Goal: Transaction & Acquisition: Purchase product/service

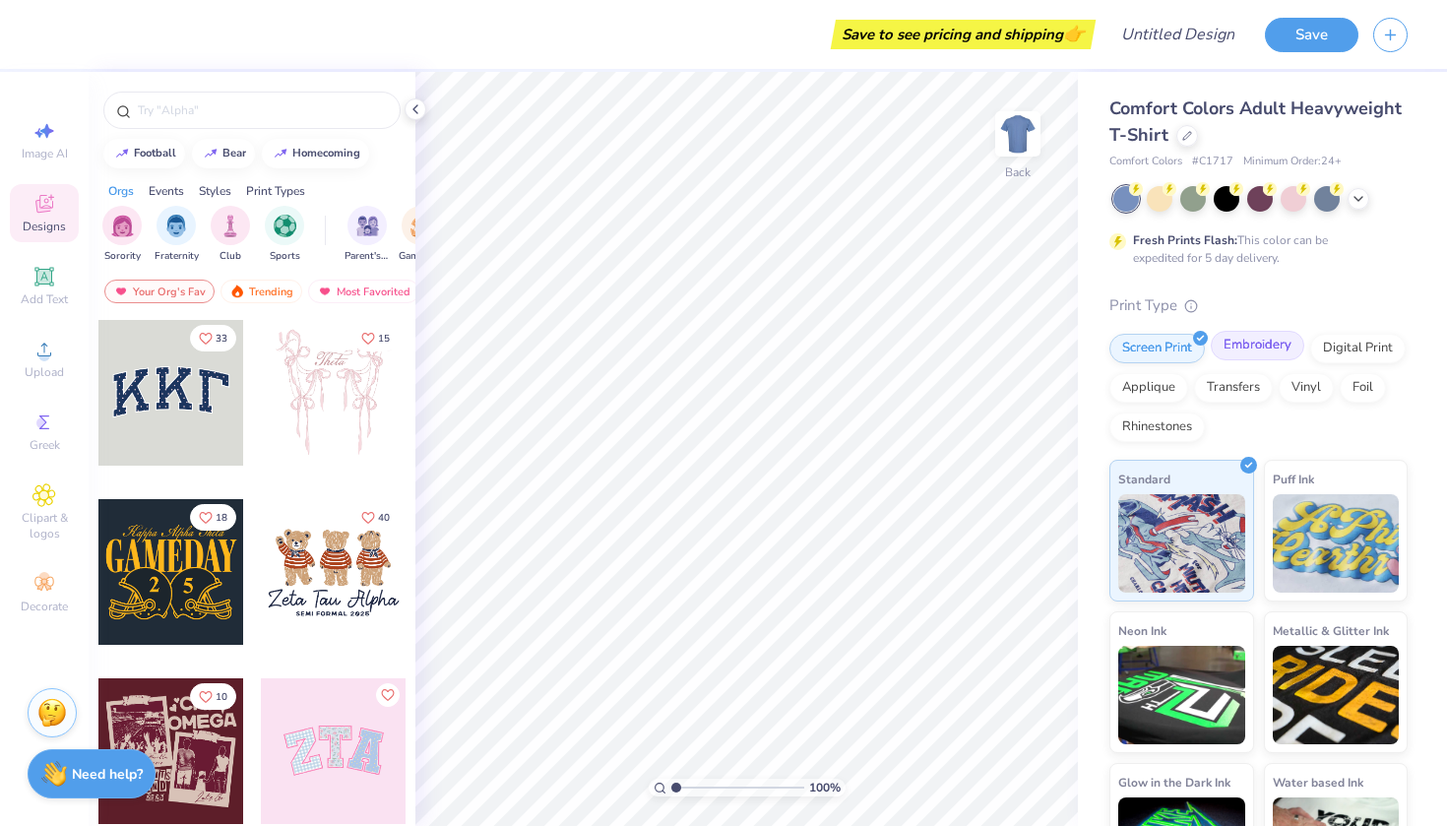
click at [1254, 344] on div "Embroidery" at bounding box center [1257, 346] width 93 height 30
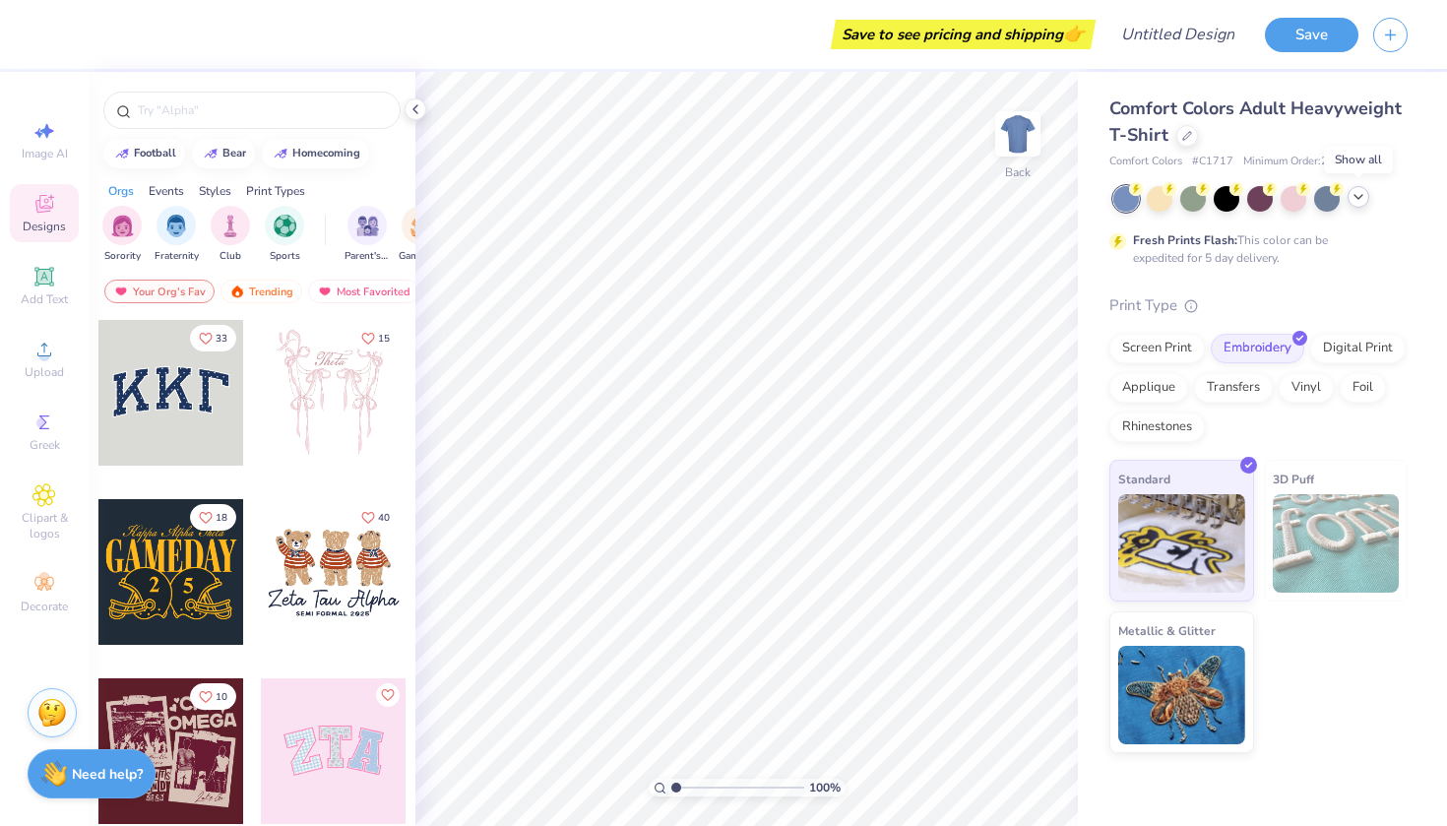
click at [1355, 196] on icon at bounding box center [1358, 197] width 16 height 16
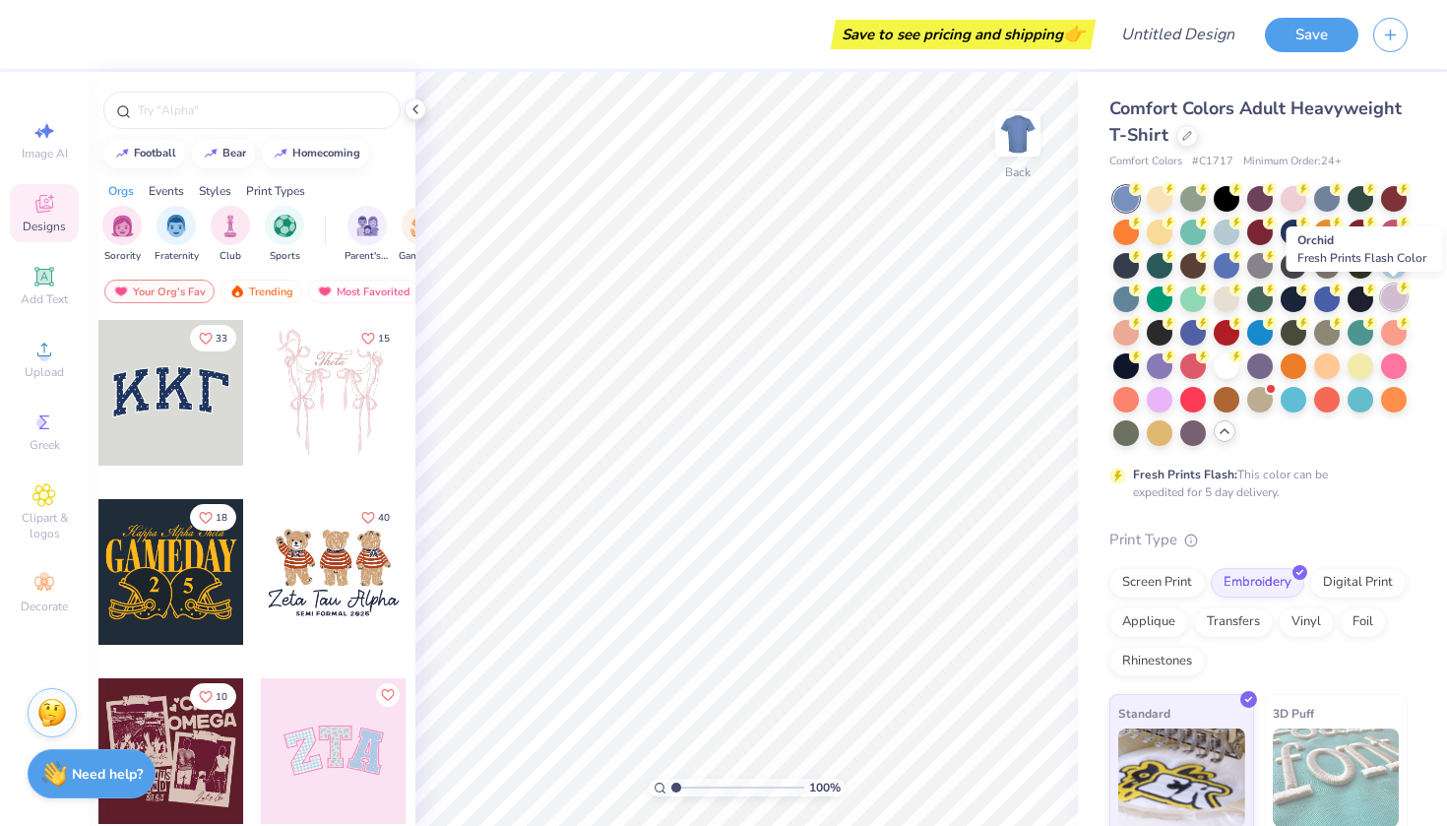
click at [1391, 287] on div at bounding box center [1394, 297] width 26 height 26
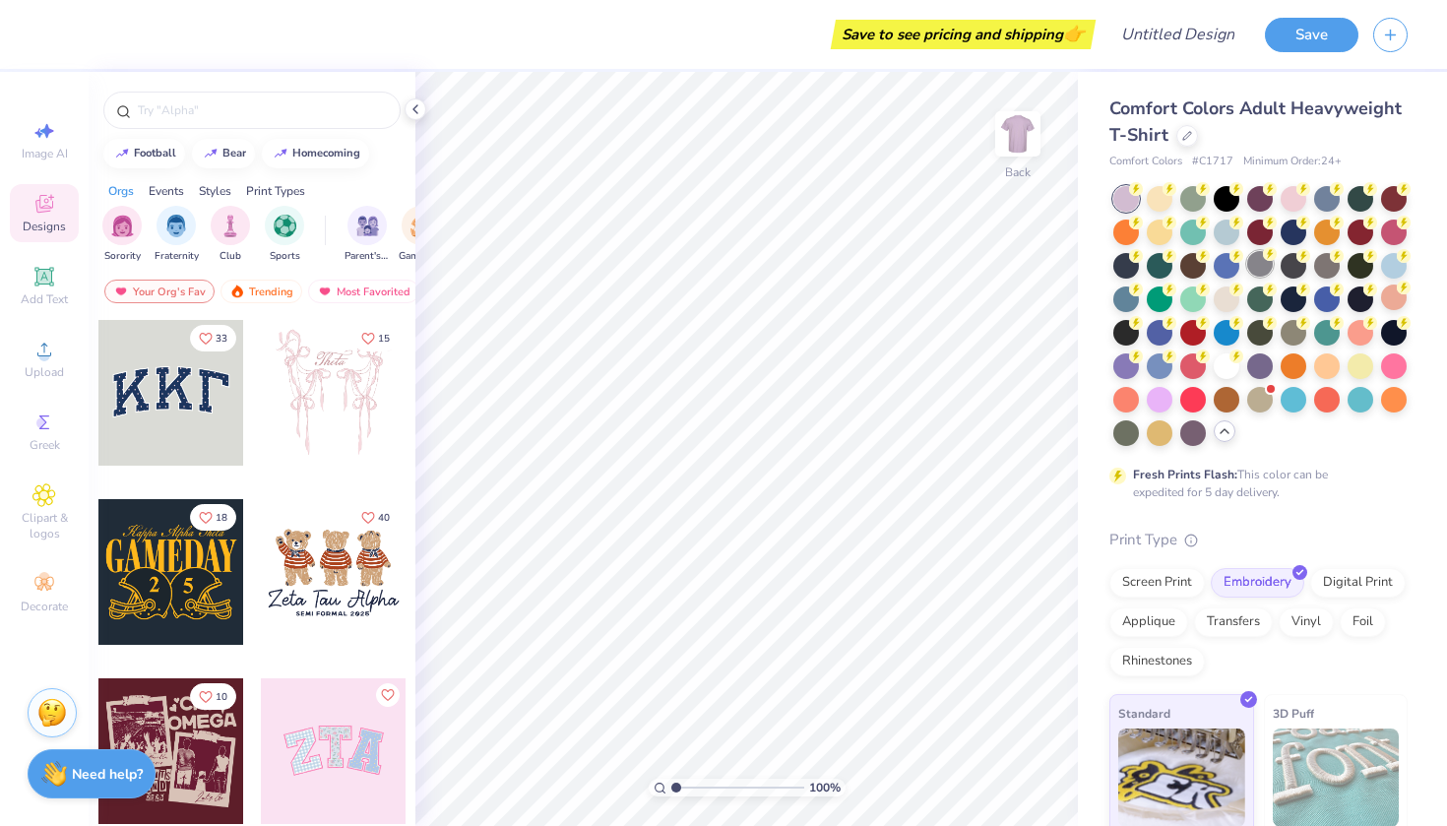
click at [1267, 265] on div at bounding box center [1260, 264] width 26 height 26
click at [1224, 430] on icon at bounding box center [1224, 431] width 16 height 16
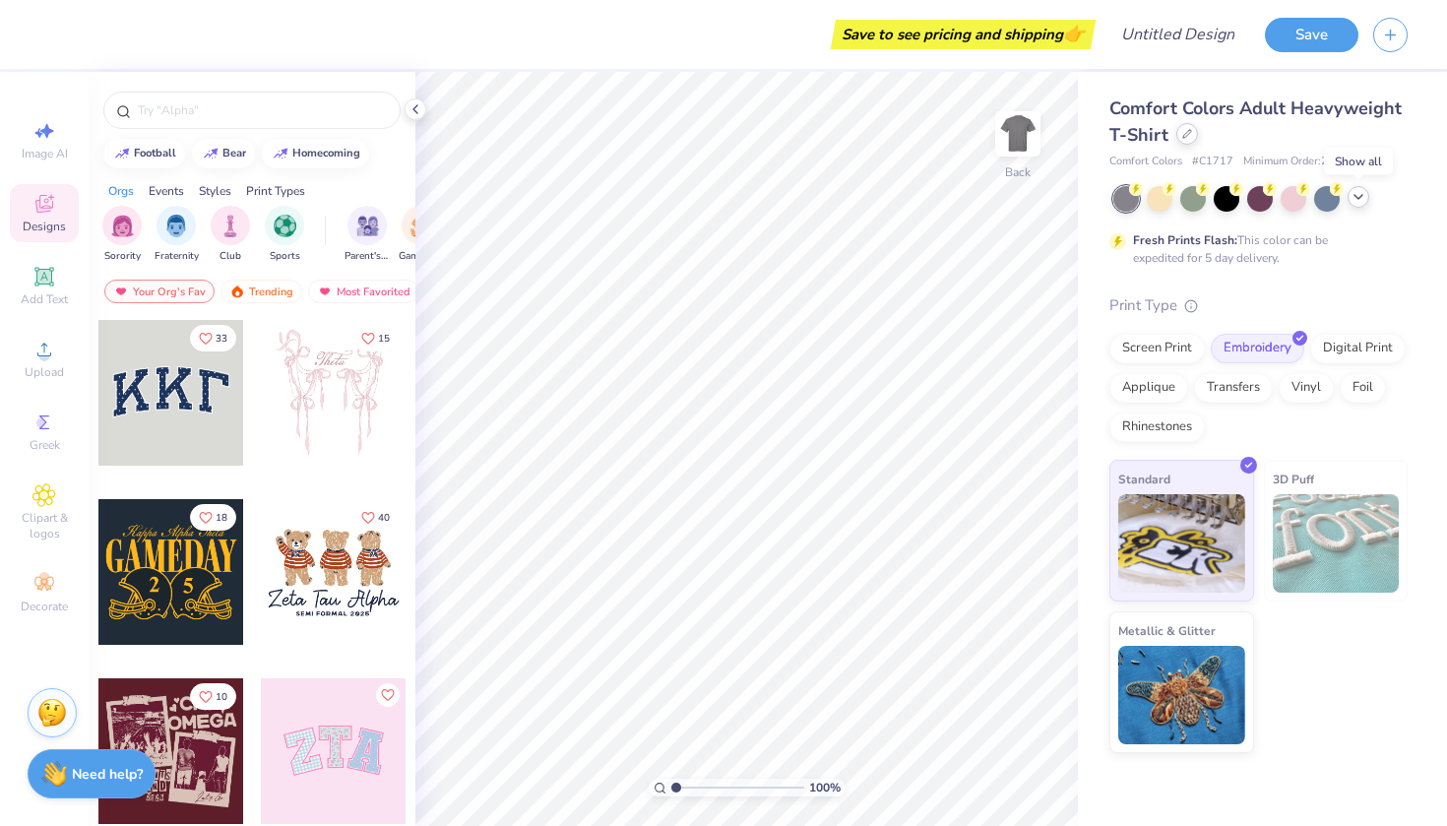
click at [1195, 140] on div at bounding box center [1187, 134] width 22 height 22
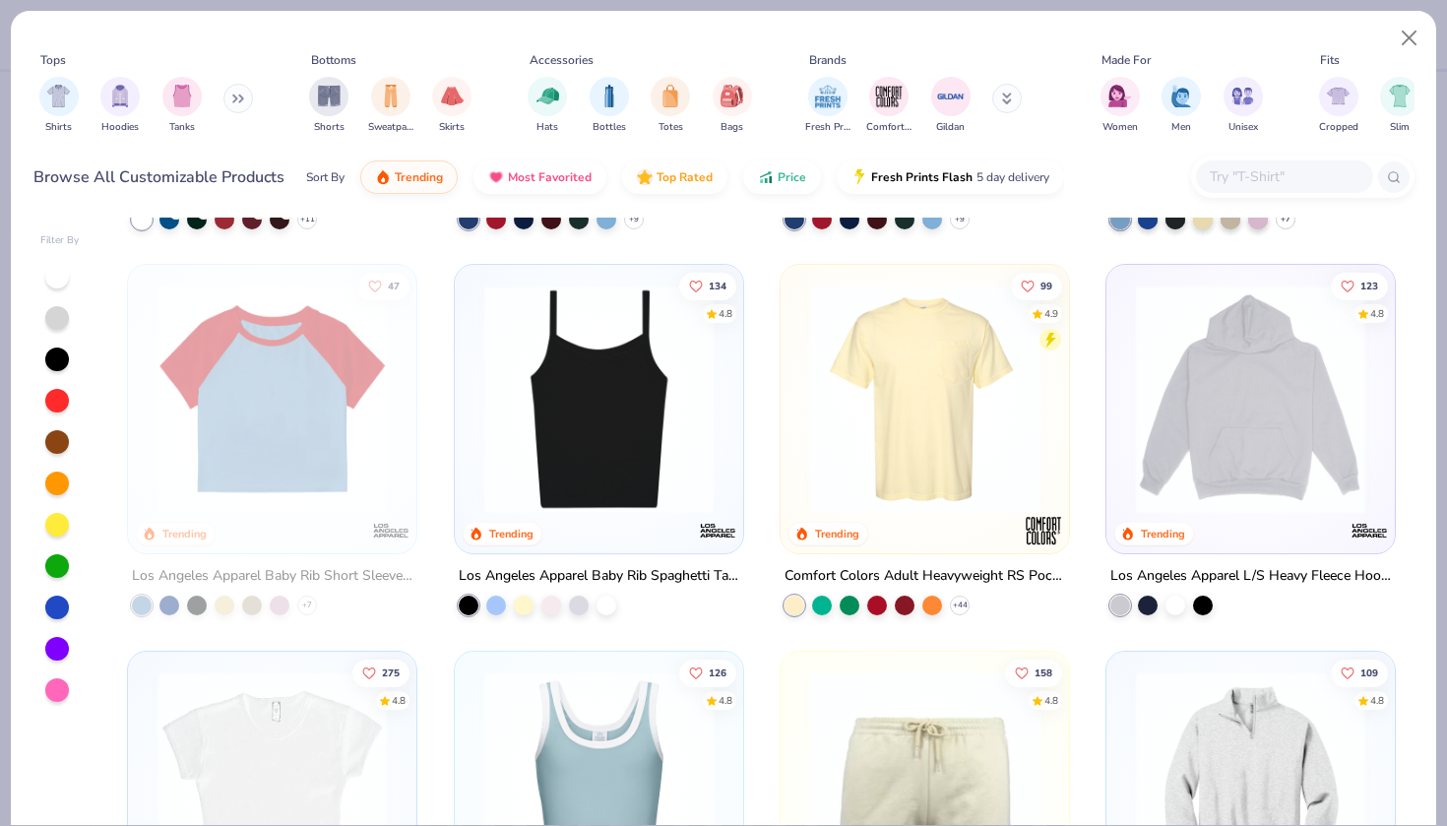
scroll to position [1890, 0]
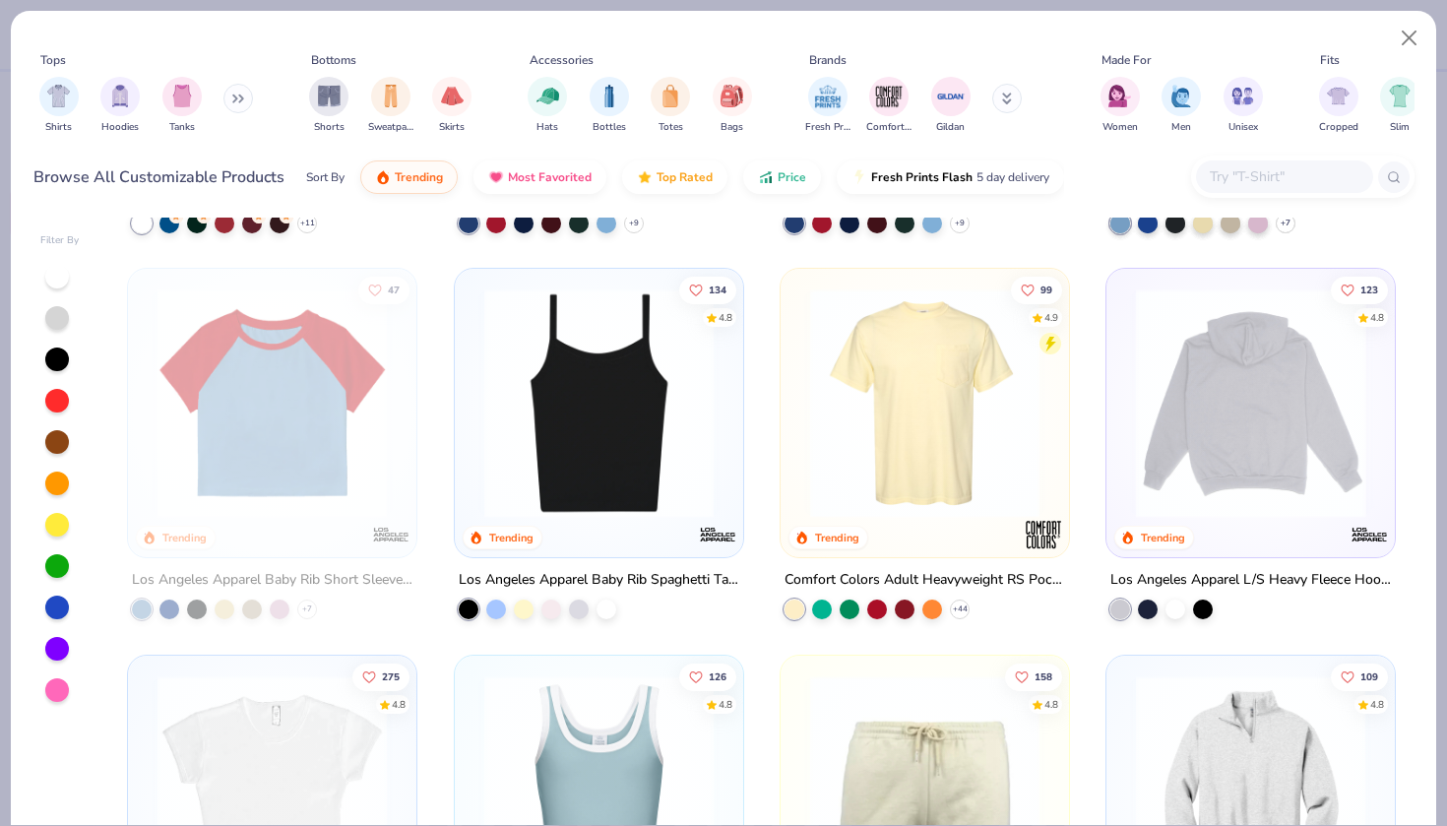
click at [1239, 359] on img at bounding box center [1250, 402] width 249 height 229
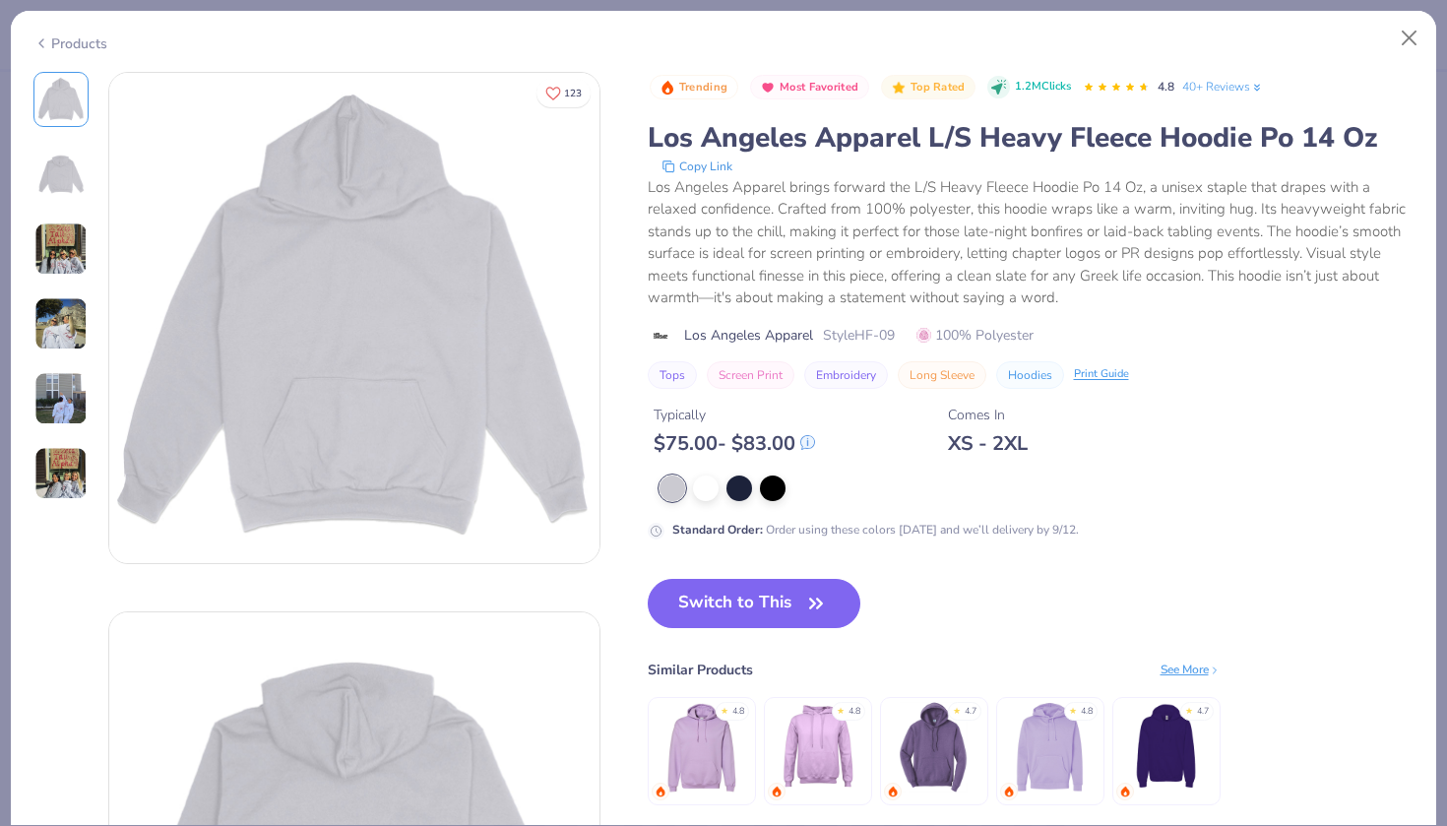
click at [59, 43] on div "Products" at bounding box center [70, 43] width 74 height 21
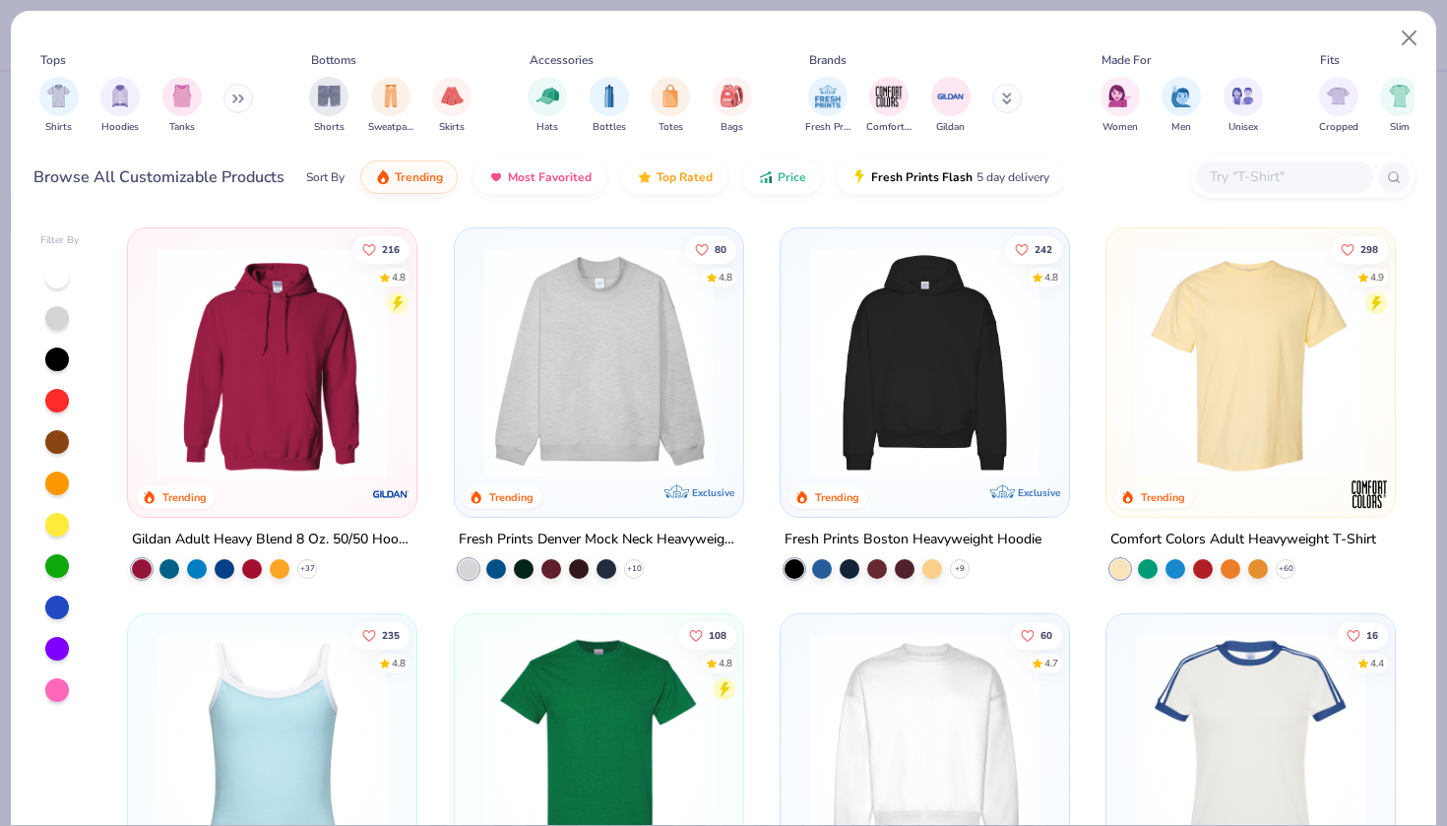
click at [364, 380] on img at bounding box center [272, 362] width 249 height 229
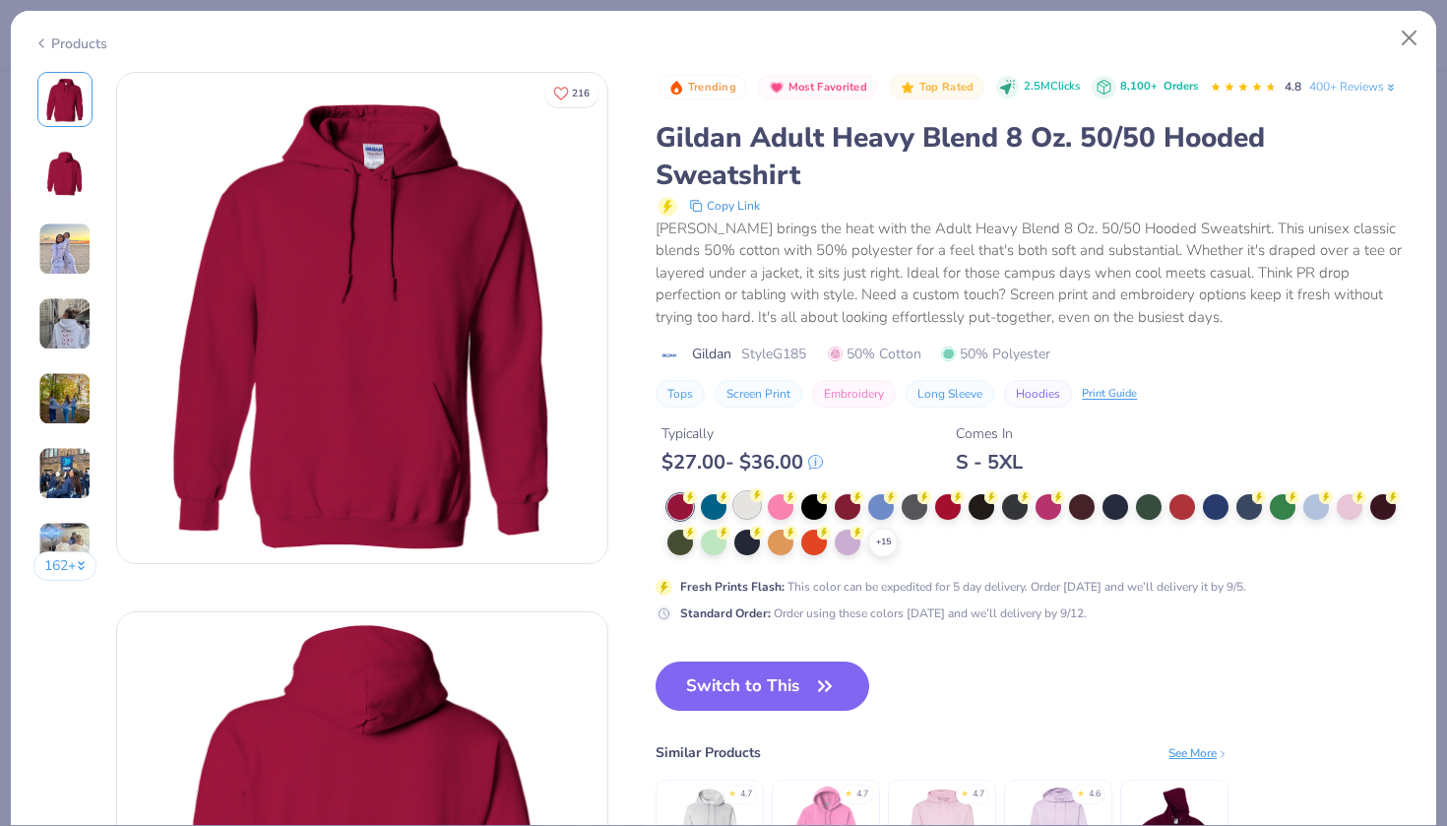
click at [755, 502] on div at bounding box center [747, 505] width 26 height 26
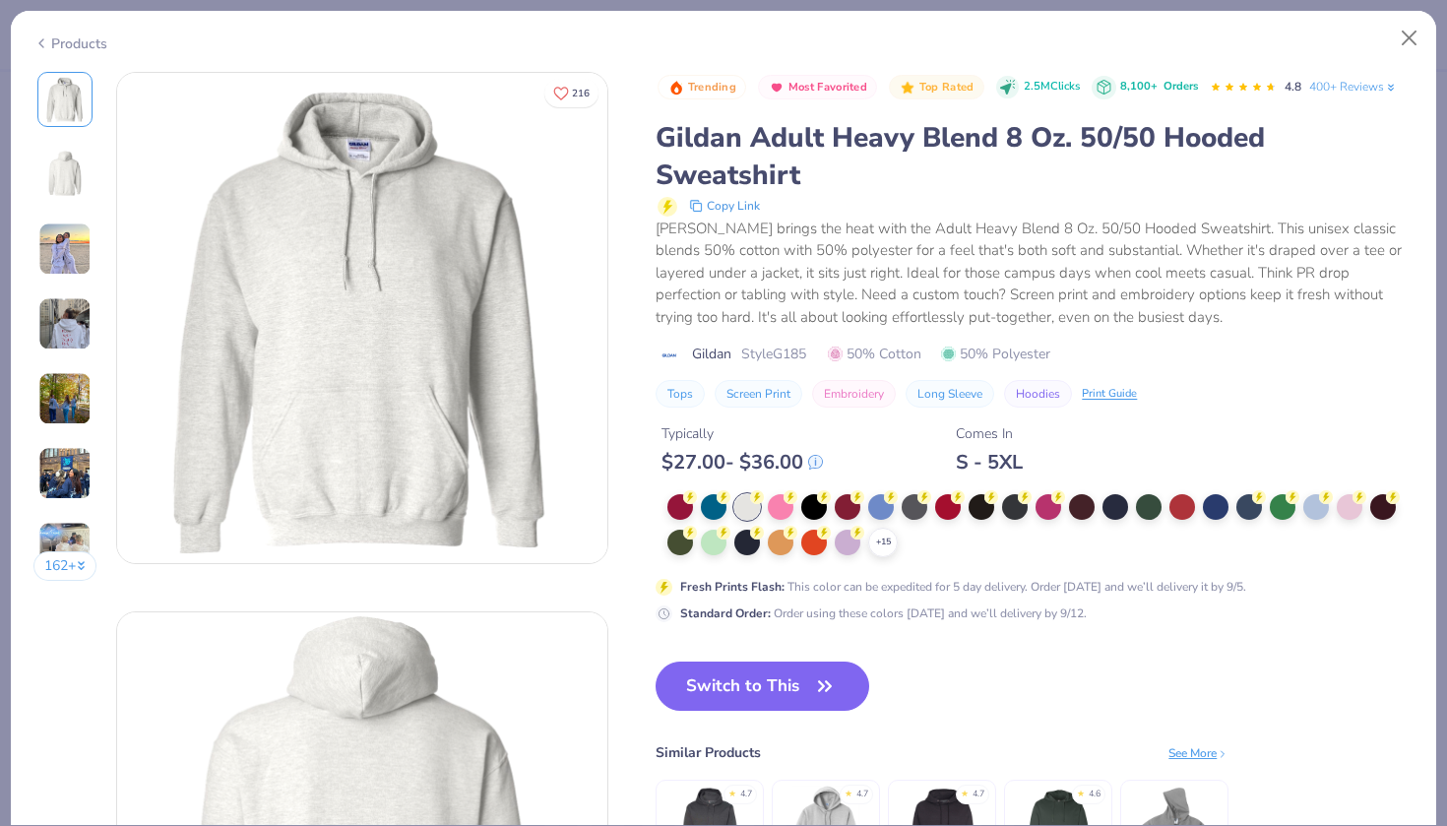
click at [85, 250] on img at bounding box center [64, 248] width 53 height 53
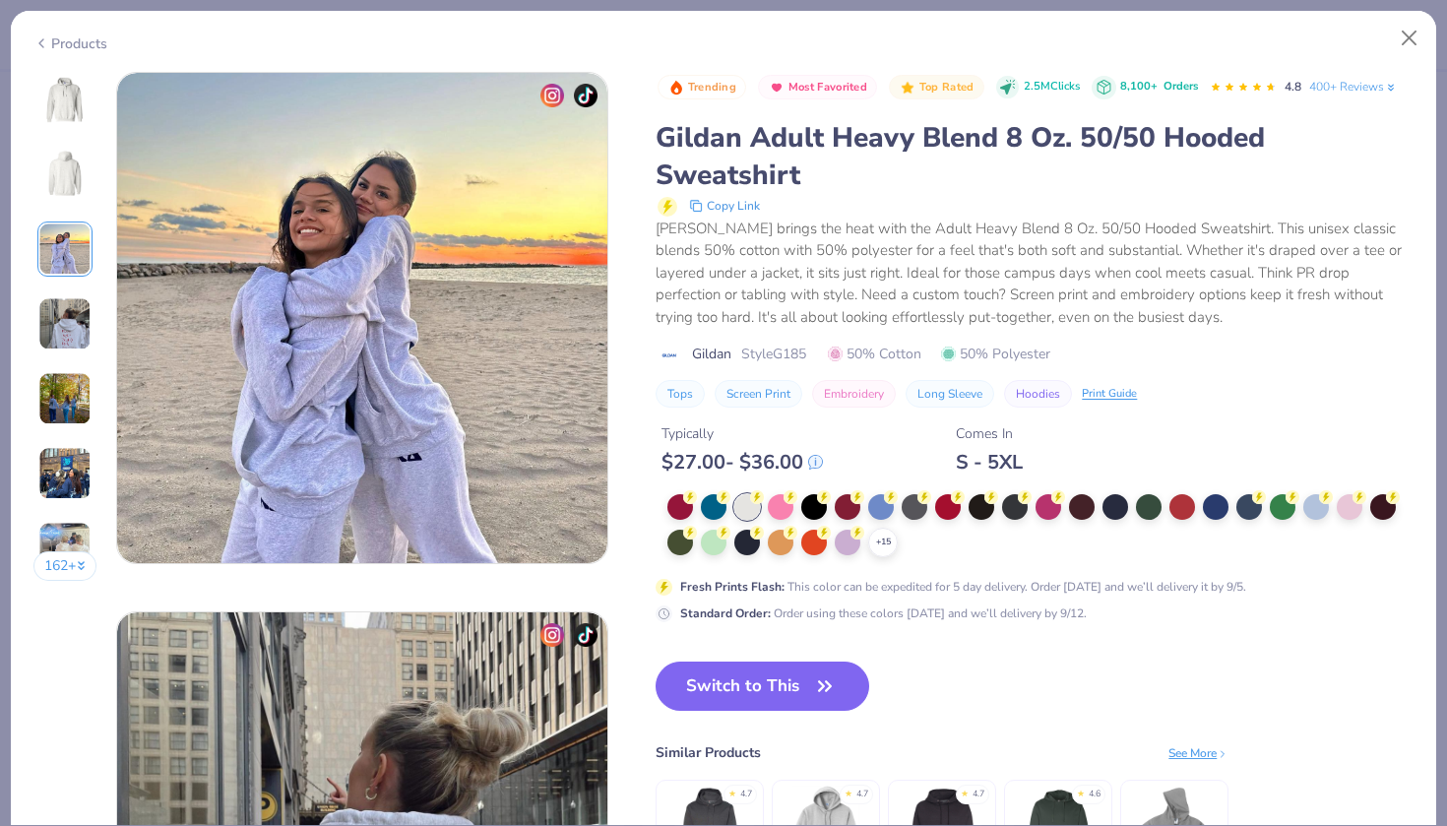
click at [64, 187] on img at bounding box center [64, 174] width 47 height 47
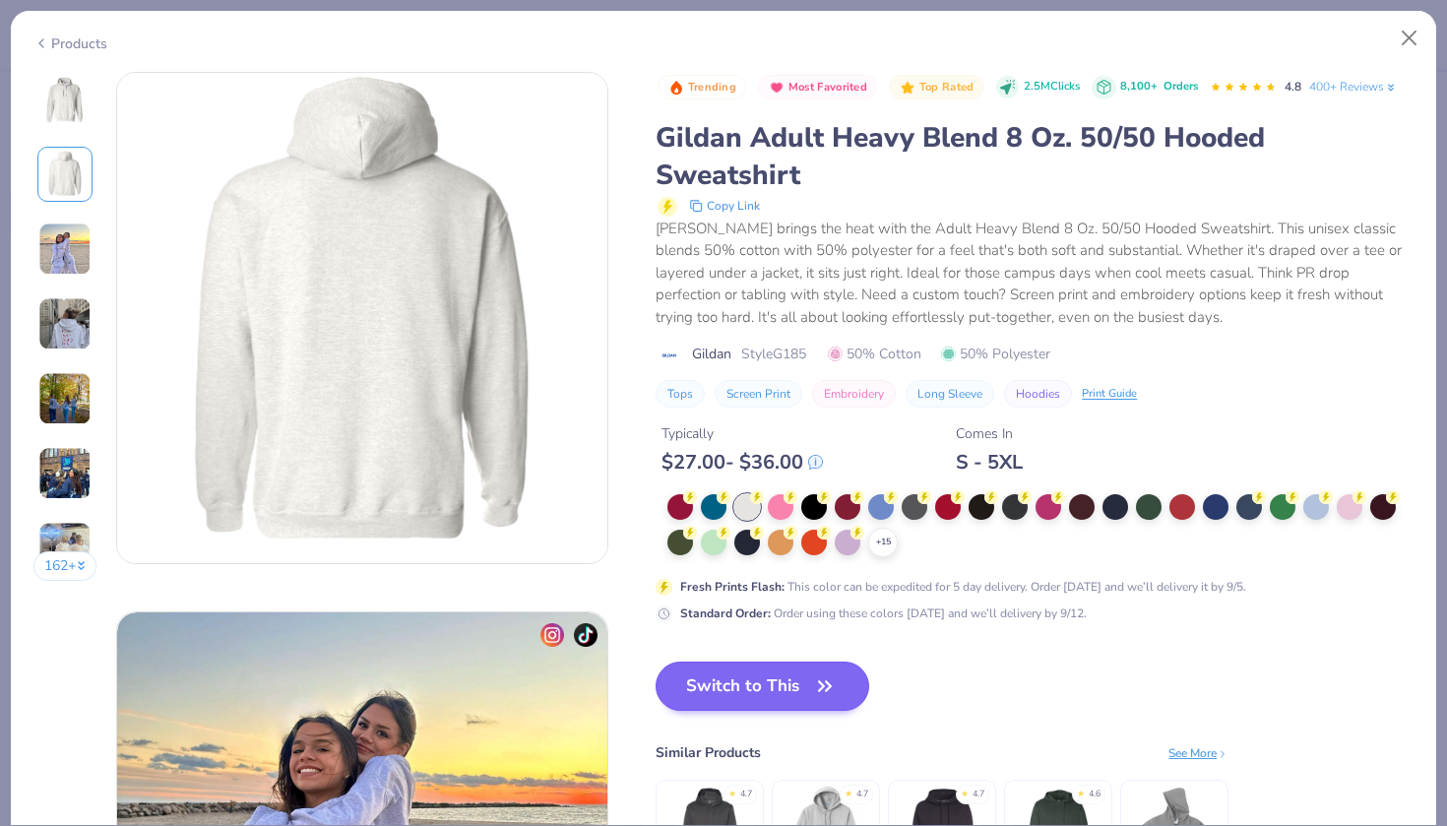
click at [766, 687] on button "Switch to This" at bounding box center [762, 685] width 214 height 49
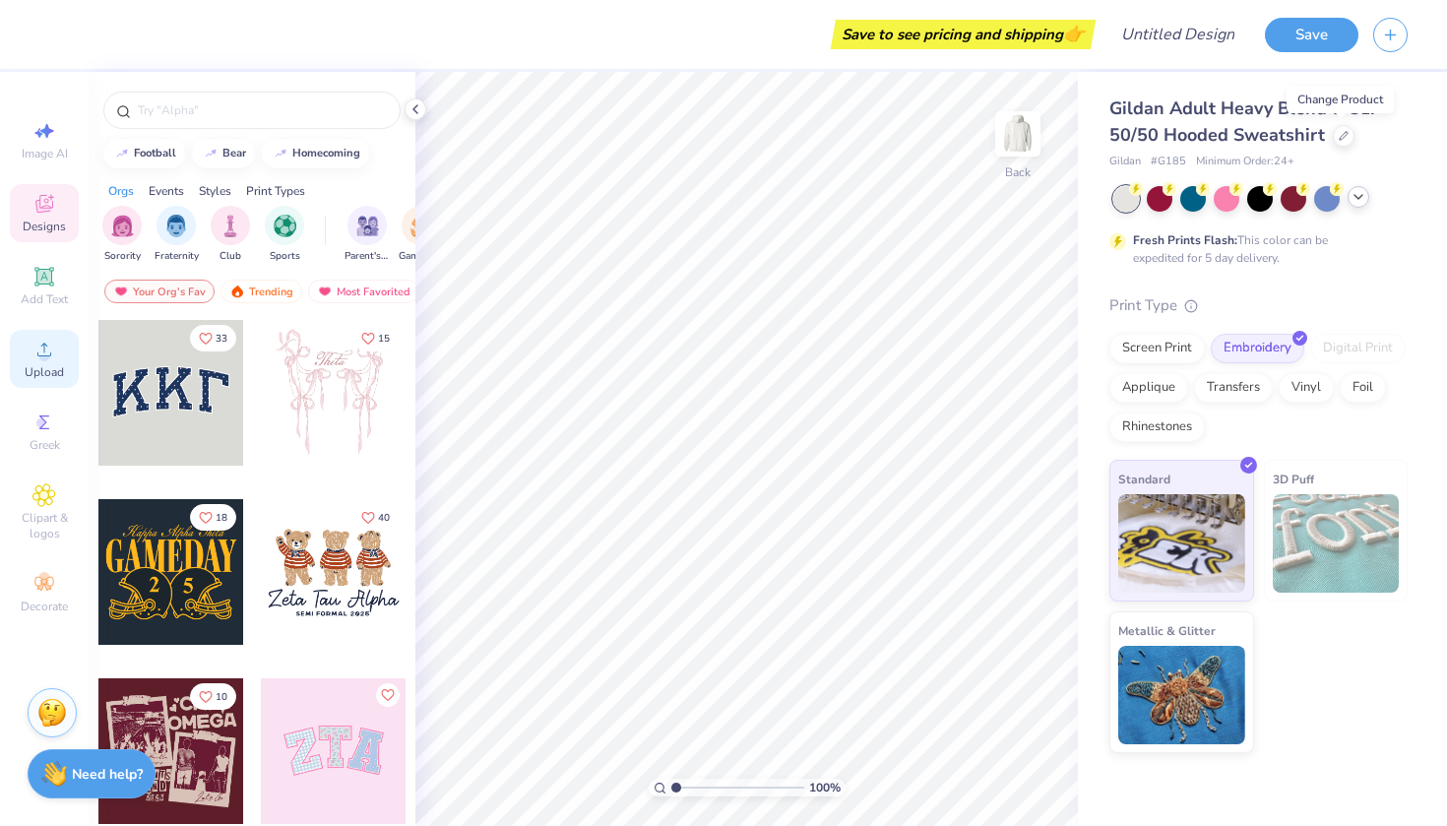
click at [45, 365] on span "Upload" at bounding box center [44, 372] width 39 height 16
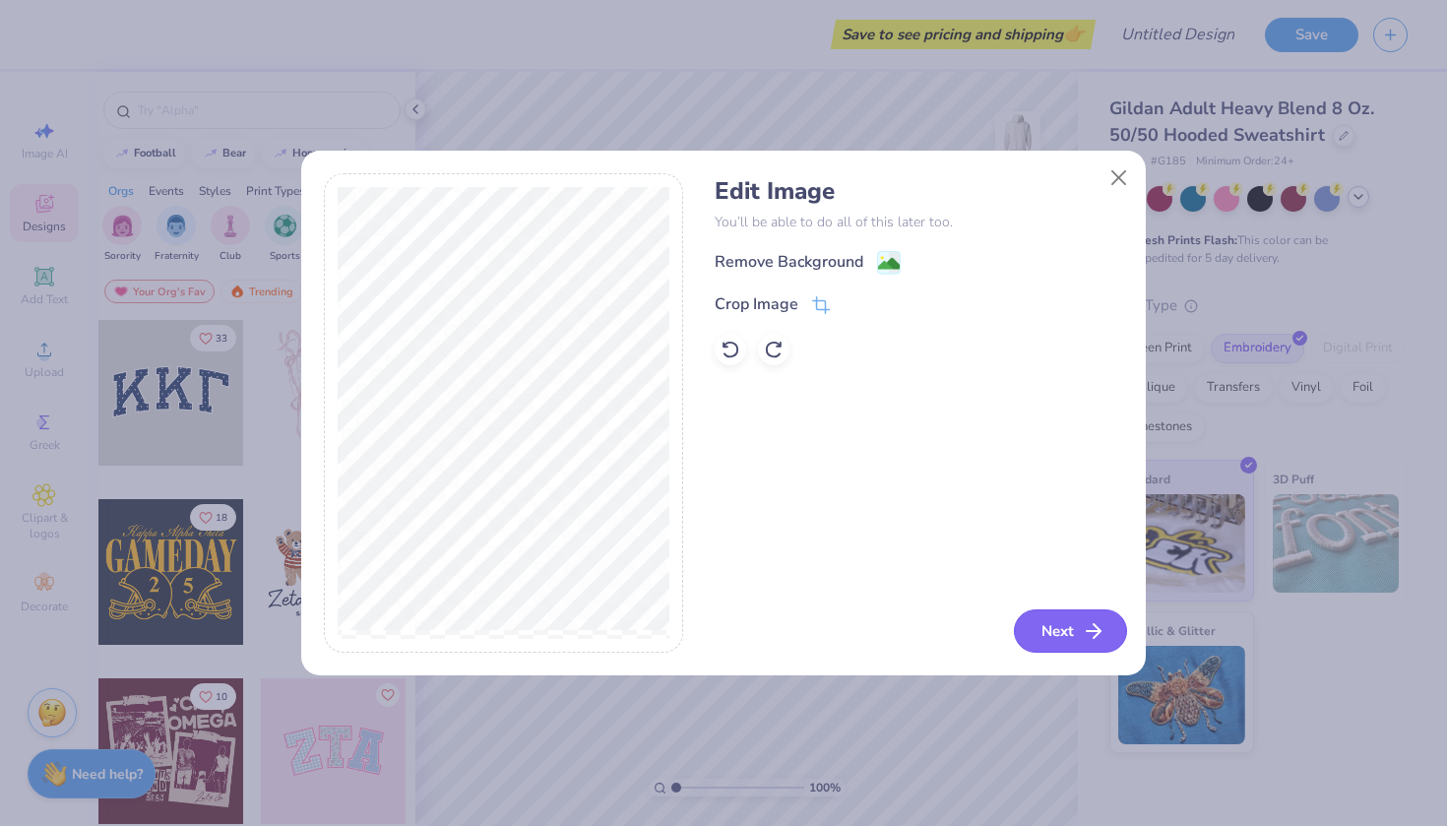
click at [1056, 627] on button "Next" at bounding box center [1070, 630] width 113 height 43
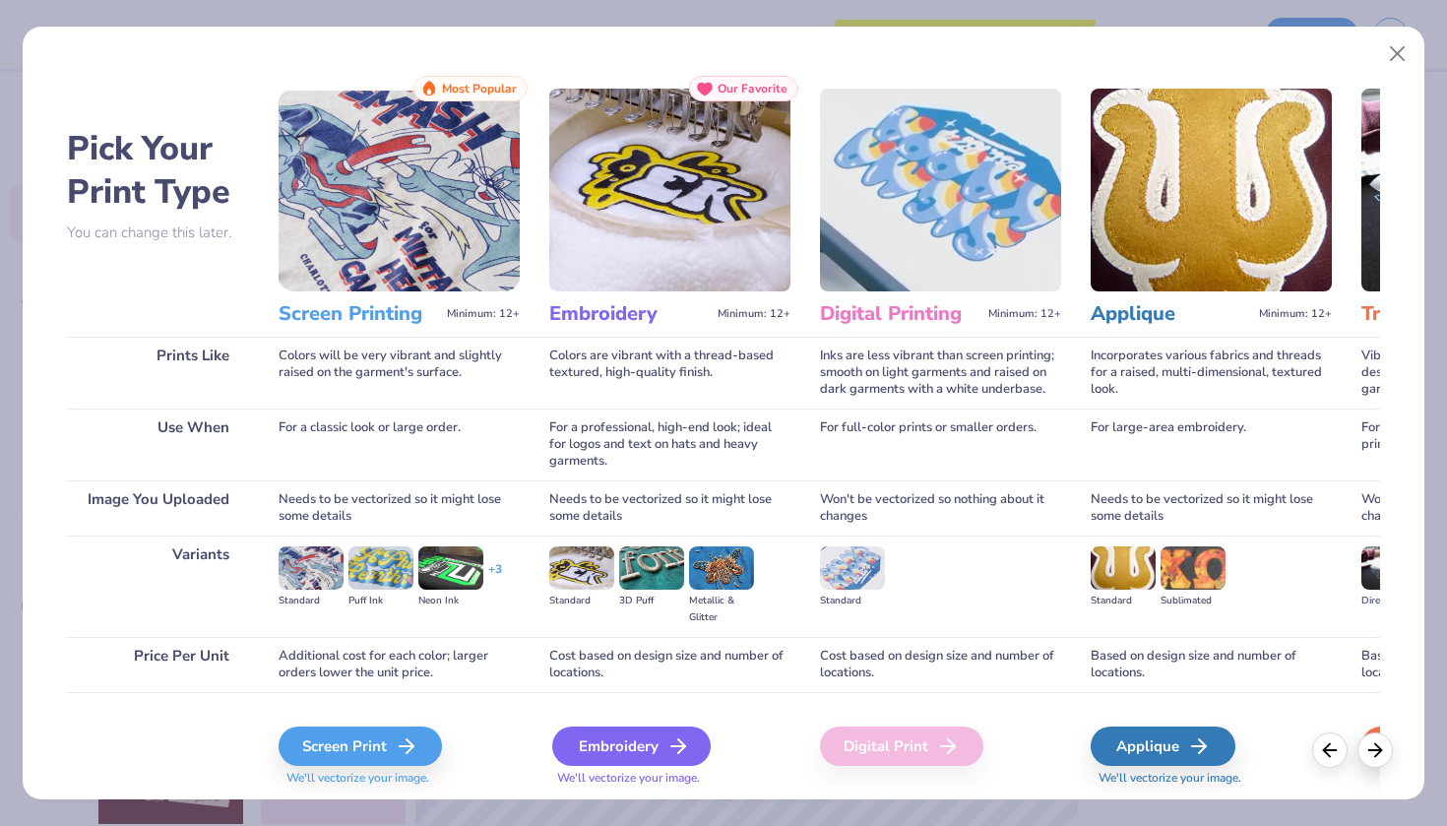
click at [655, 750] on div "Embroidery" at bounding box center [631, 745] width 158 height 39
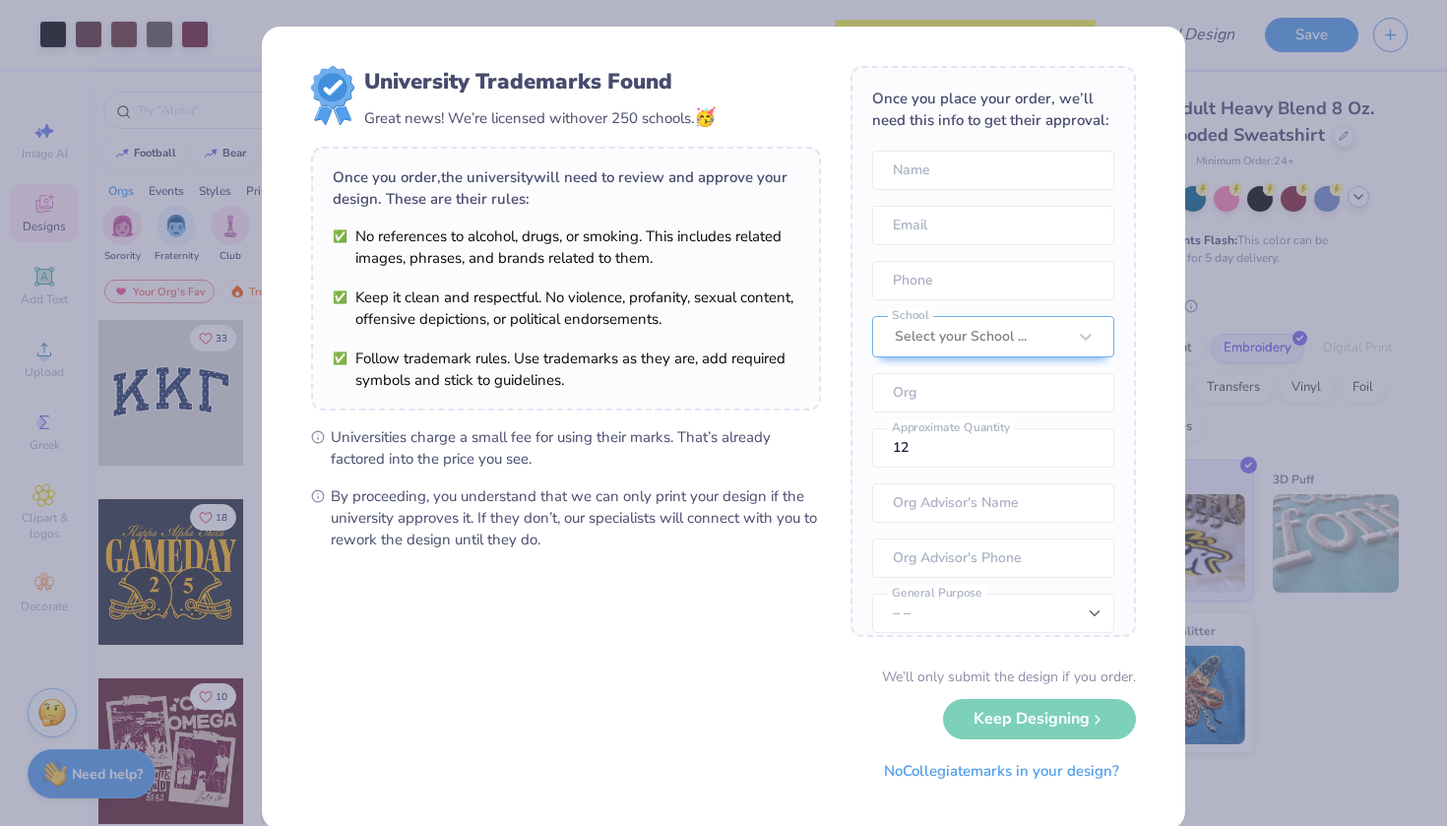
click at [1237, 315] on div "University Trademarks Found Great news! We’re licensed with over 250 schools. 🥳…" at bounding box center [723, 413] width 1447 height 826
click at [1190, 142] on div "University Trademarks Found Great news! We’re licensed with over 250 schools. 🥳…" at bounding box center [723, 413] width 1447 height 826
click at [1018, 771] on button "No Collegiate marks in your design?" at bounding box center [1001, 766] width 269 height 40
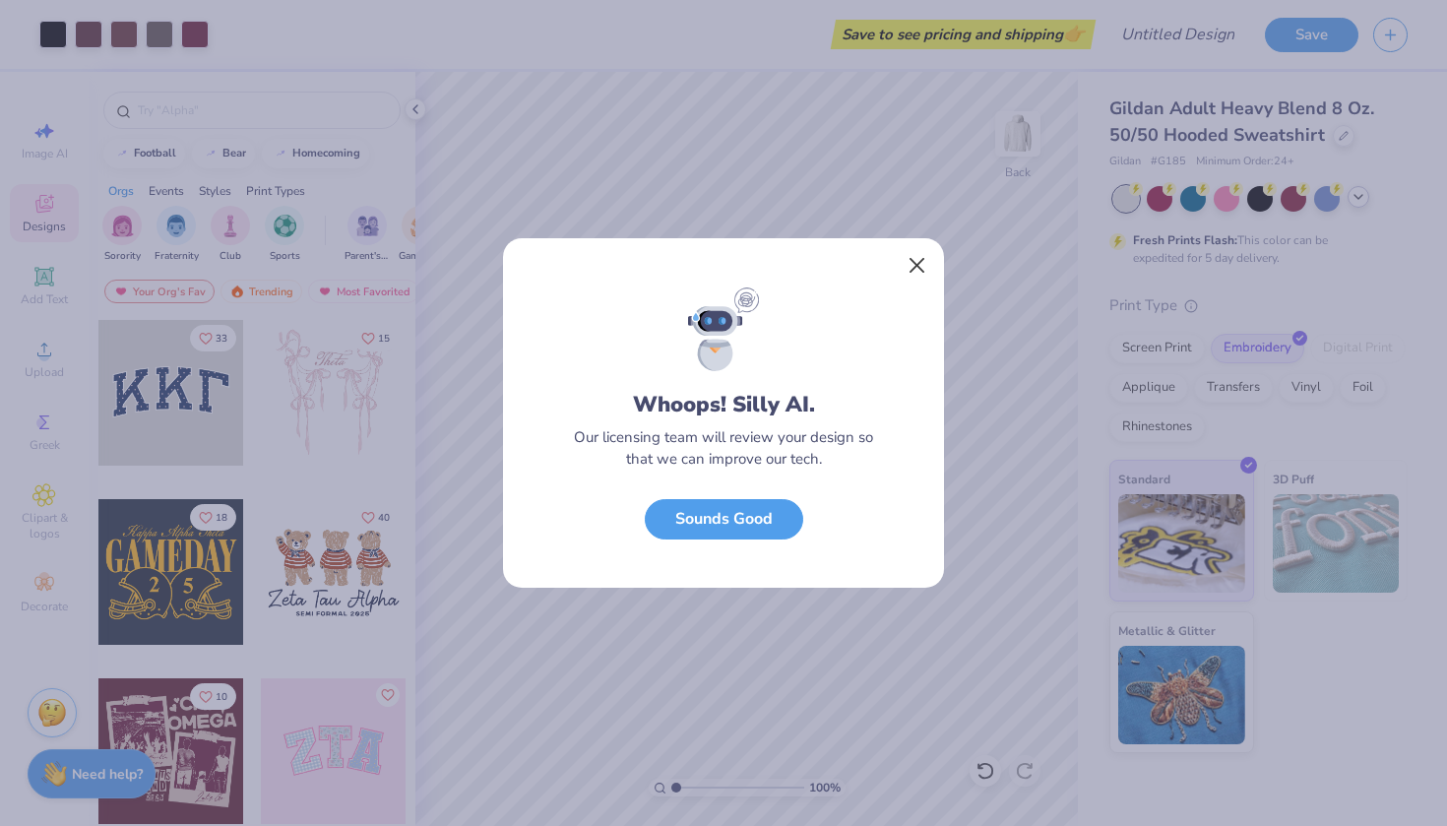
click at [916, 262] on button "Close" at bounding box center [917, 265] width 37 height 37
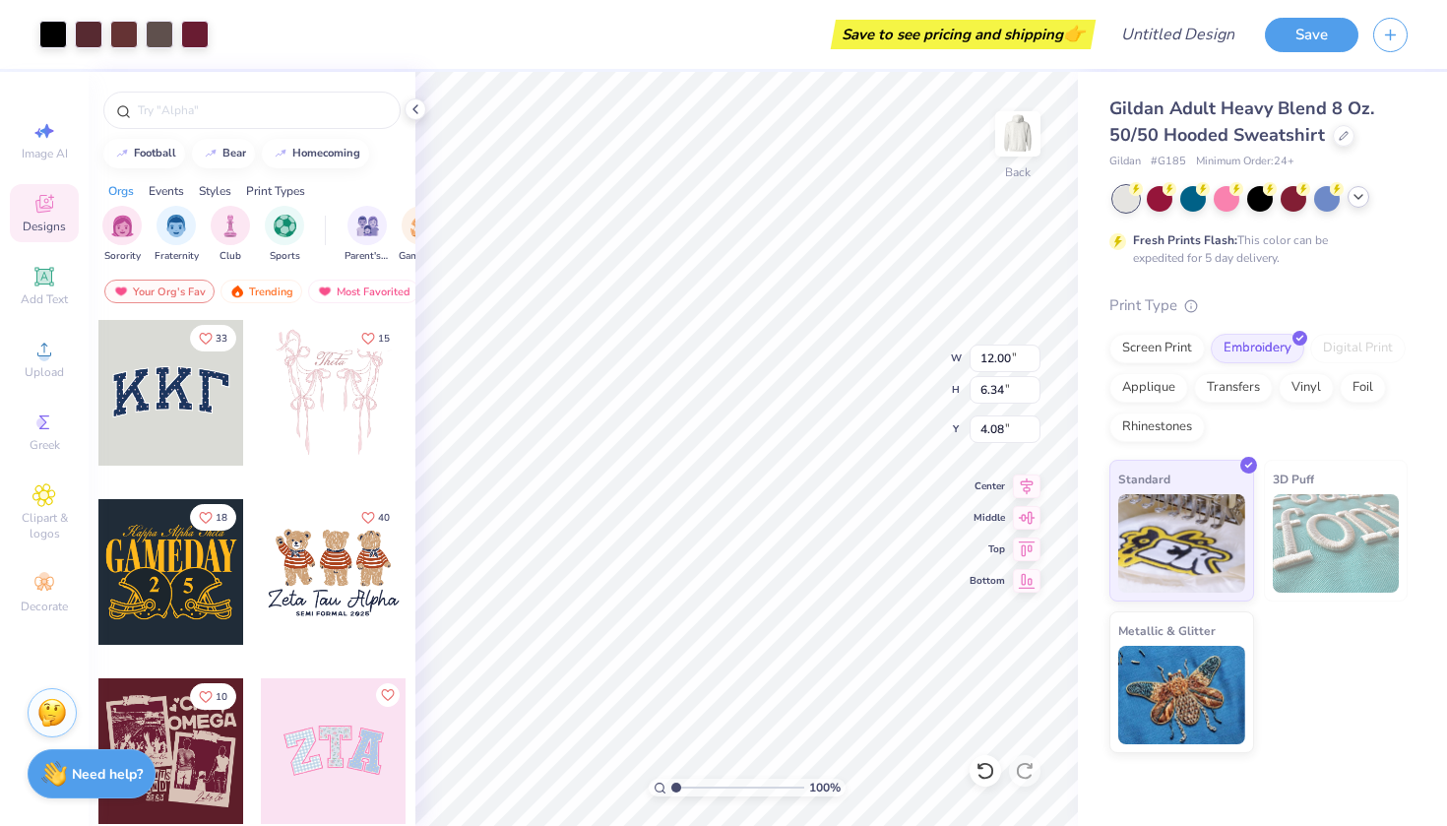
type input "2.75"
click at [1340, 136] on icon at bounding box center [1343, 134] width 8 height 8
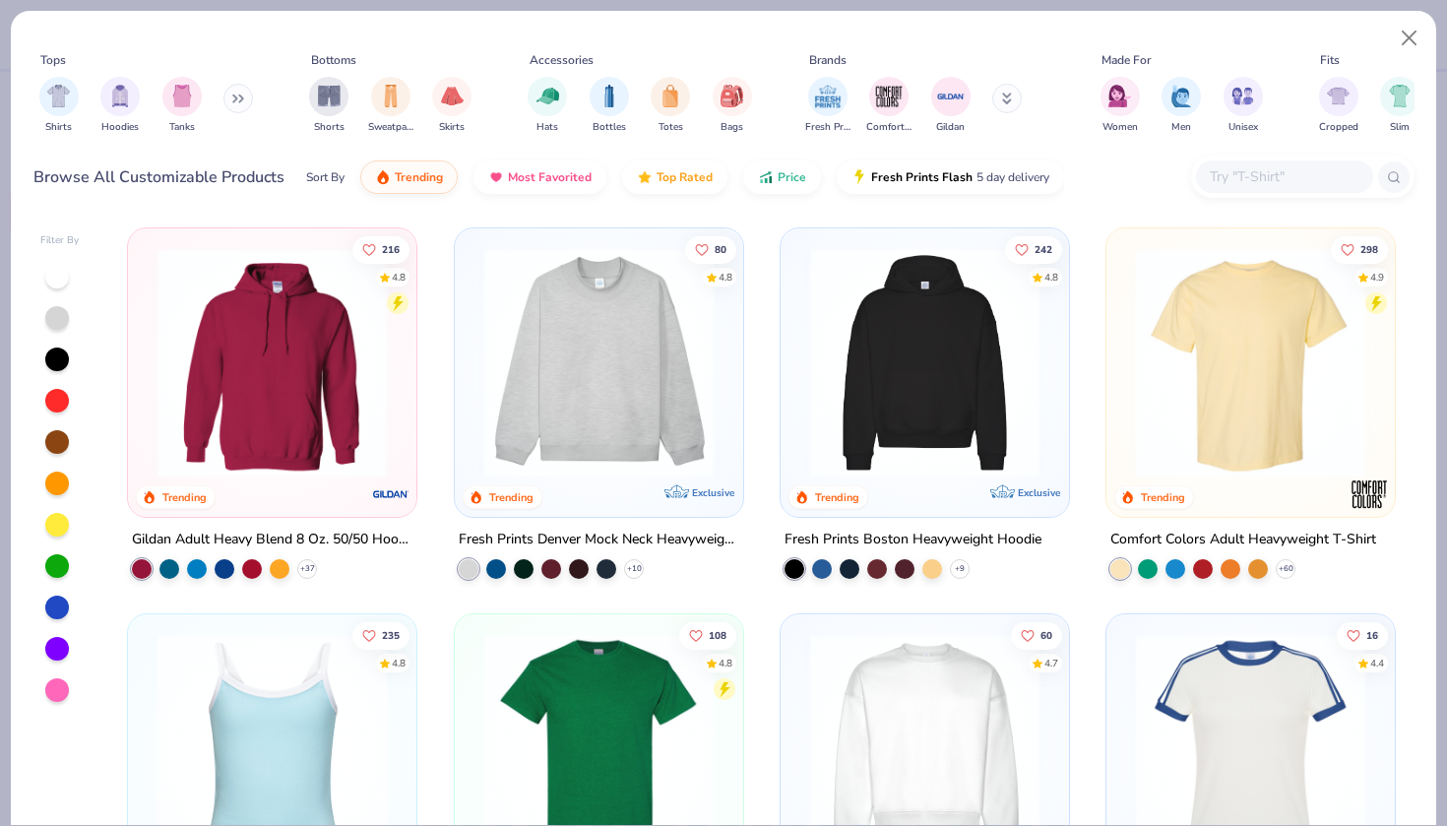
click at [1303, 186] on input "text" at bounding box center [1284, 176] width 152 height 23
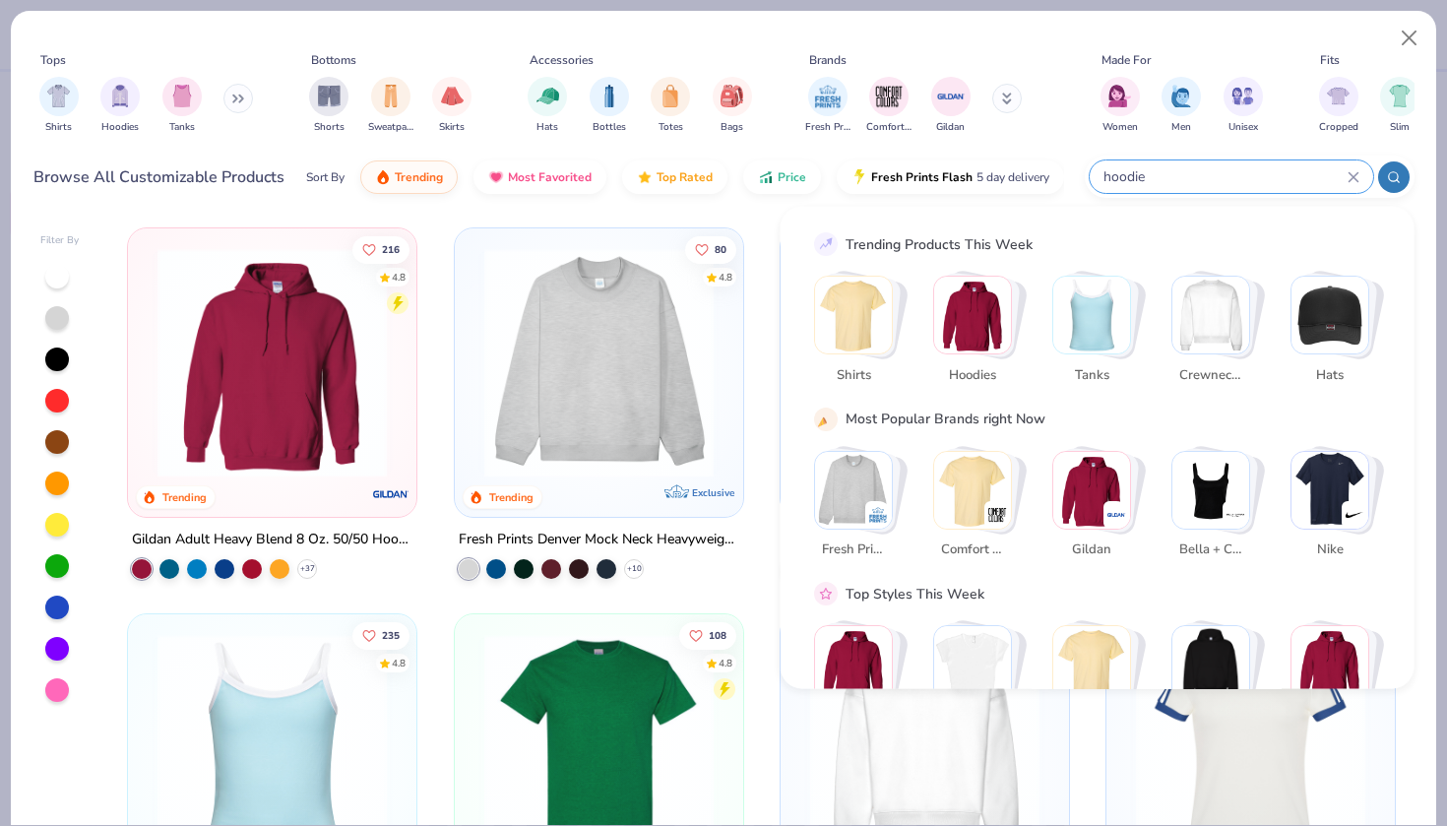
type input "hoodie"
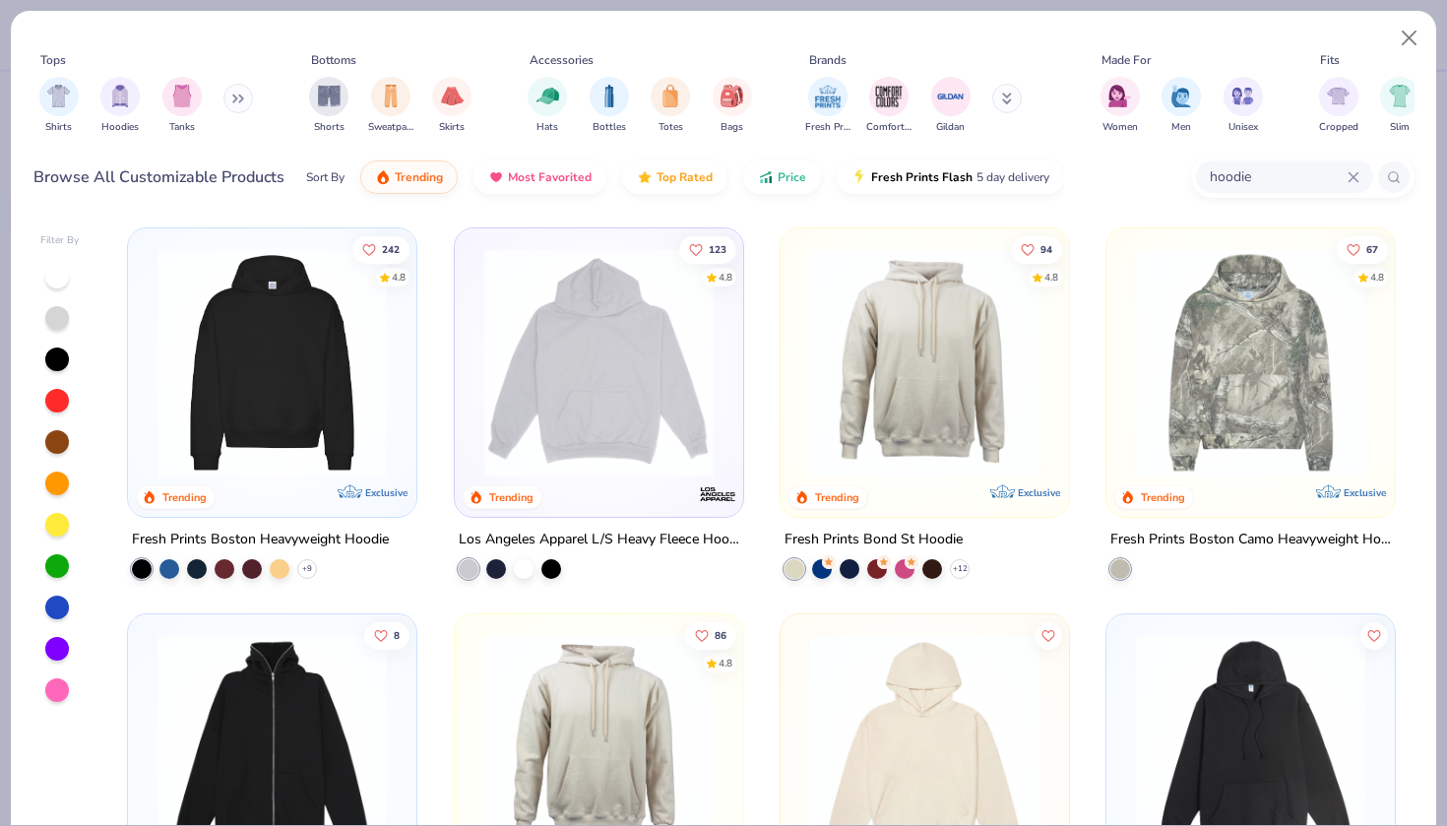
click at [620, 342] on img at bounding box center [598, 362] width 249 height 229
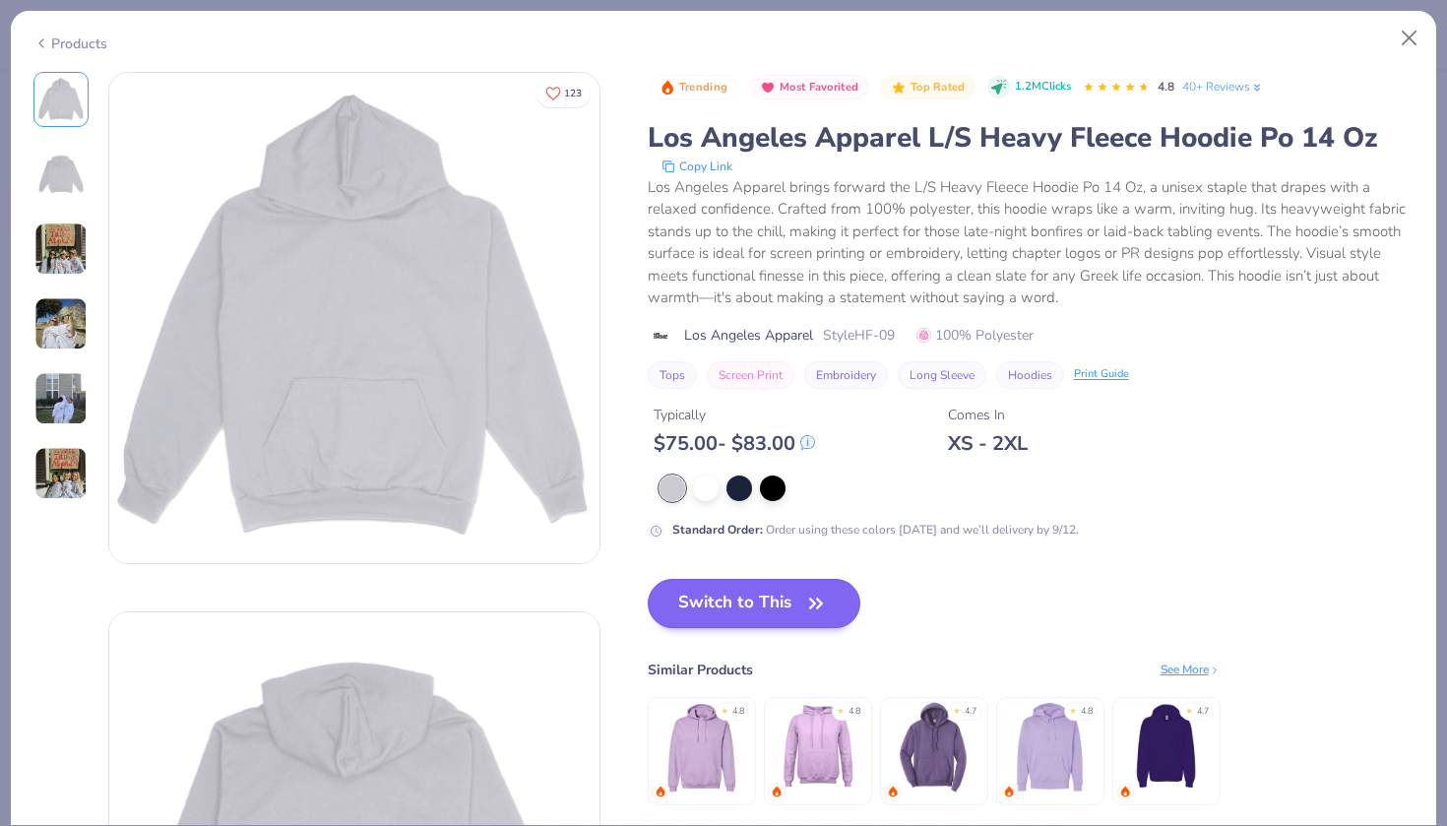
click at [742, 605] on button "Switch to This" at bounding box center [755, 603] width 214 height 49
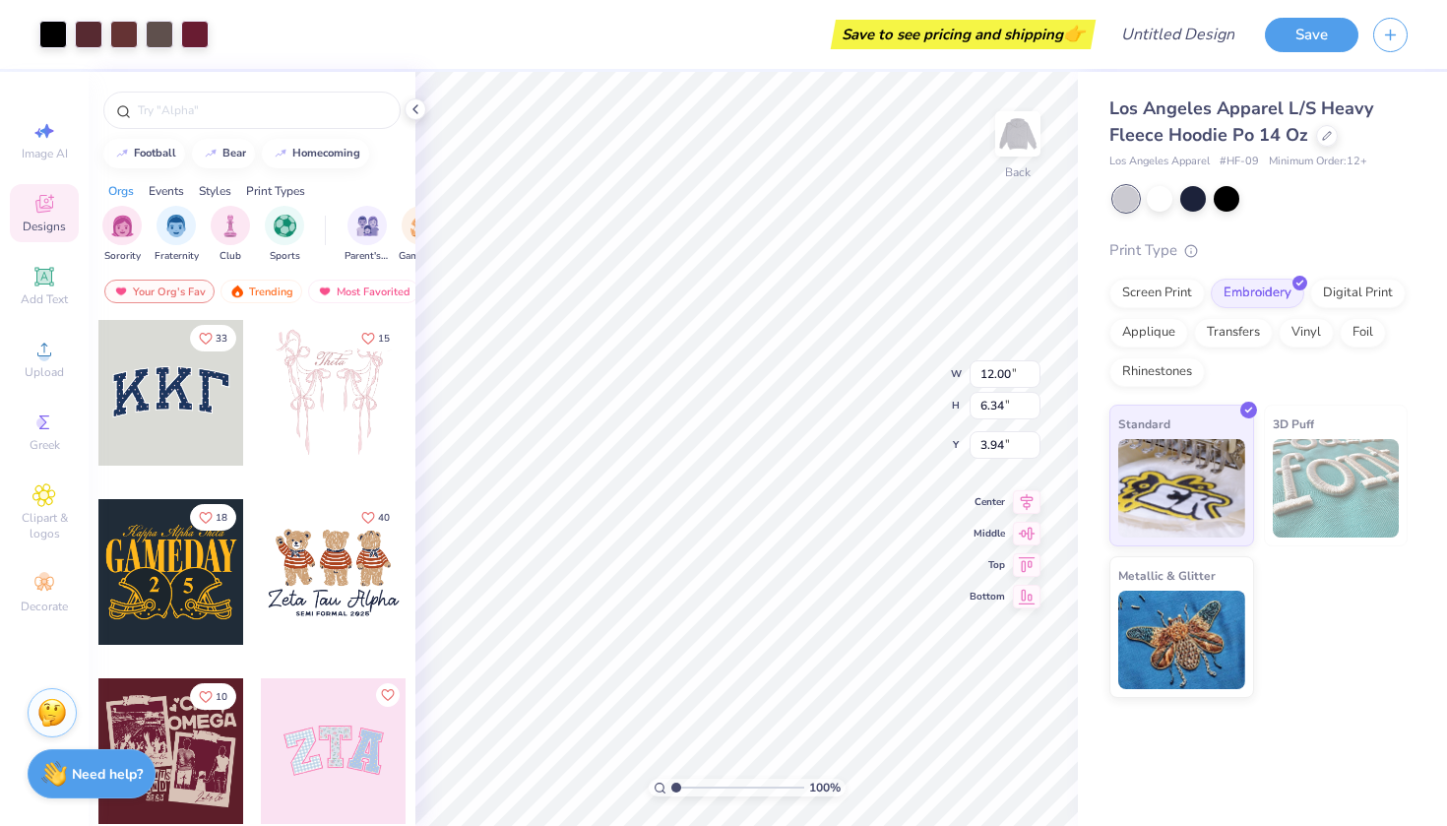
type input "6.09"
click at [1327, 138] on icon at bounding box center [1327, 134] width 10 height 10
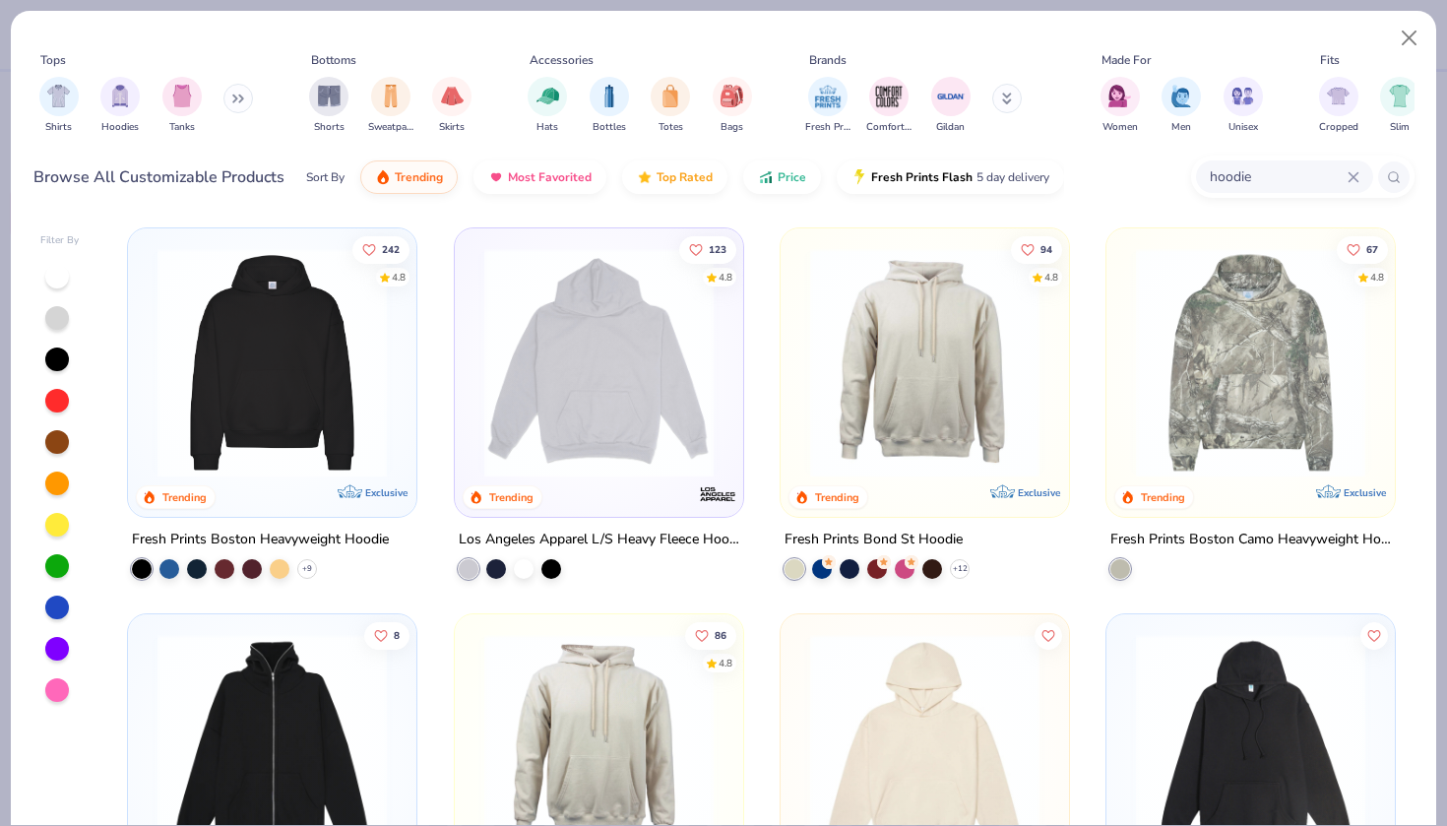
click at [1251, 328] on img at bounding box center [1250, 362] width 249 height 229
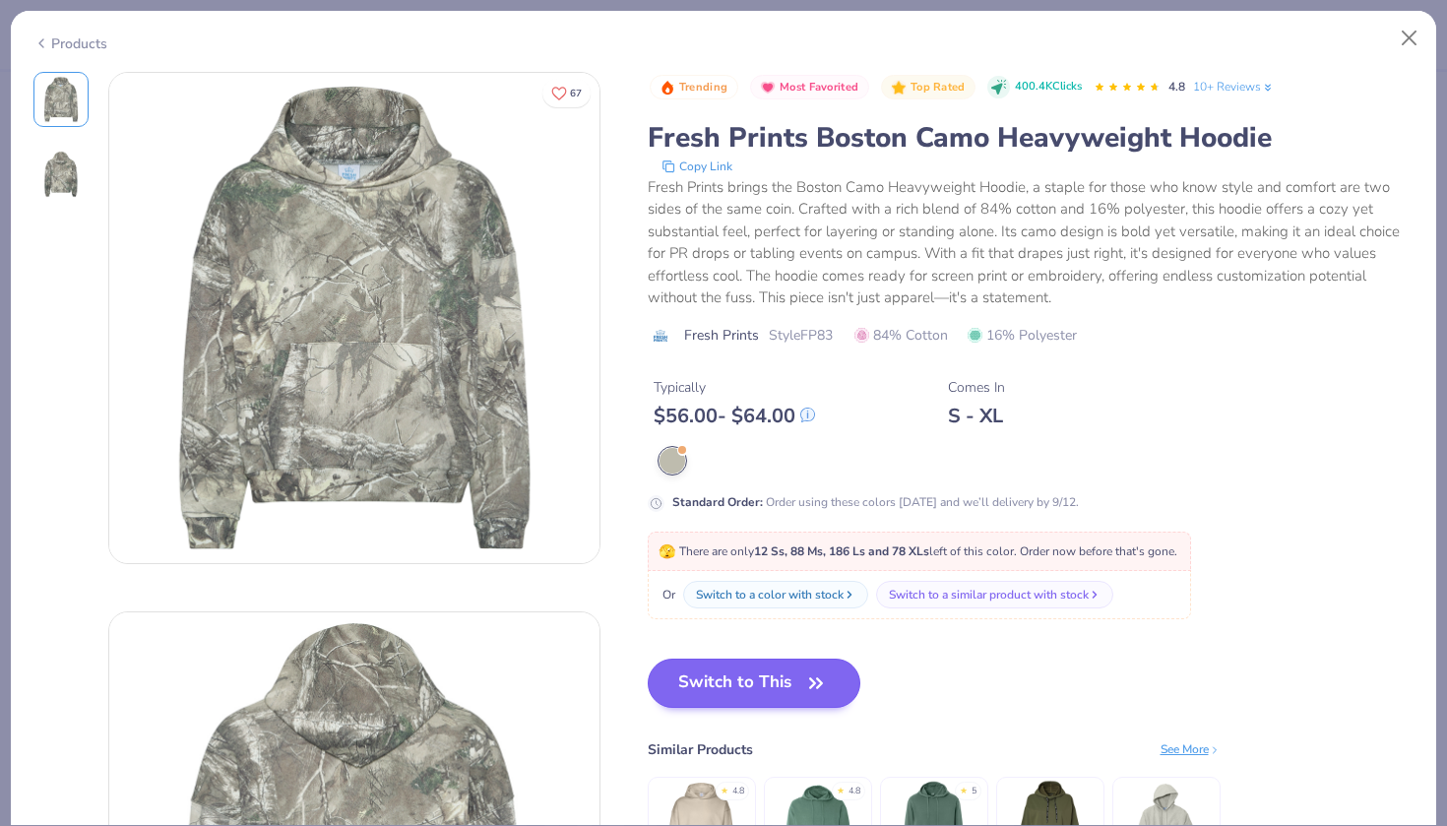
click at [772, 659] on button "Switch to This" at bounding box center [755, 682] width 214 height 49
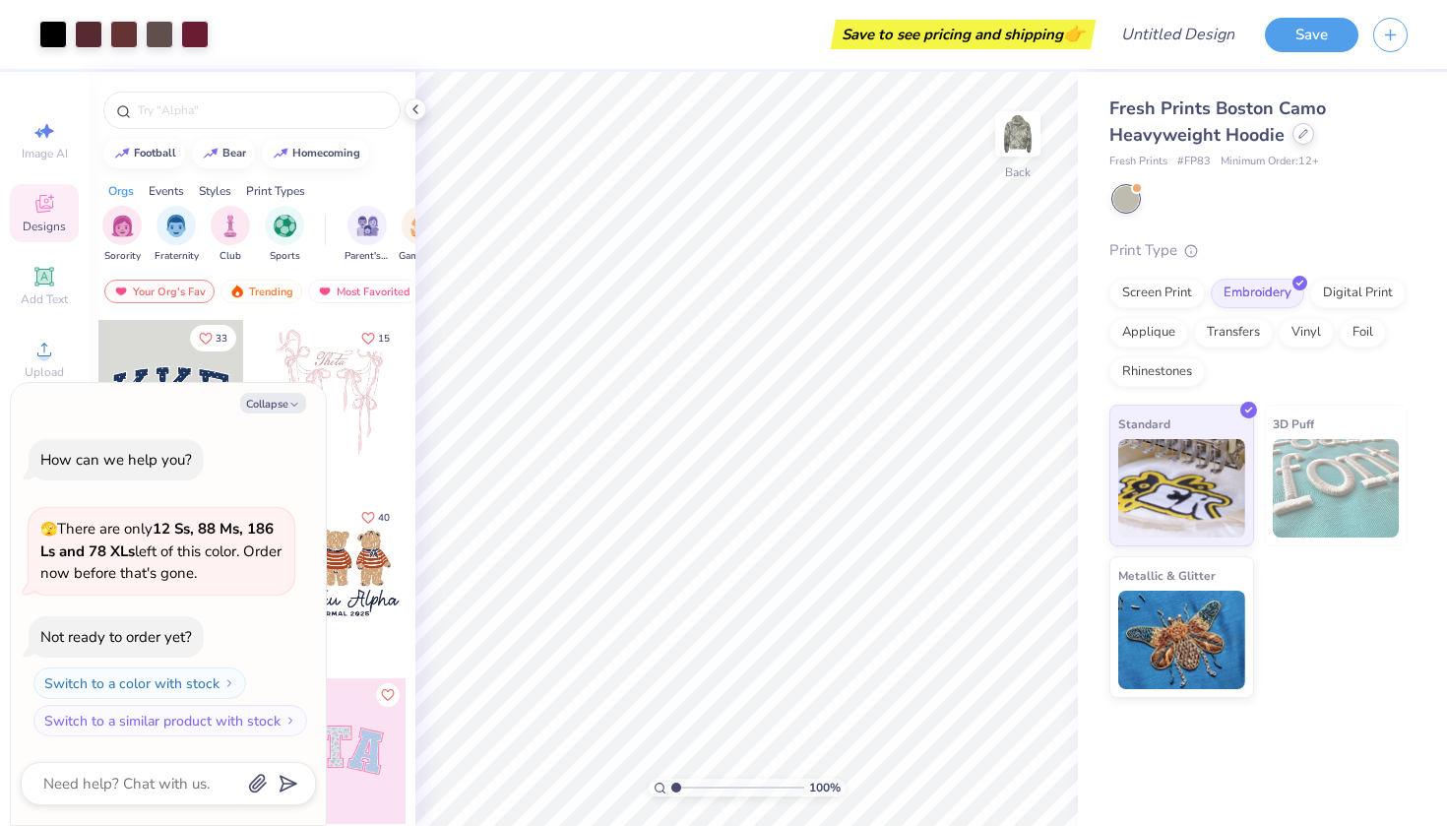
click at [1305, 130] on icon at bounding box center [1303, 134] width 10 height 10
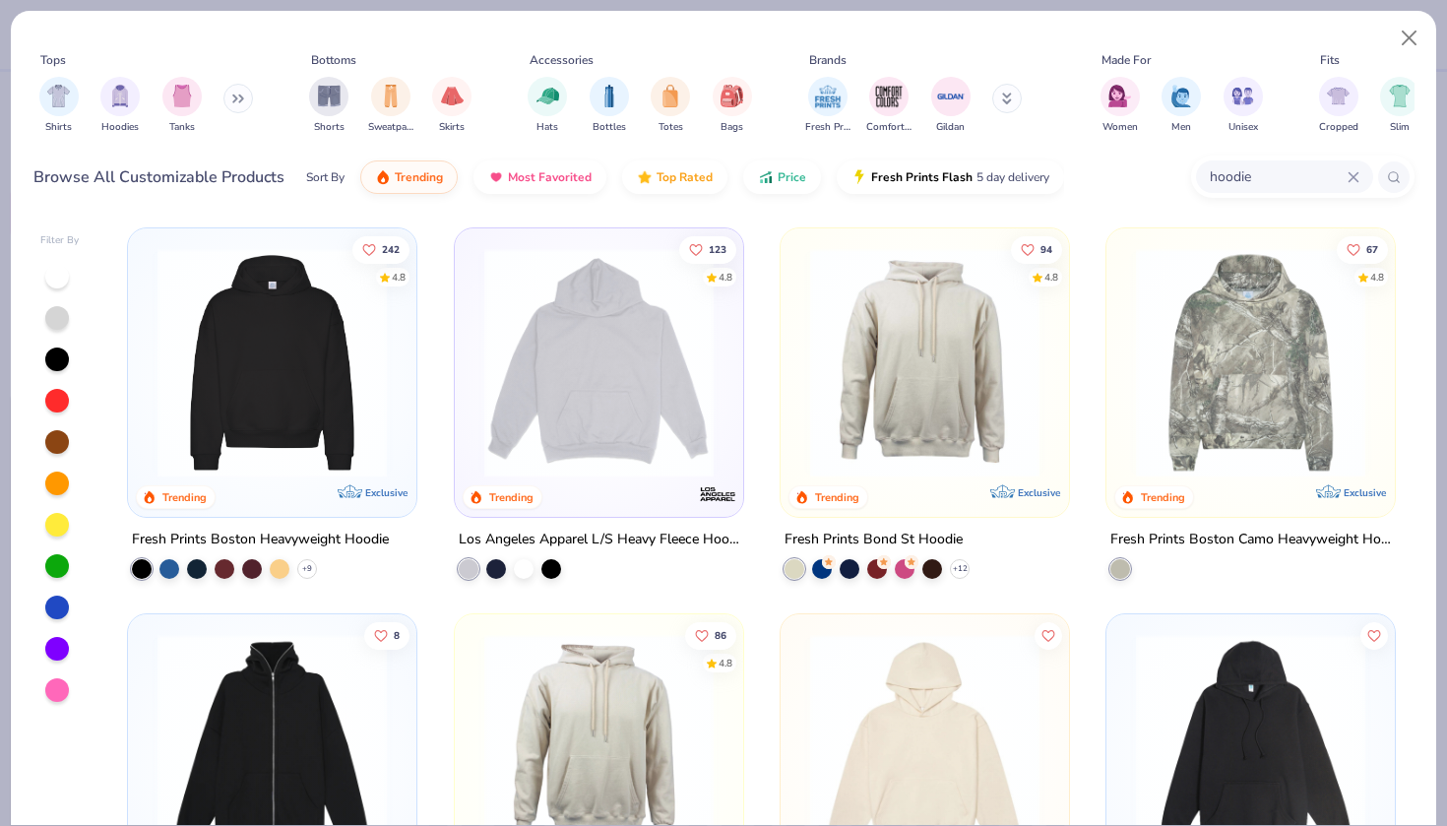
click at [366, 372] on img at bounding box center [272, 362] width 249 height 229
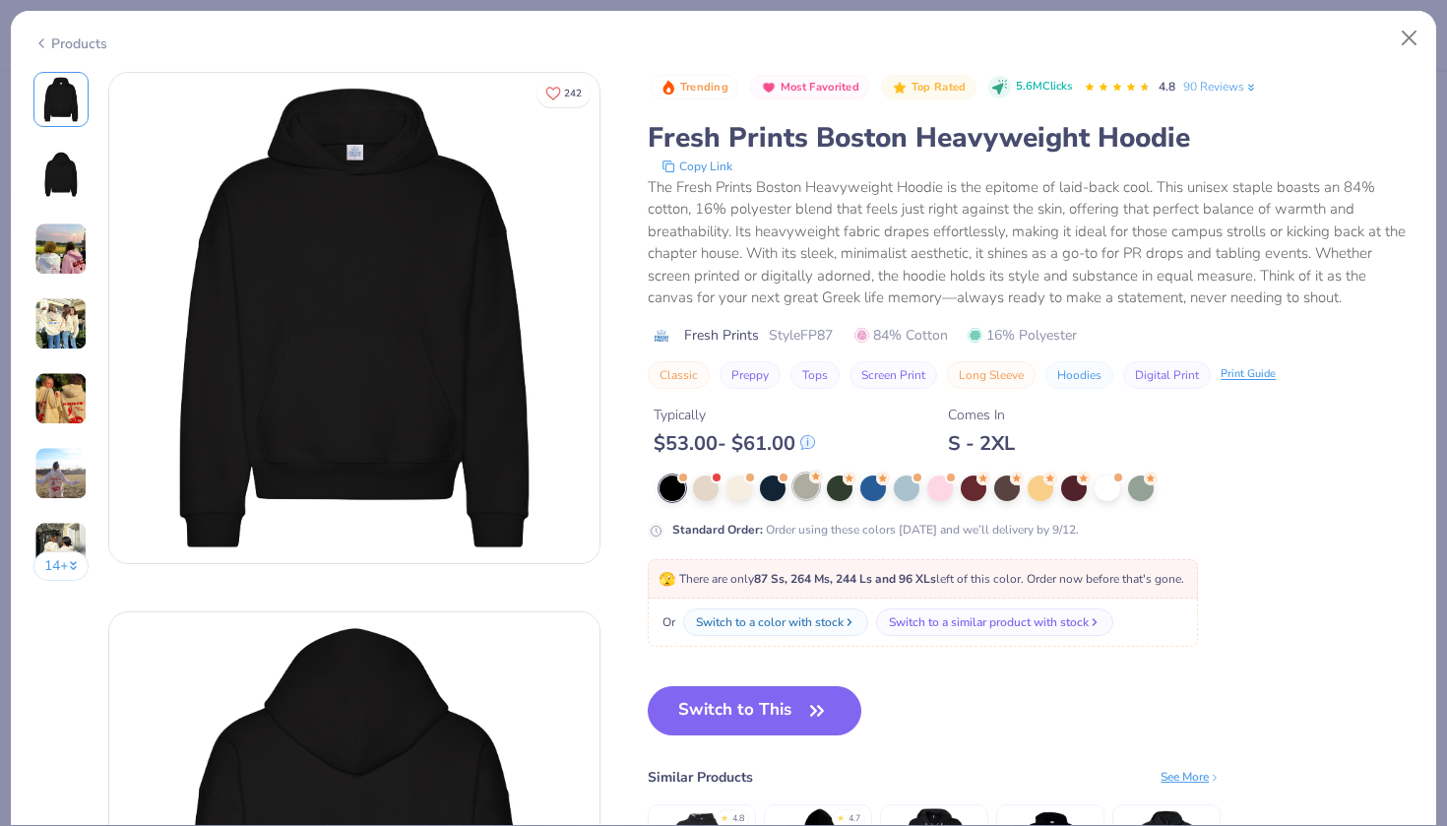
click at [806, 490] on div at bounding box center [806, 486] width 26 height 26
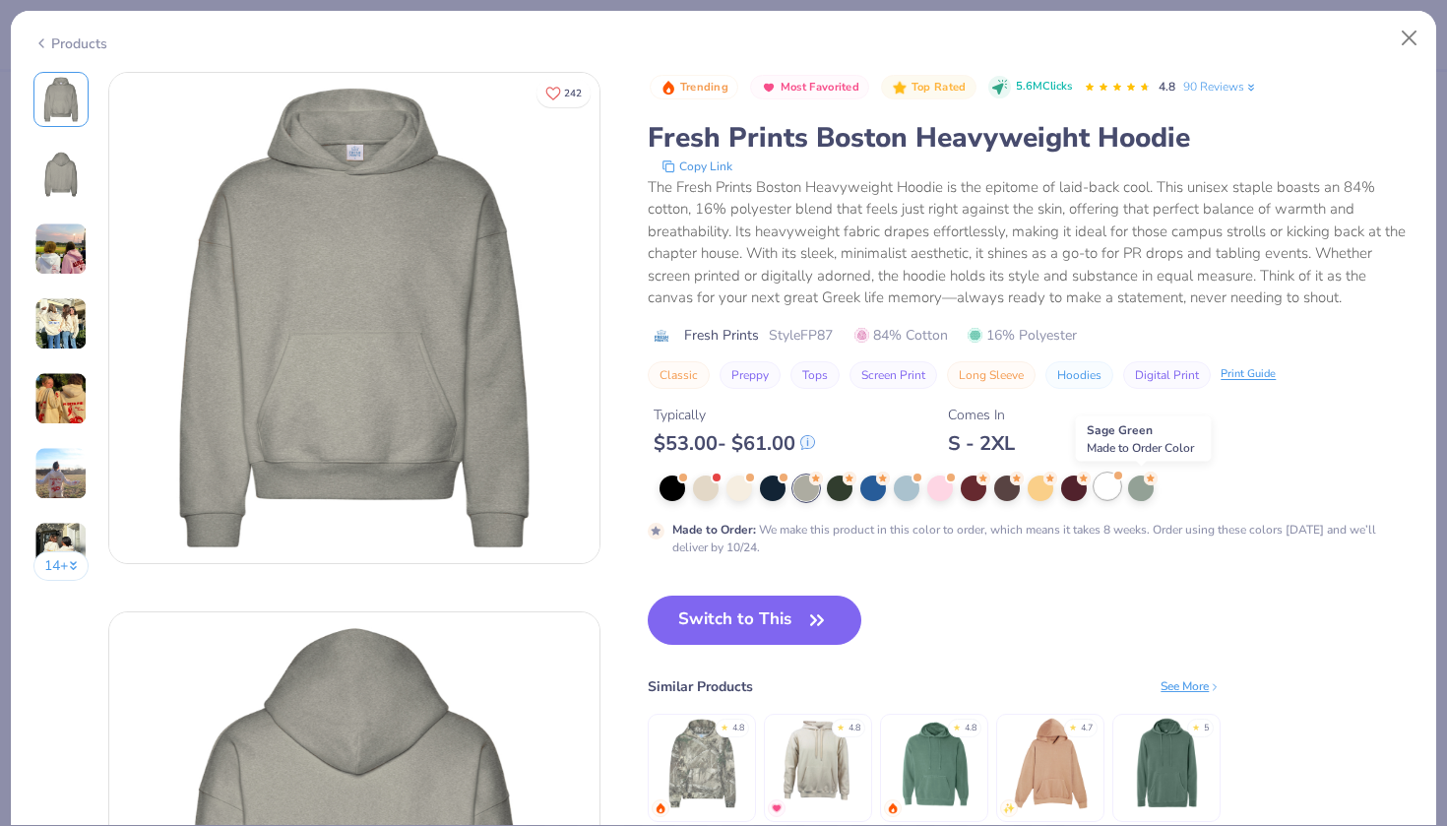
click at [1106, 483] on div at bounding box center [1107, 486] width 26 height 26
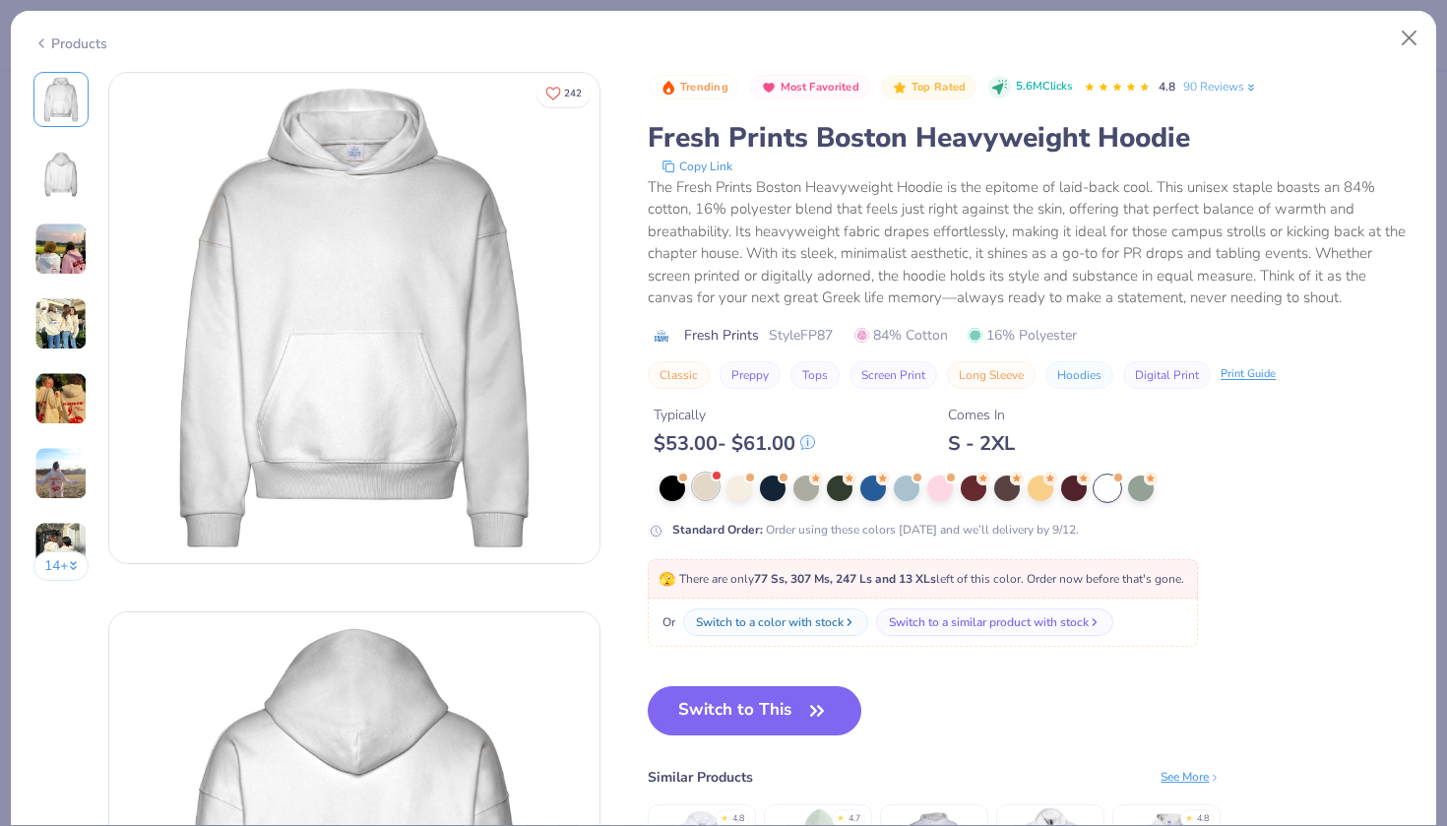
click at [709, 492] on div at bounding box center [706, 486] width 26 height 26
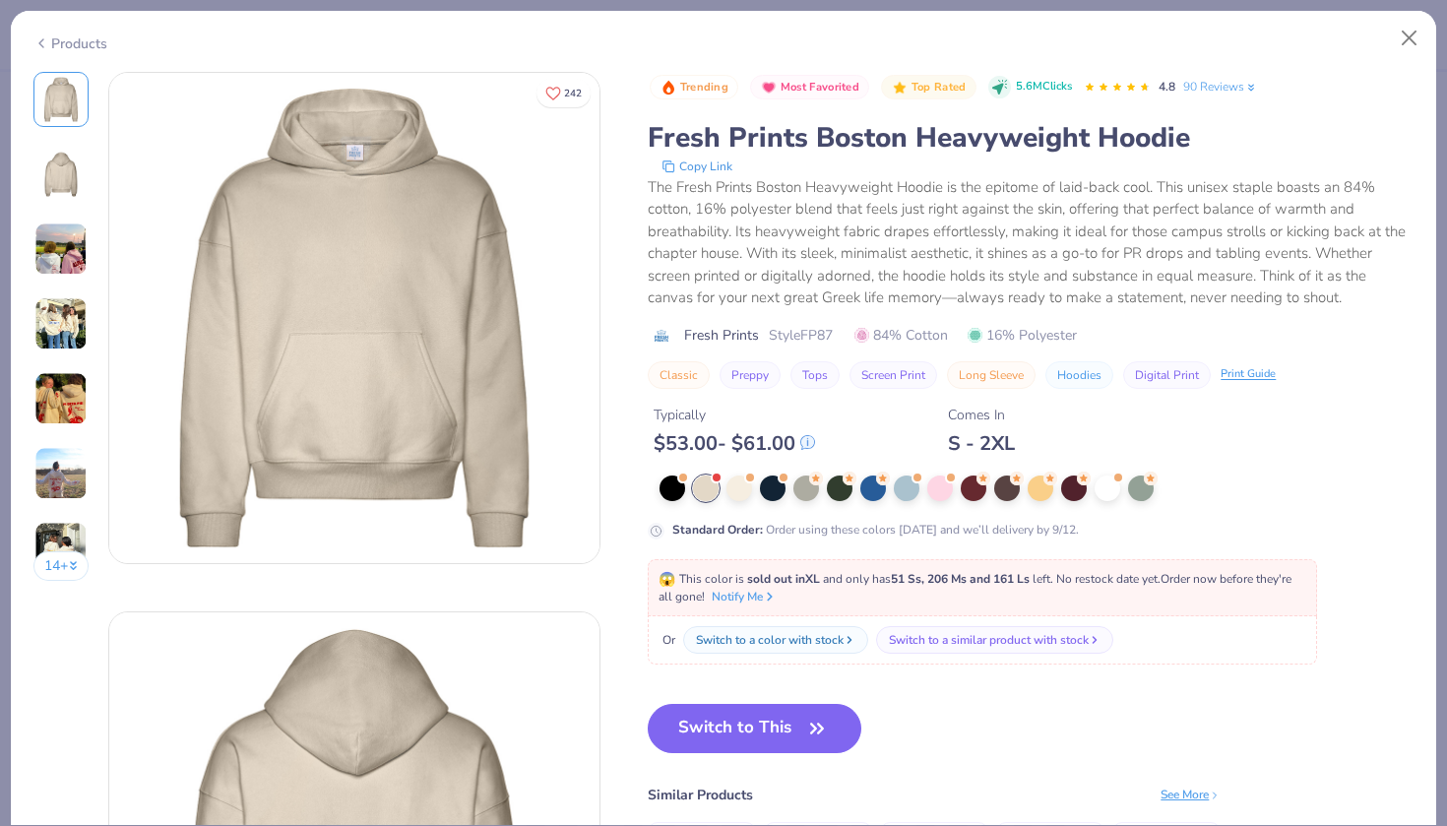
click at [55, 42] on div "Products" at bounding box center [70, 43] width 74 height 21
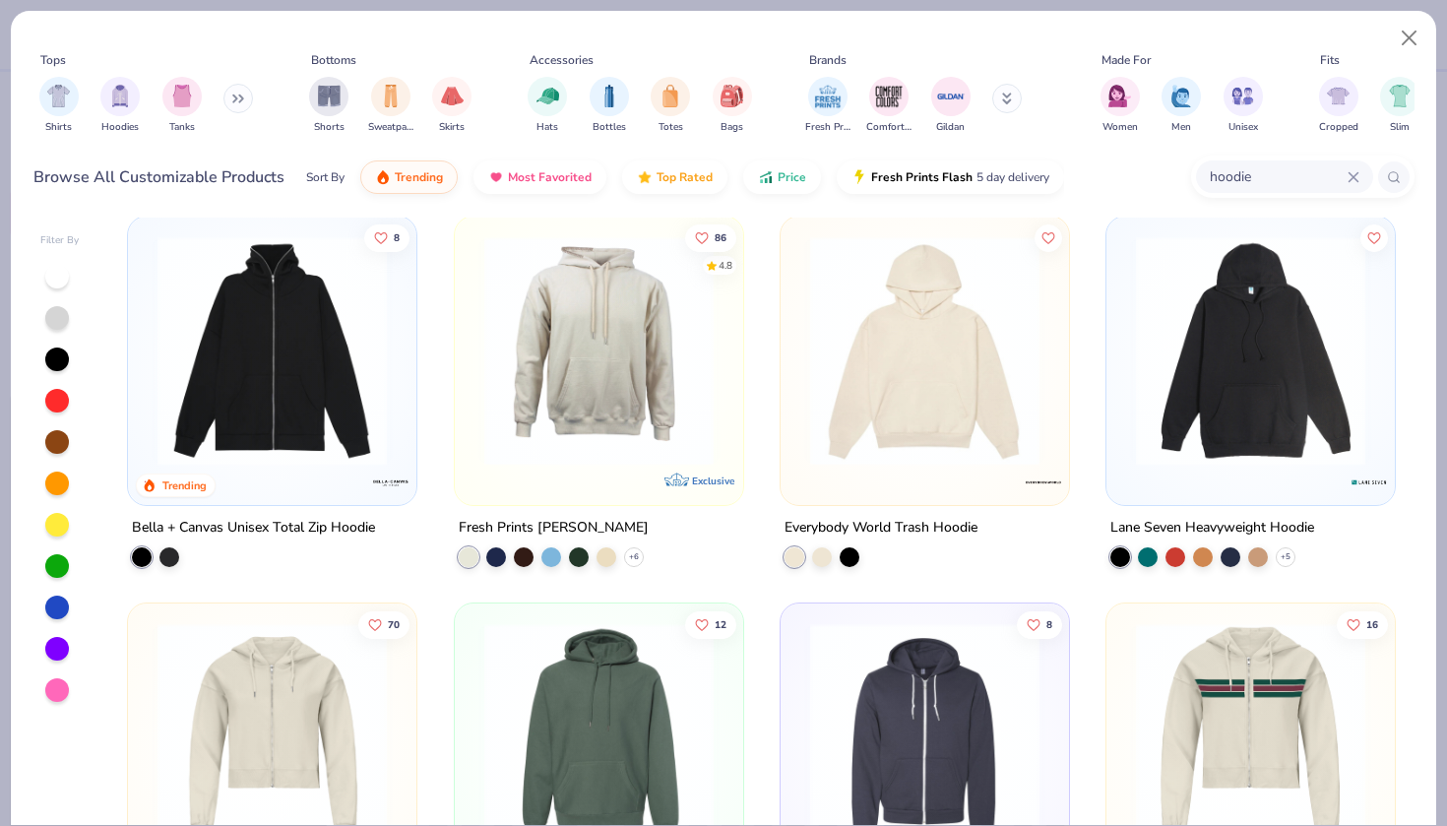
scroll to position [399, 0]
click at [1210, 367] on img at bounding box center [1250, 349] width 249 height 229
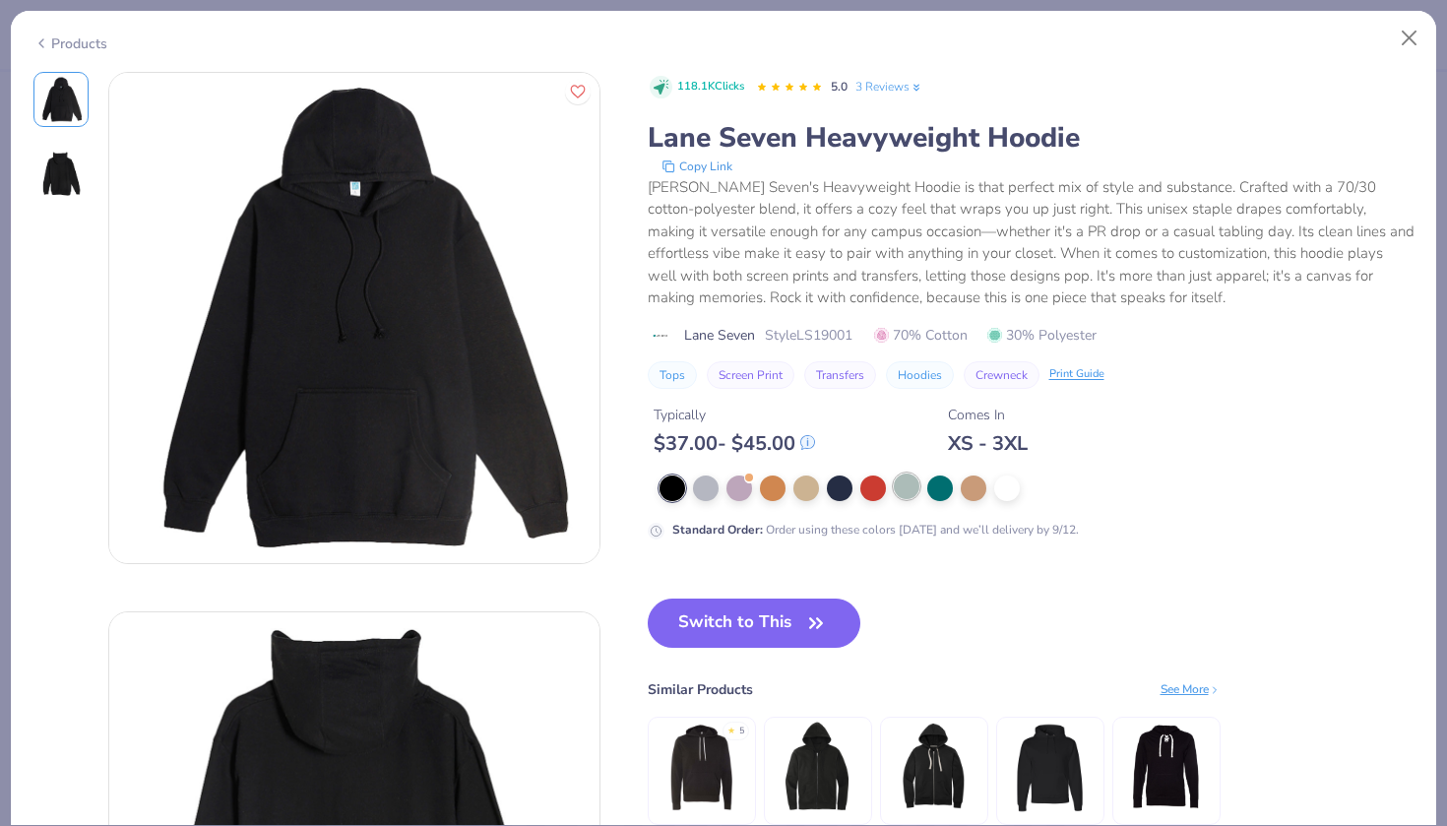
click at [914, 483] on div at bounding box center [907, 486] width 26 height 26
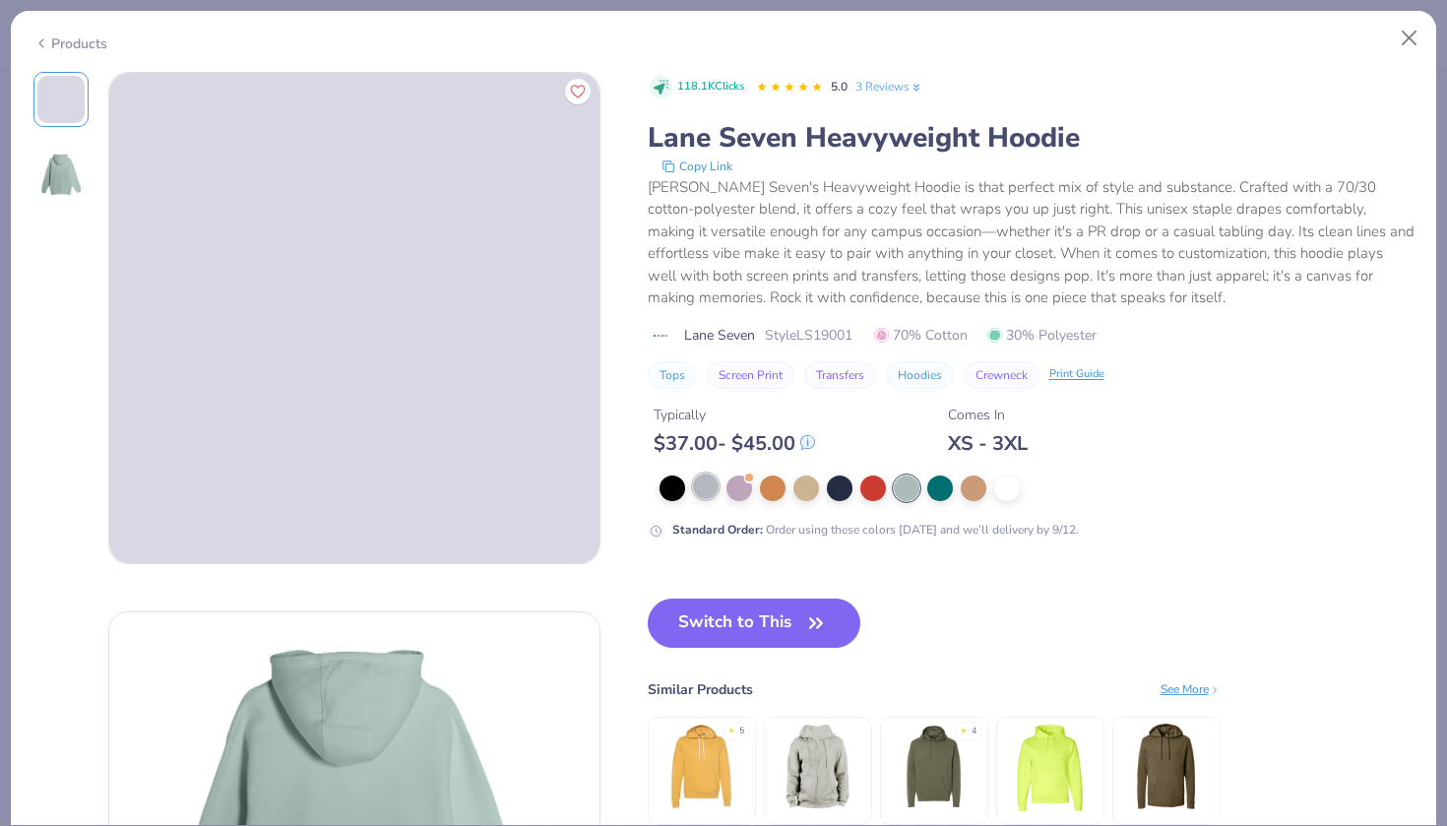
click at [705, 483] on div at bounding box center [706, 486] width 26 height 26
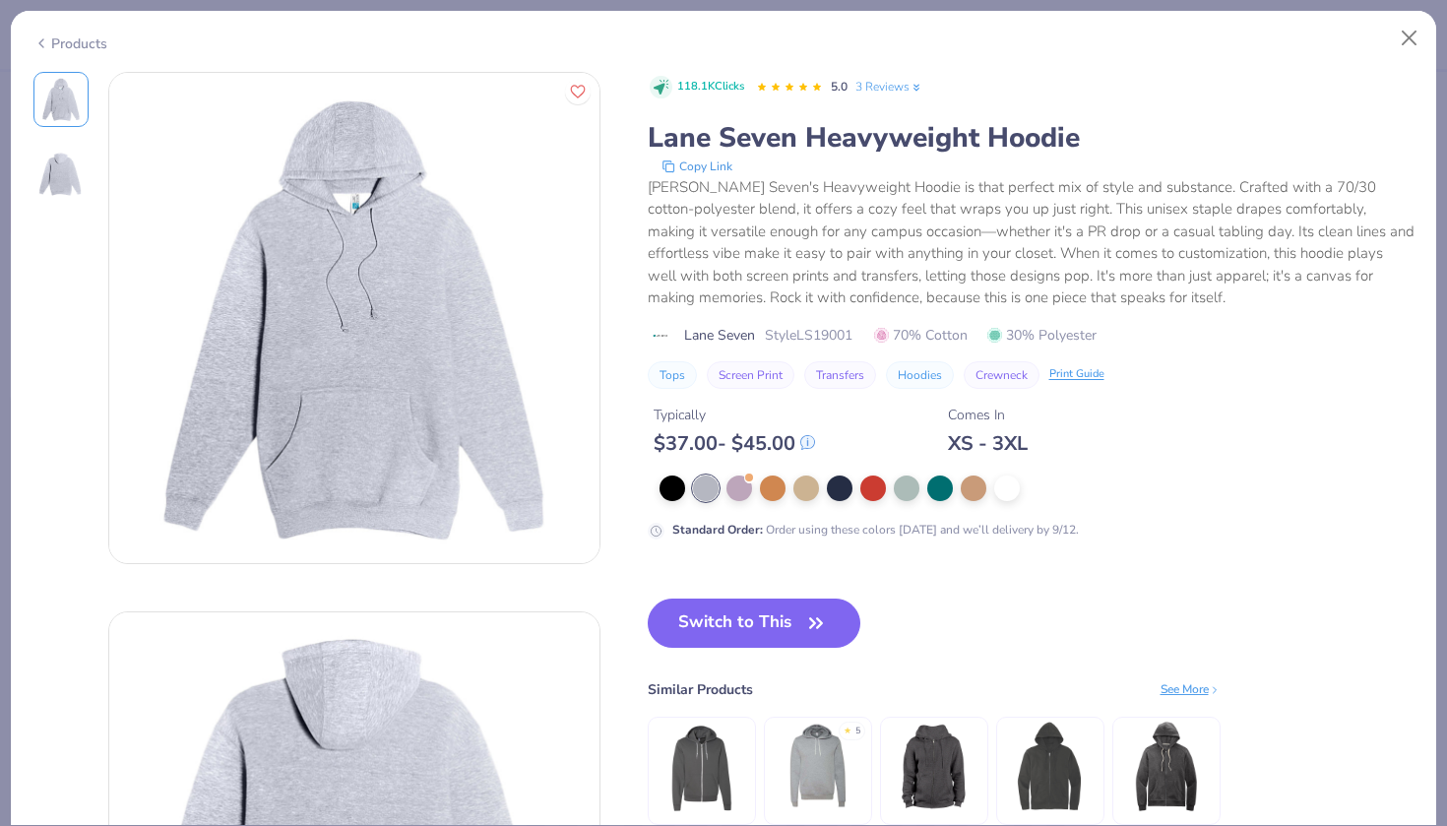
click at [55, 42] on div "Products" at bounding box center [70, 43] width 74 height 21
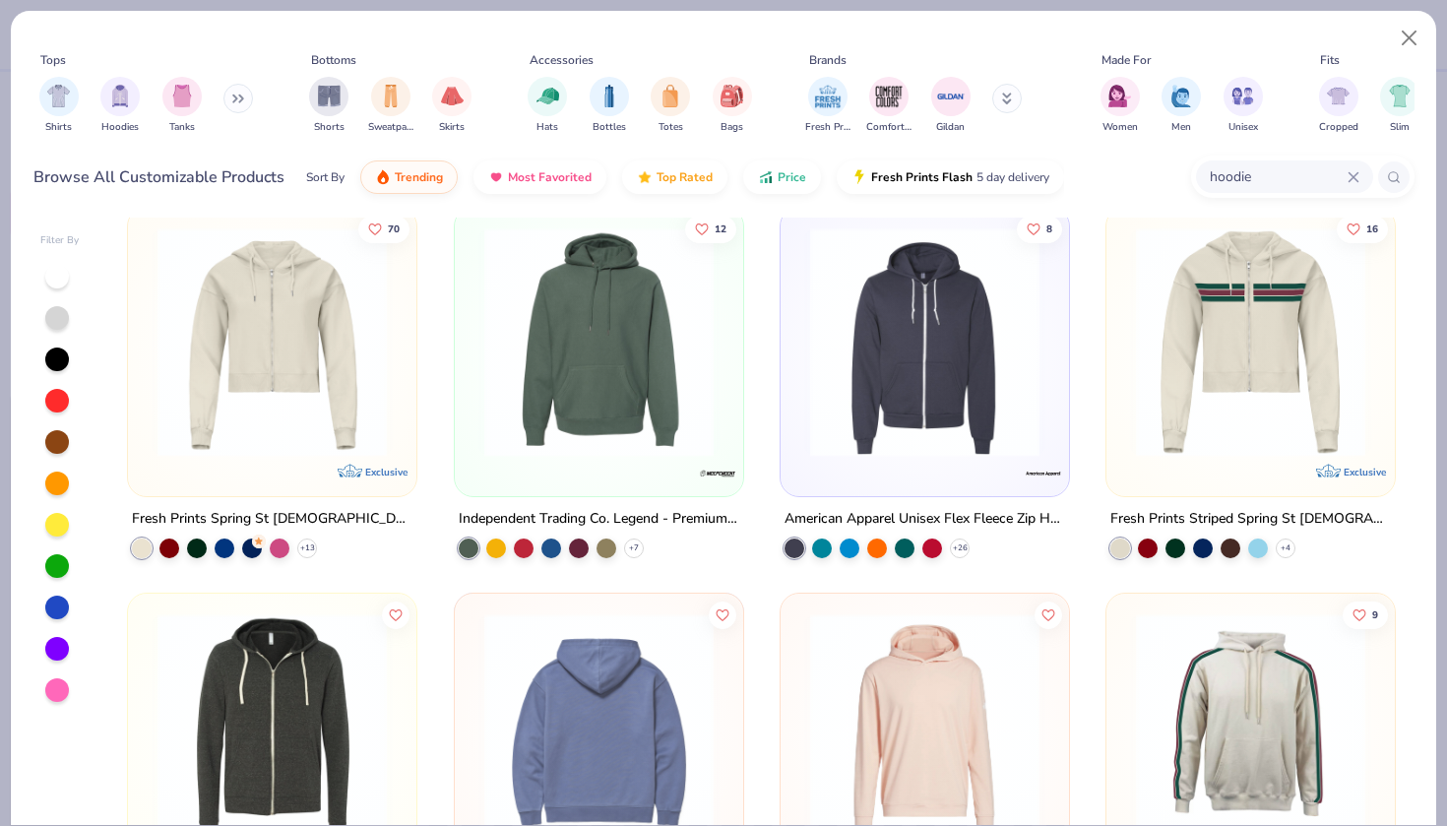
scroll to position [836, 0]
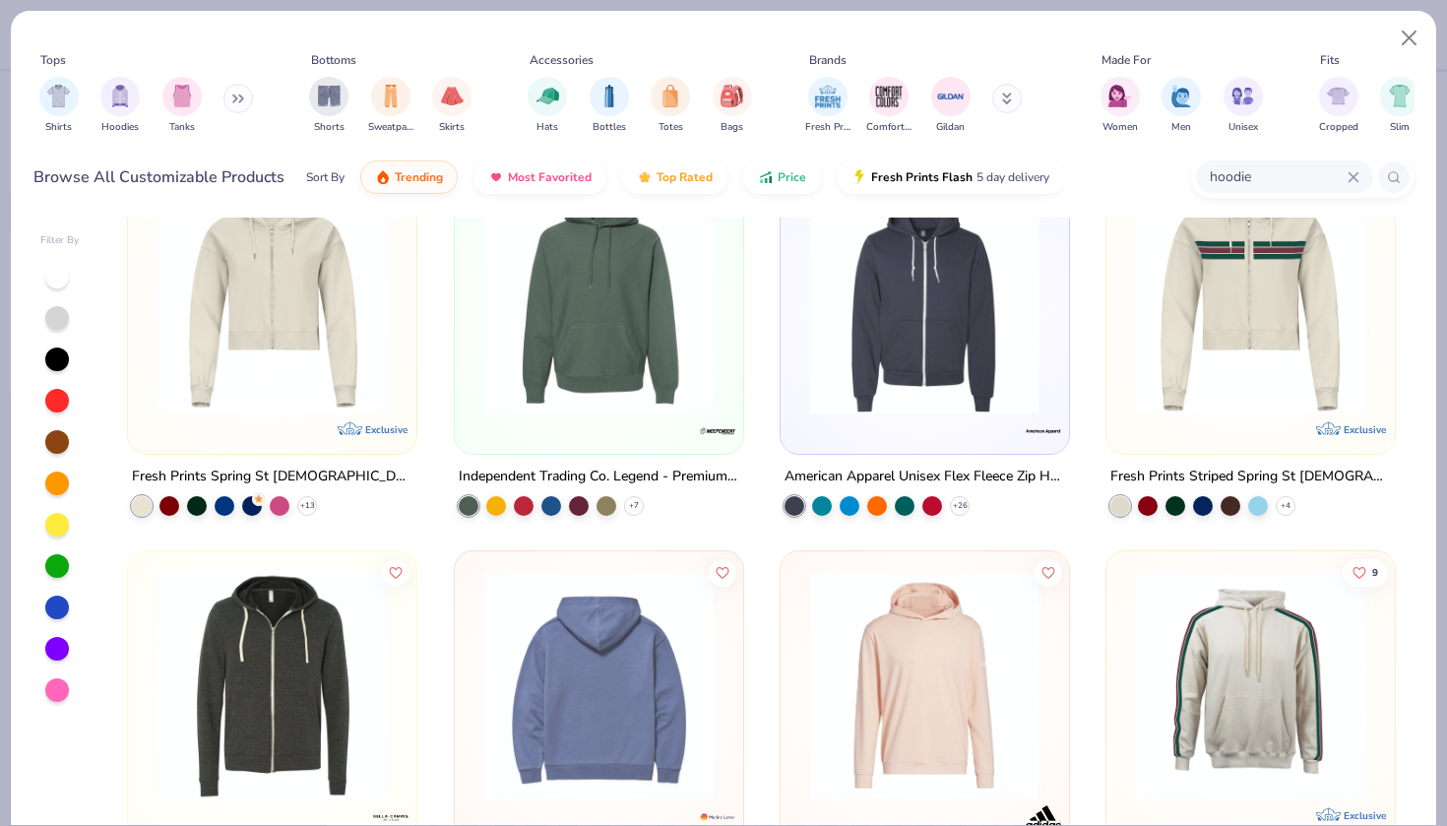
click at [627, 341] on img at bounding box center [598, 298] width 249 height 229
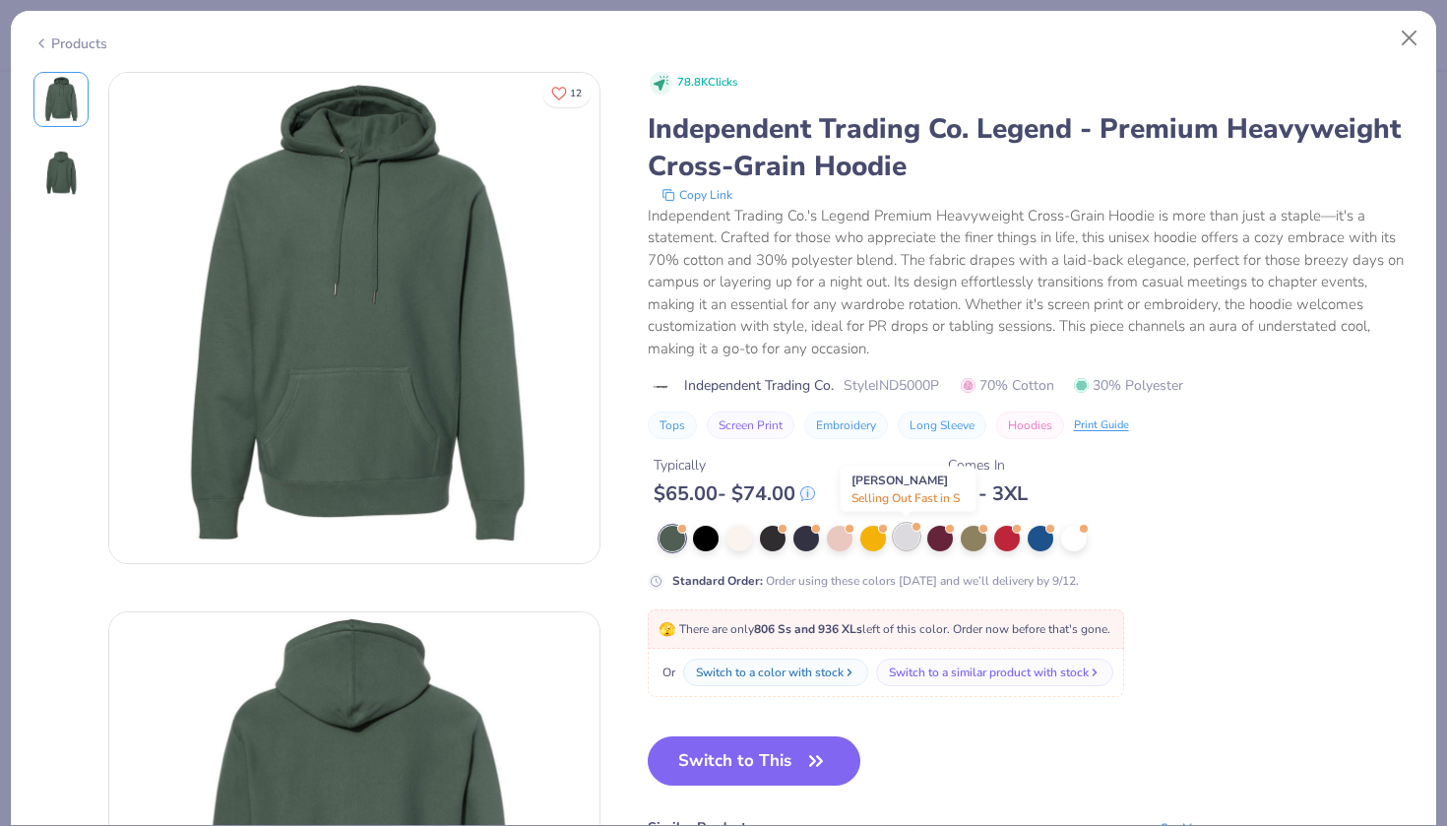
click at [918, 529] on div at bounding box center [916, 527] width 8 height 8
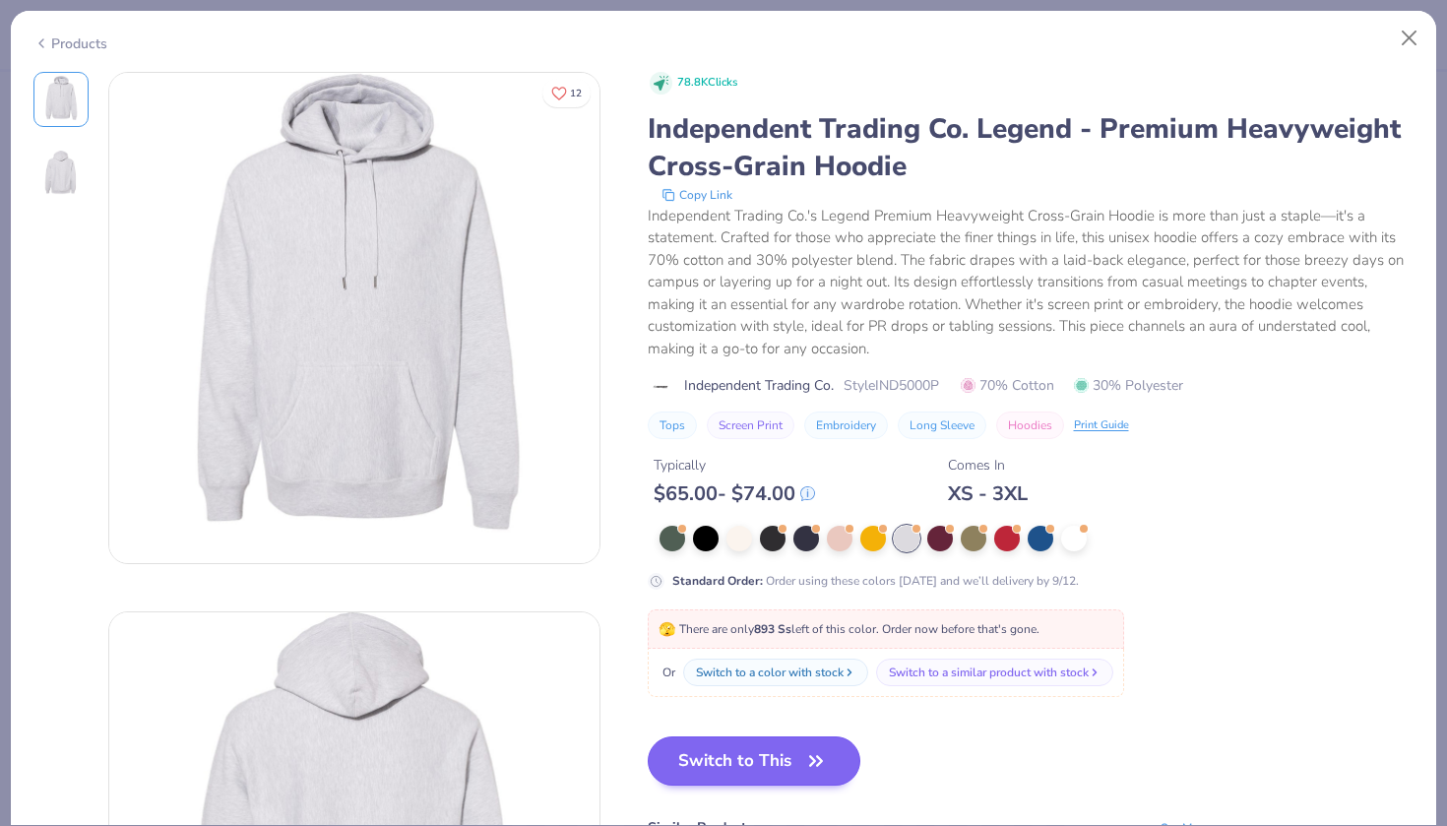
click at [803, 757] on span "button" at bounding box center [816, 761] width 28 height 28
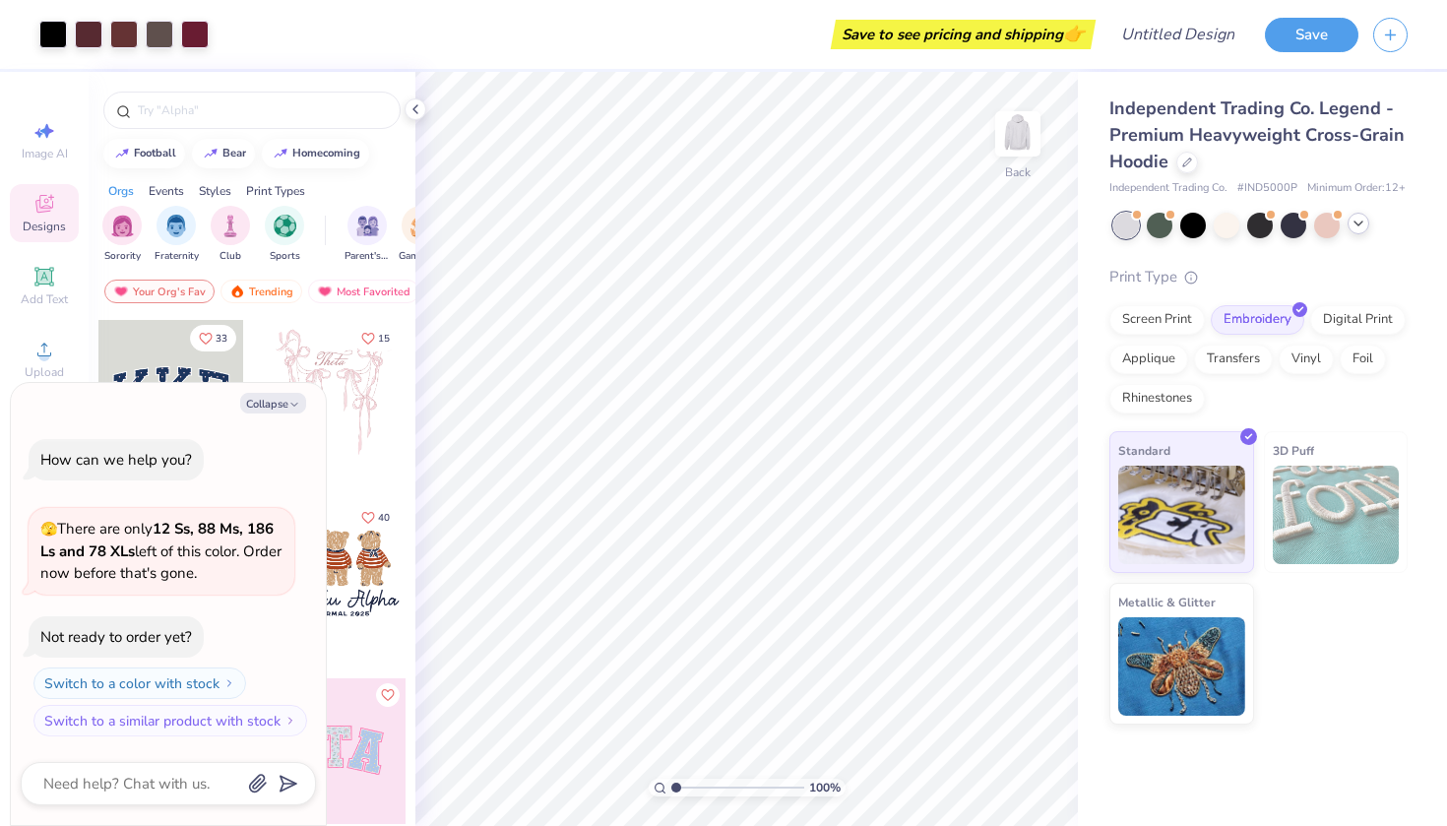
click at [1355, 225] on icon at bounding box center [1358, 224] width 16 height 16
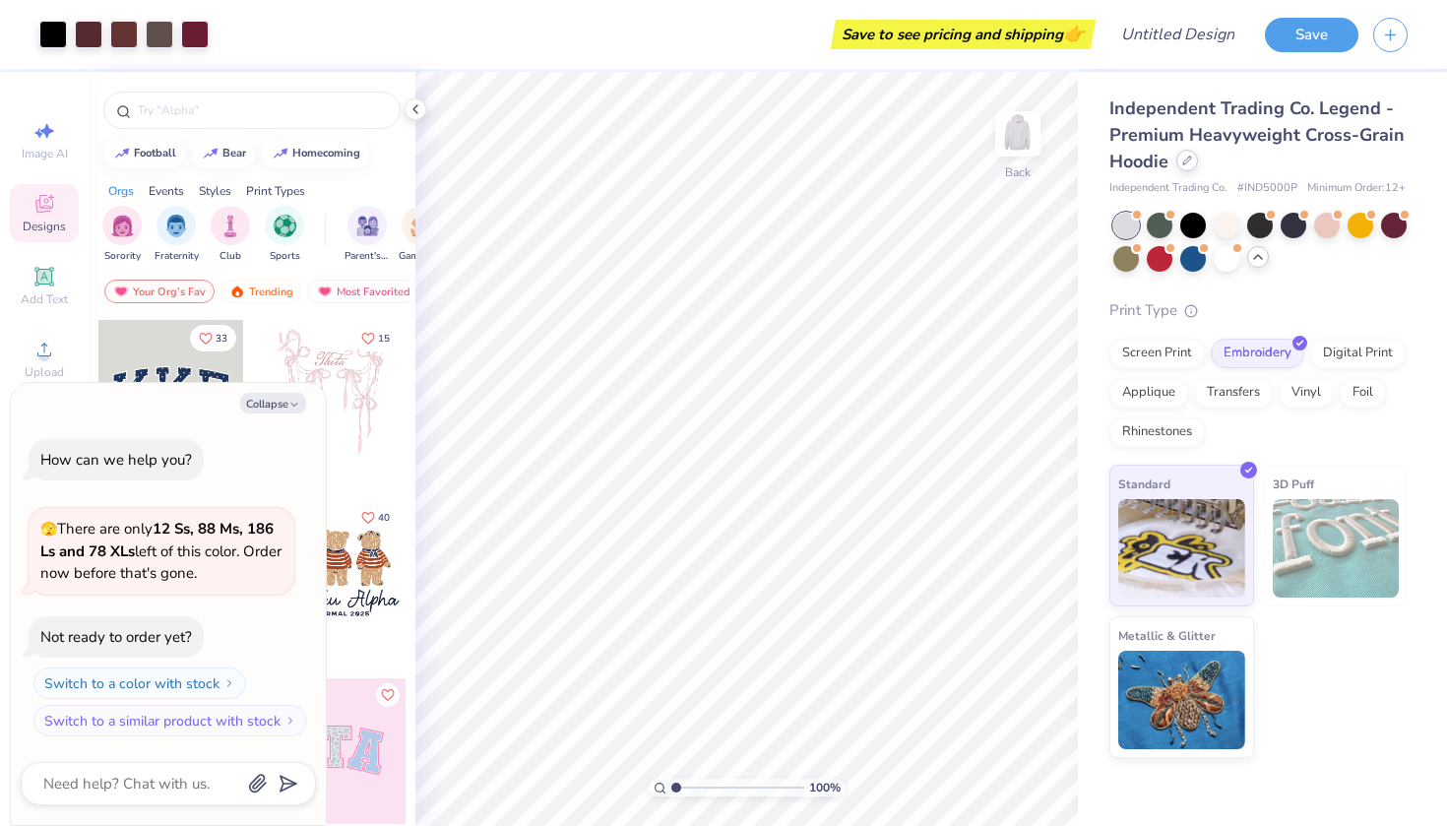
click at [1188, 164] on icon at bounding box center [1187, 161] width 10 height 10
type textarea "x"
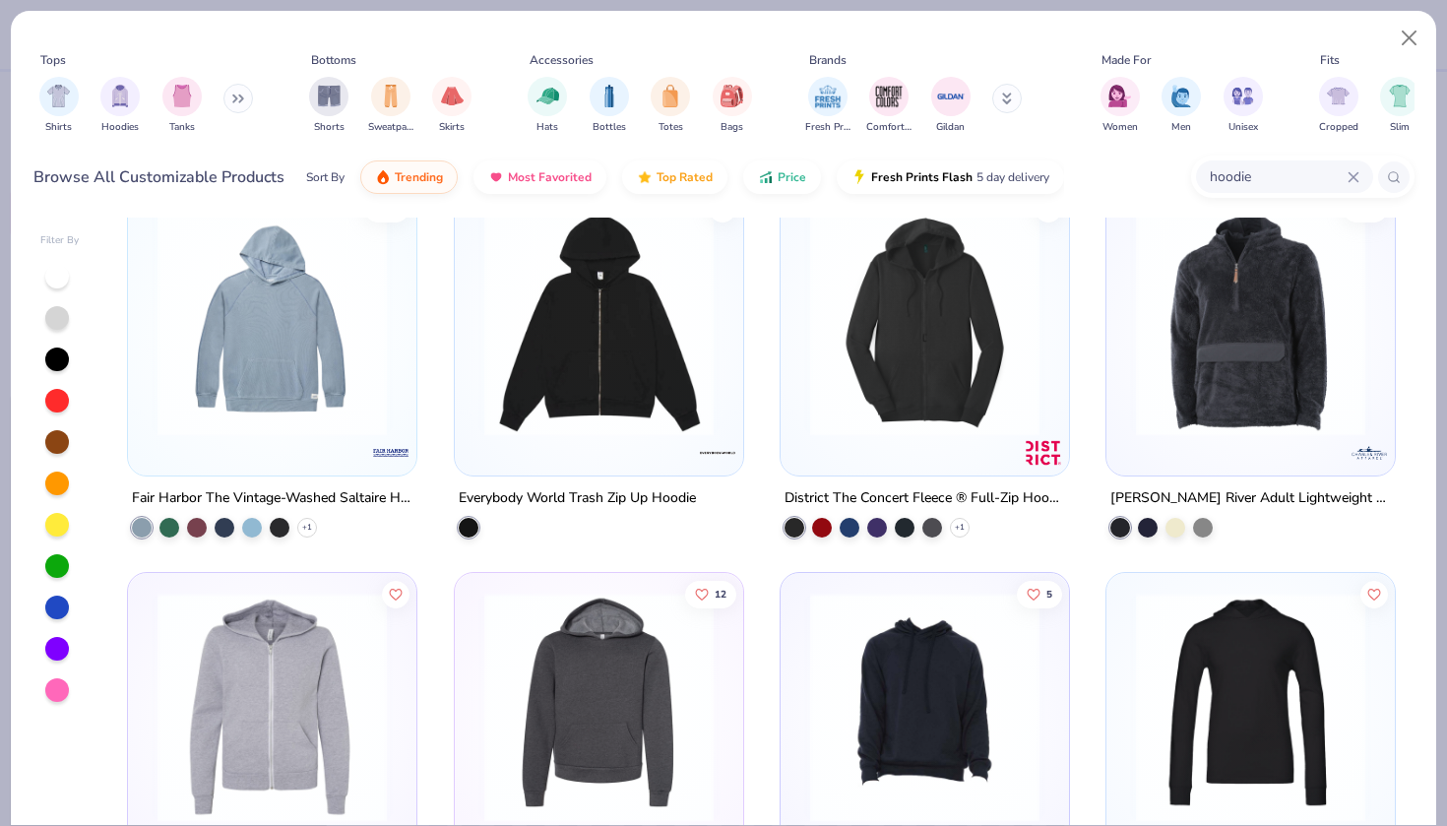
scroll to position [3956, 0]
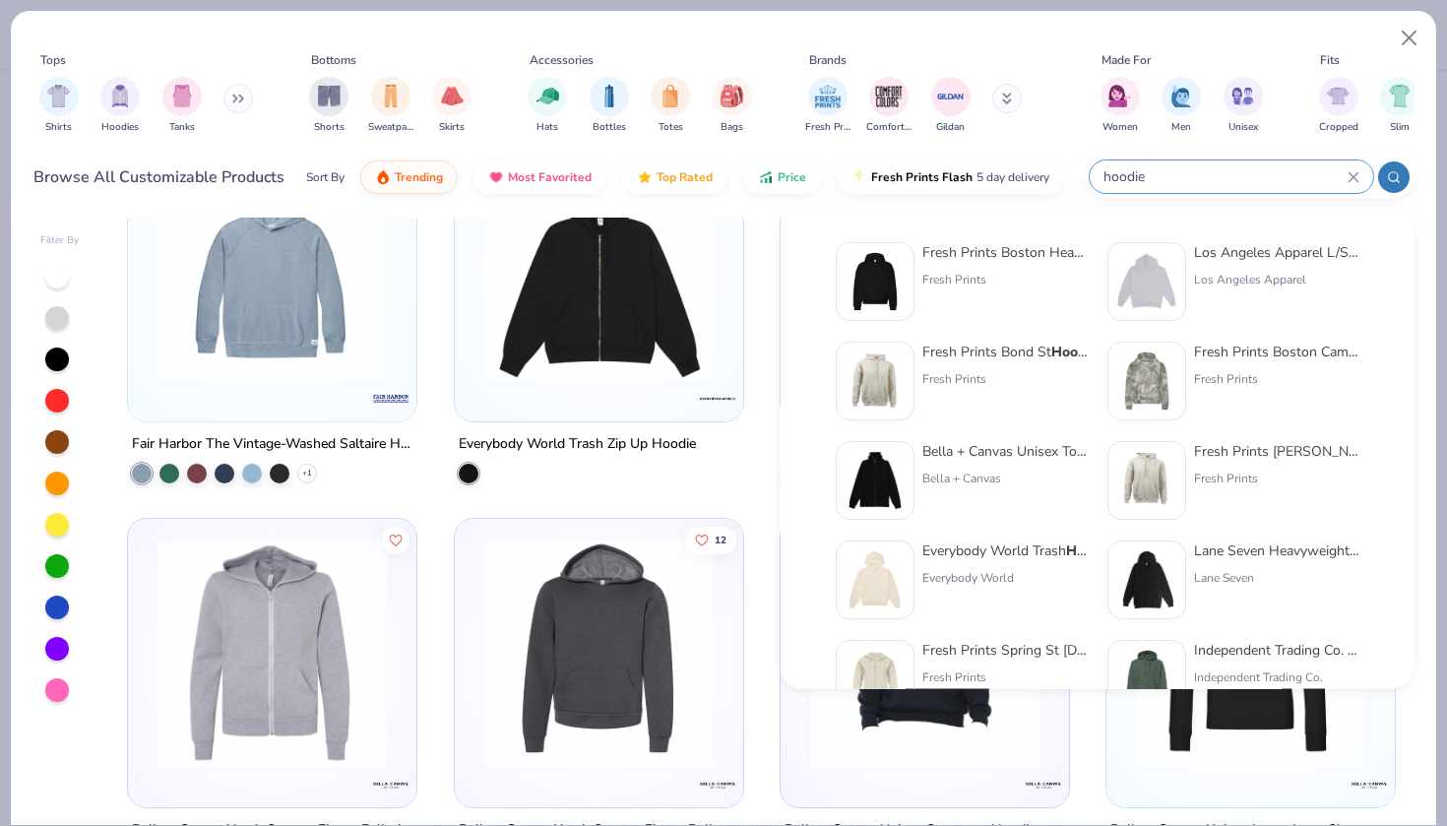
drag, startPoint x: 1274, startPoint y: 176, endPoint x: 1180, endPoint y: 175, distance: 93.5
click at [1180, 175] on input "hoodie" at bounding box center [1224, 176] width 246 height 23
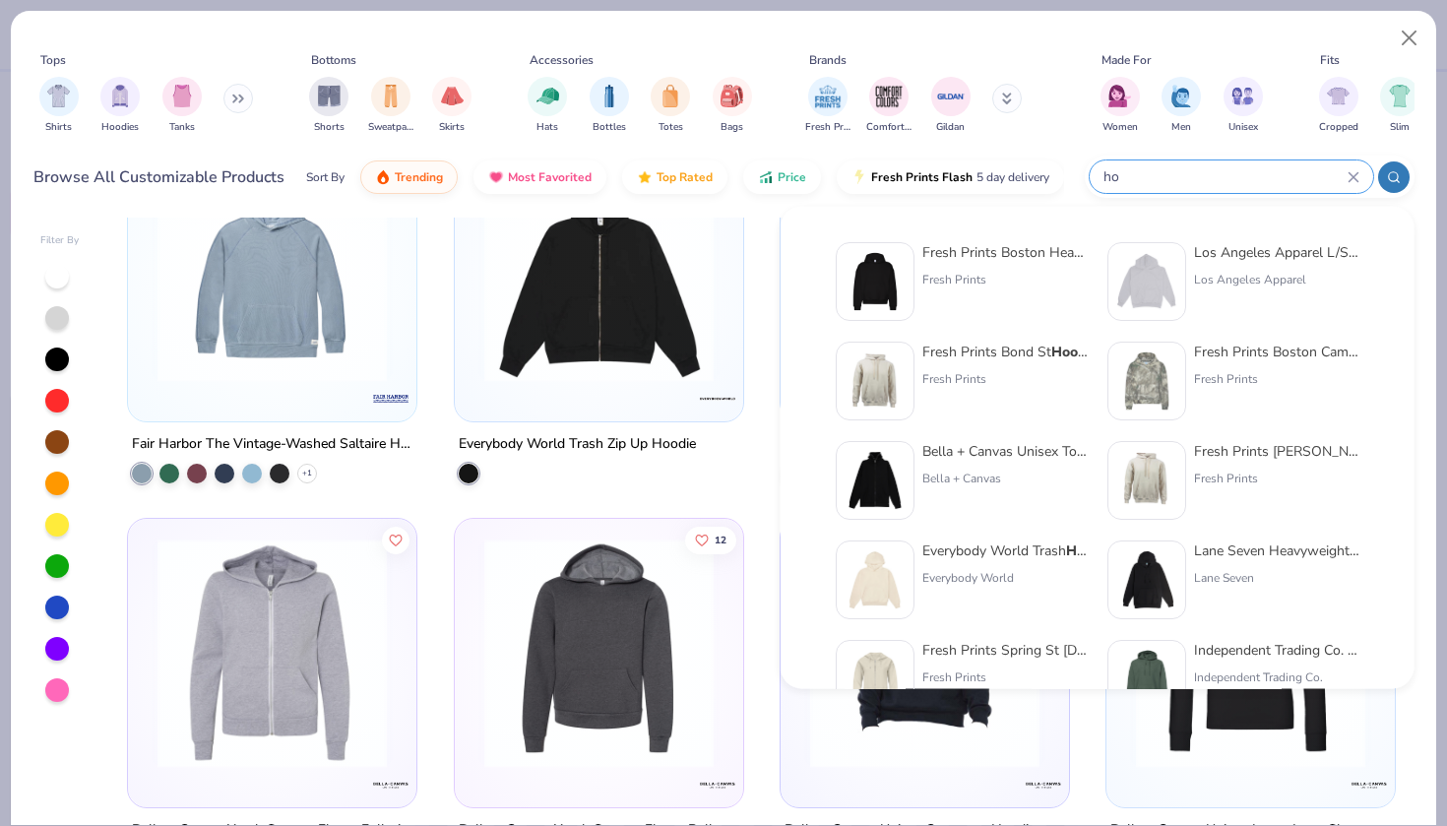
type input "h"
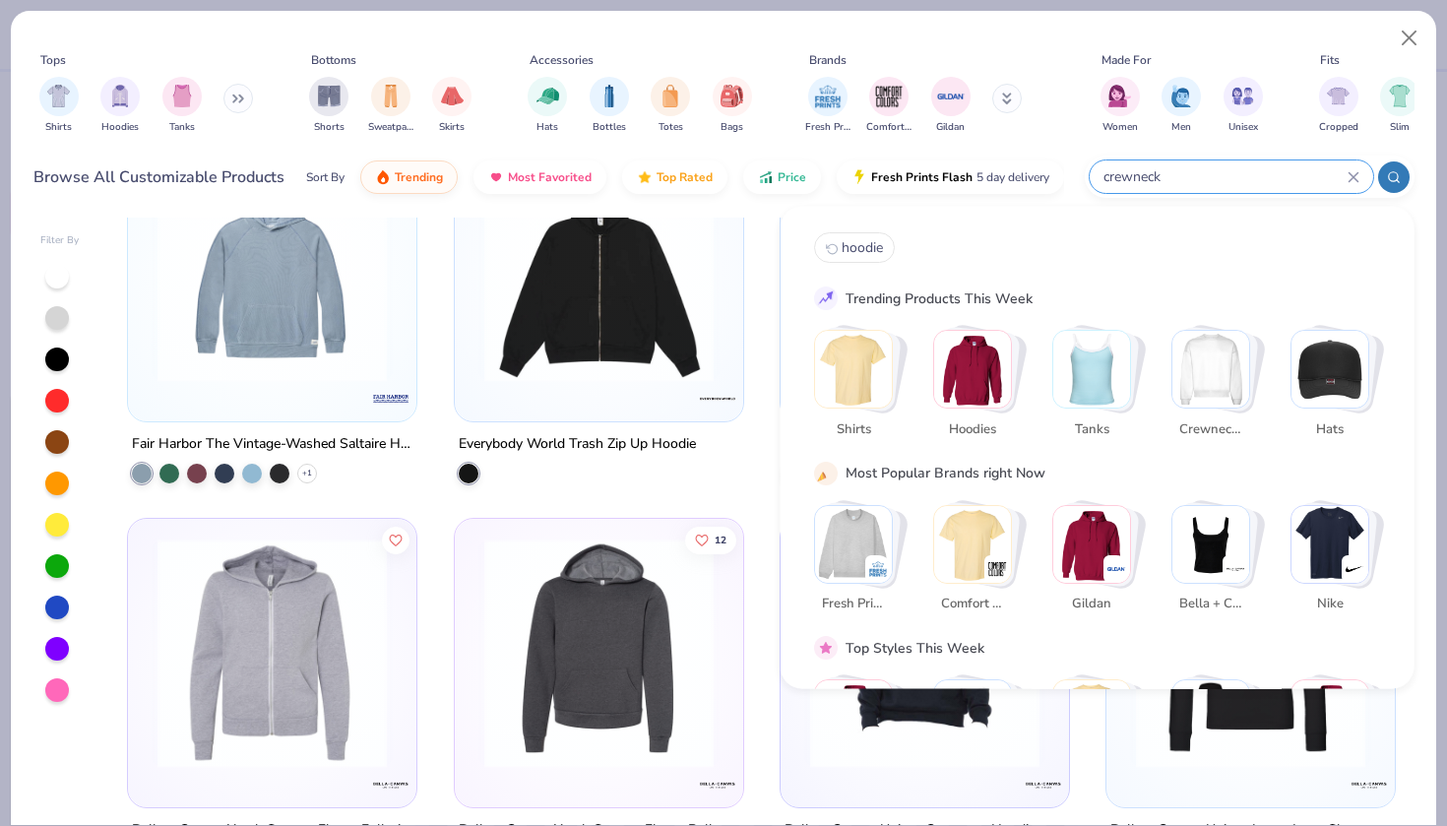
type input "crewneck"
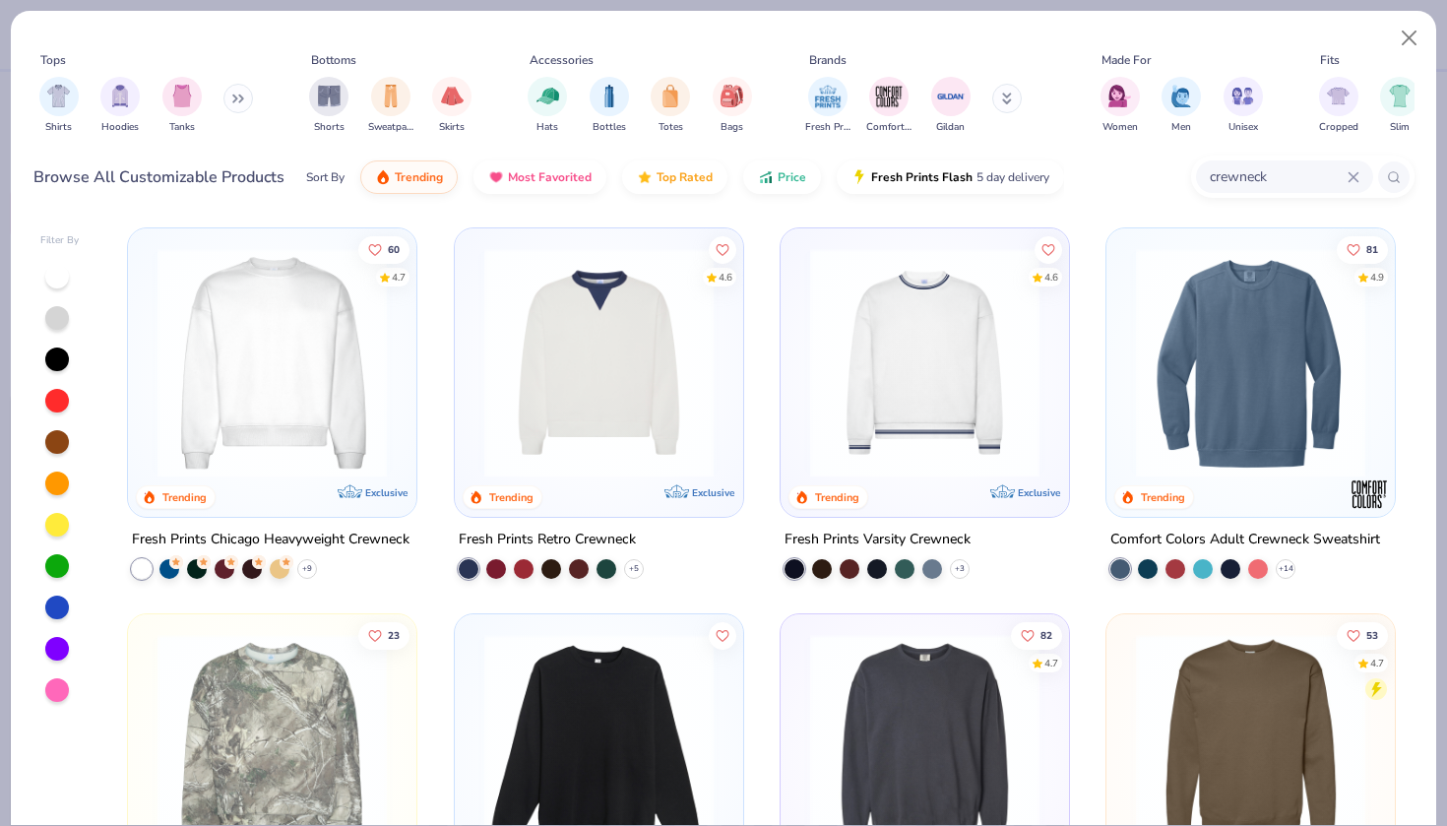
click at [326, 383] on img at bounding box center [272, 362] width 249 height 229
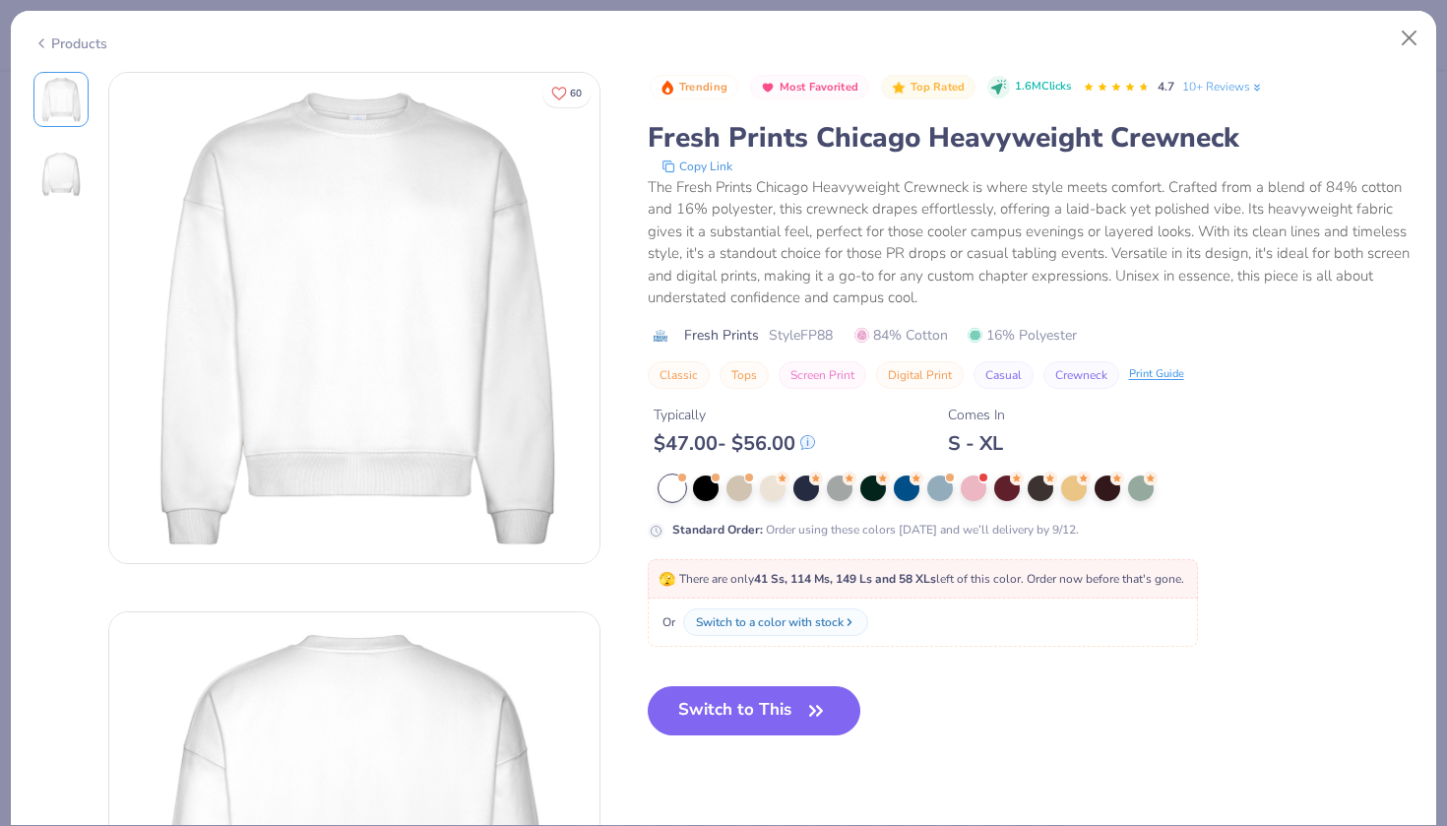
click at [48, 36] on icon at bounding box center [41, 43] width 16 height 24
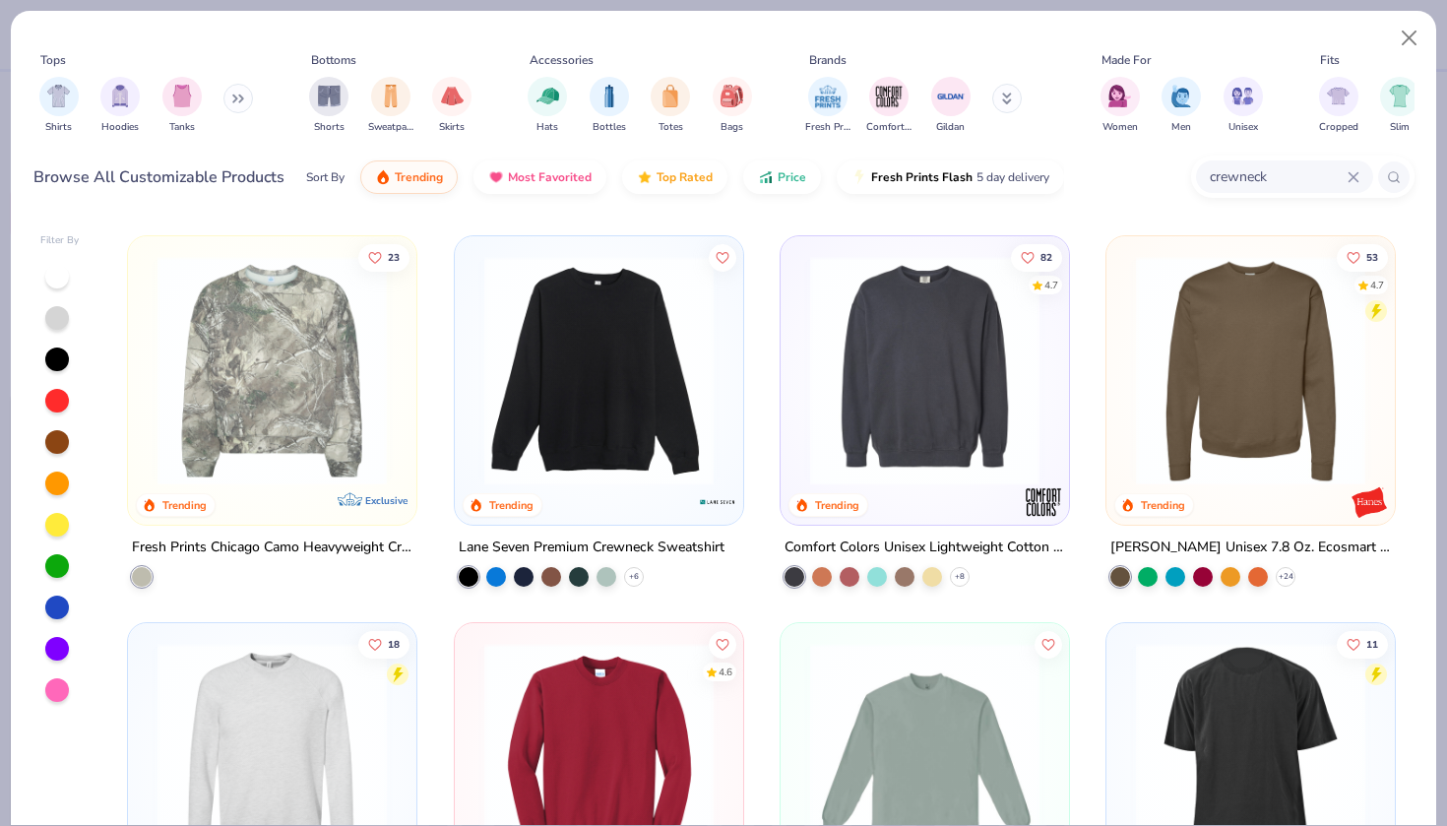
scroll to position [376, 0]
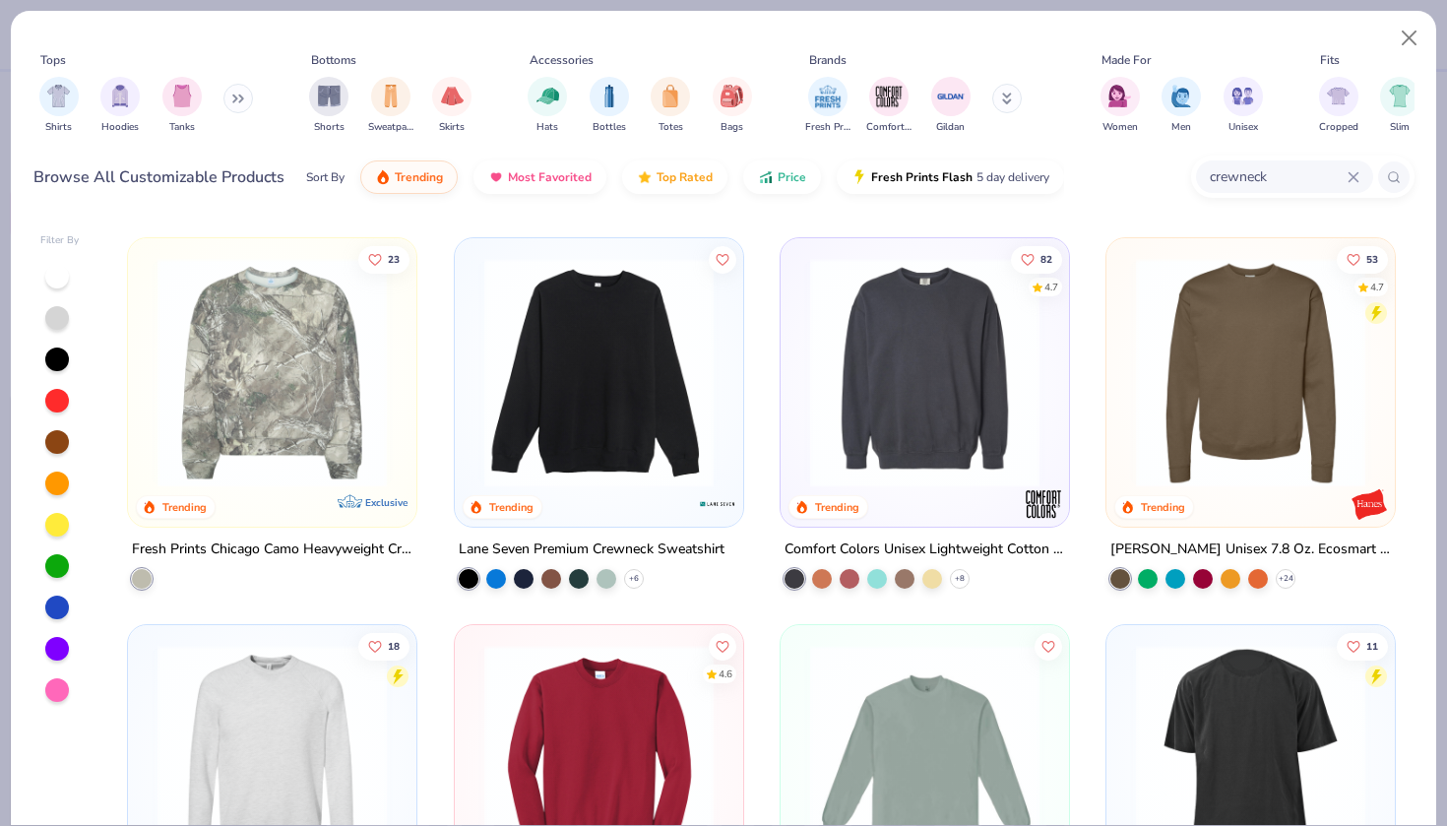
click at [997, 423] on img at bounding box center [924, 372] width 249 height 229
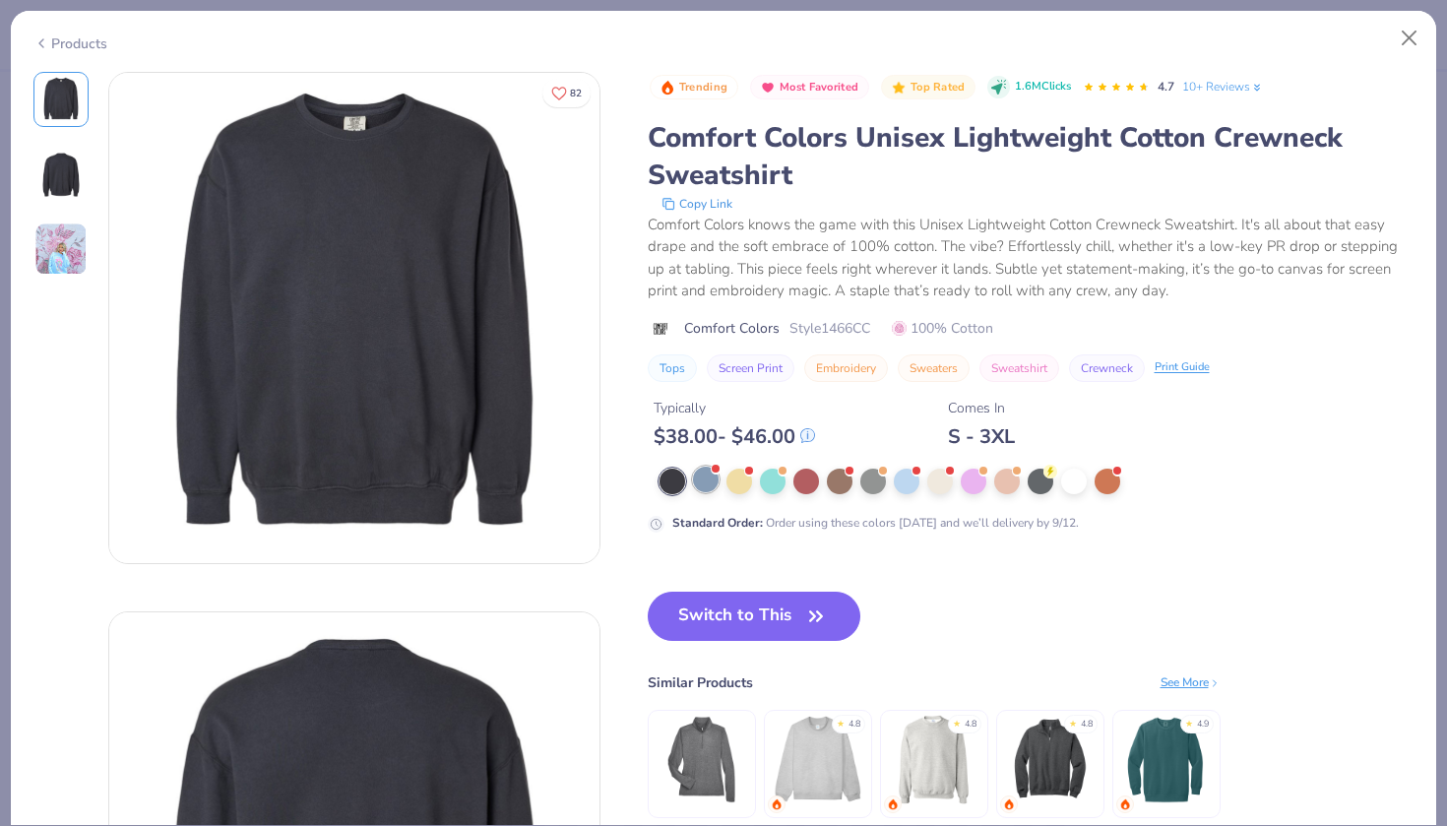
click at [712, 481] on div at bounding box center [706, 480] width 26 height 26
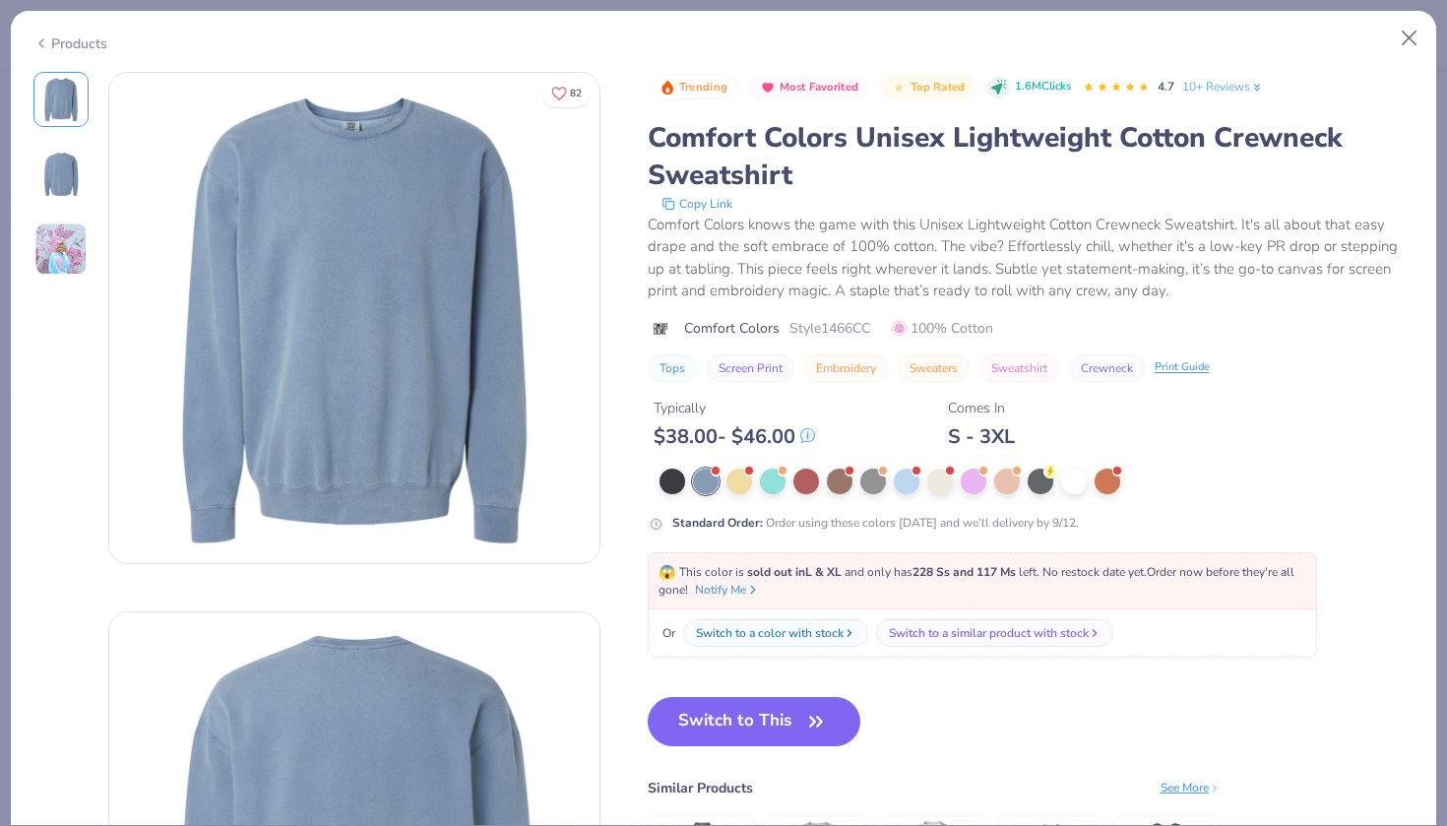
click at [78, 37] on div "Products" at bounding box center [70, 43] width 74 height 21
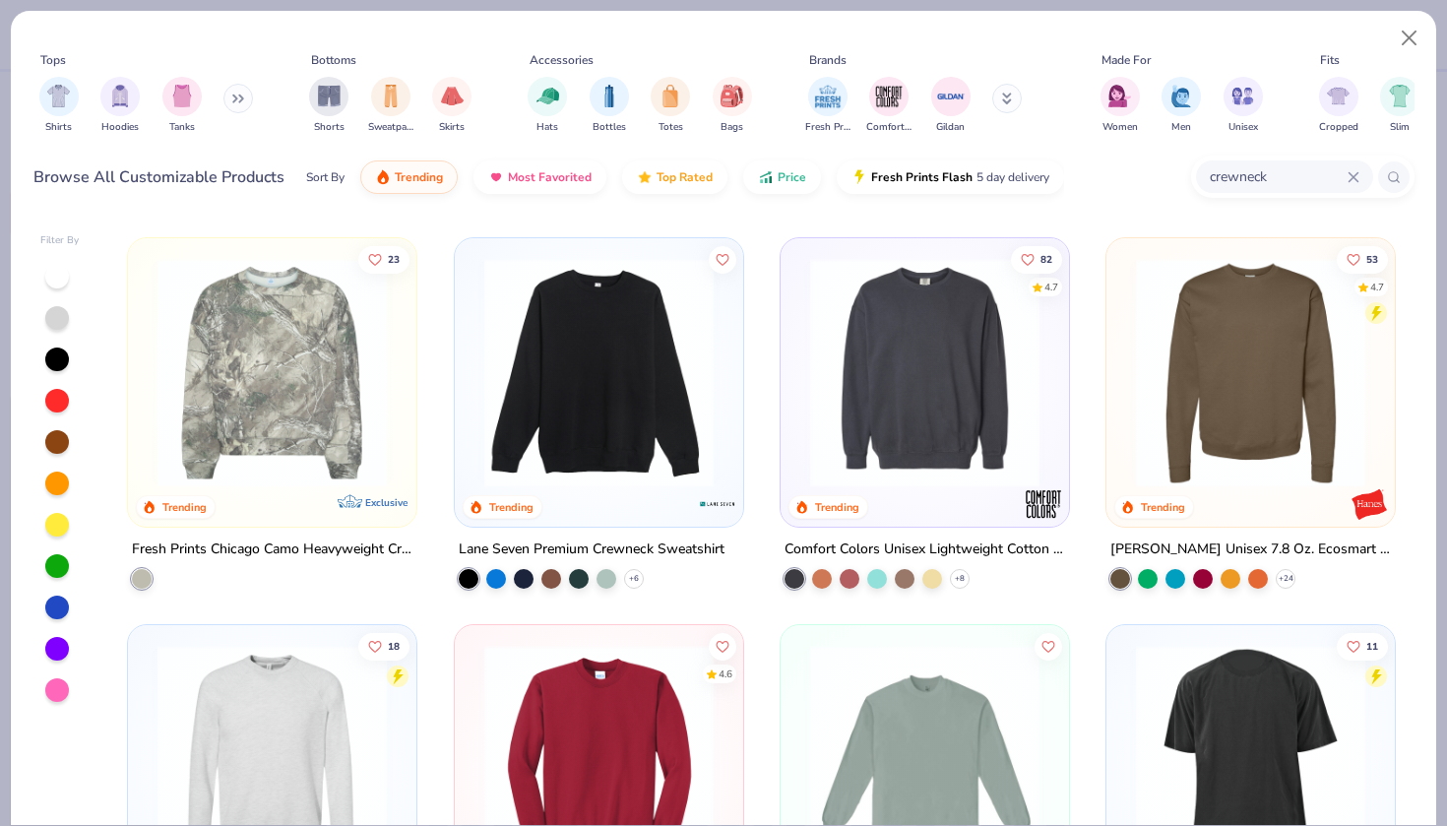
click at [645, 434] on img at bounding box center [598, 372] width 249 height 229
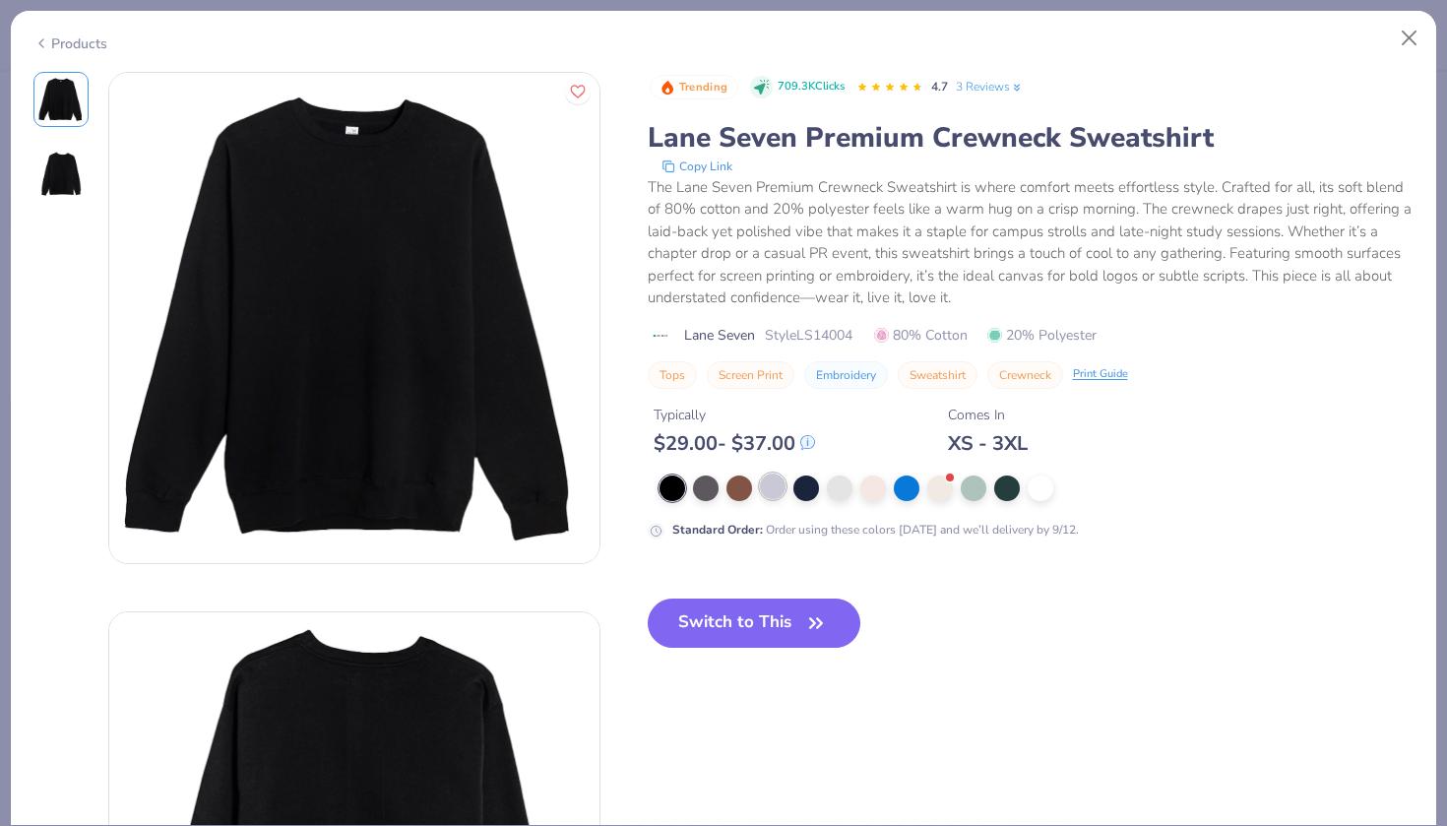
click at [784, 487] on div at bounding box center [773, 486] width 26 height 26
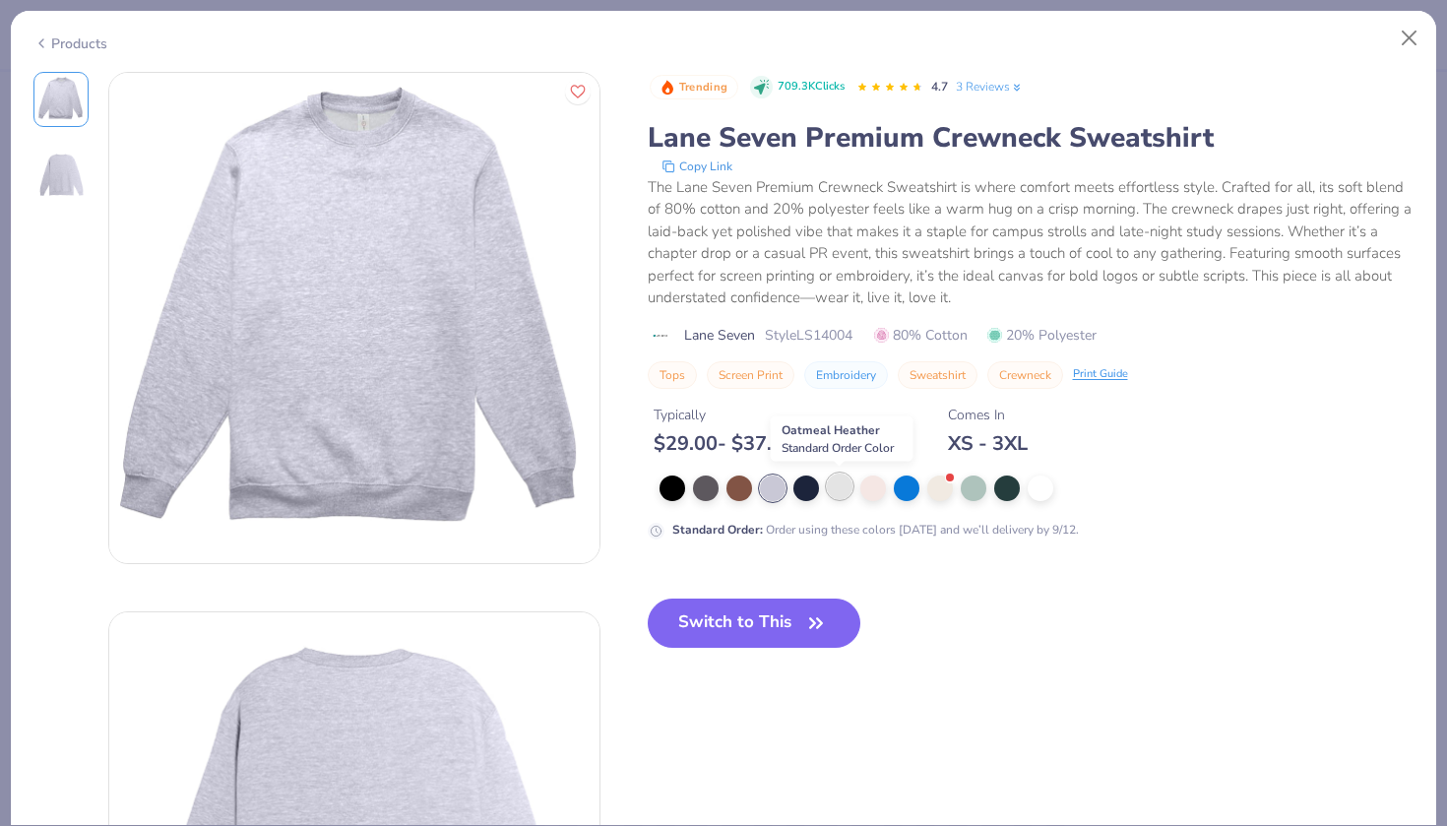
click at [851, 489] on div at bounding box center [840, 486] width 26 height 26
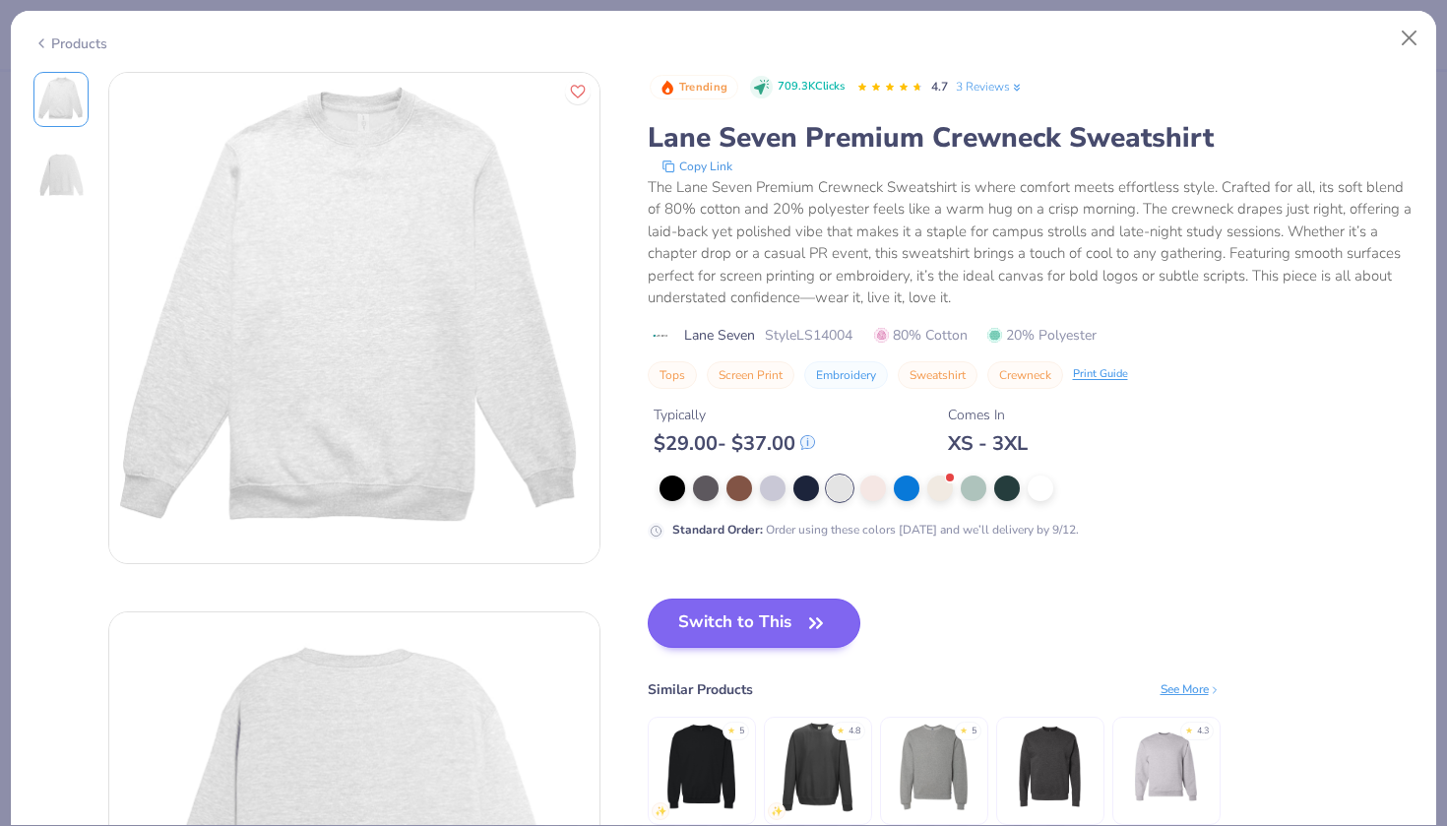
click at [821, 627] on icon "button" at bounding box center [816, 622] width 12 height 9
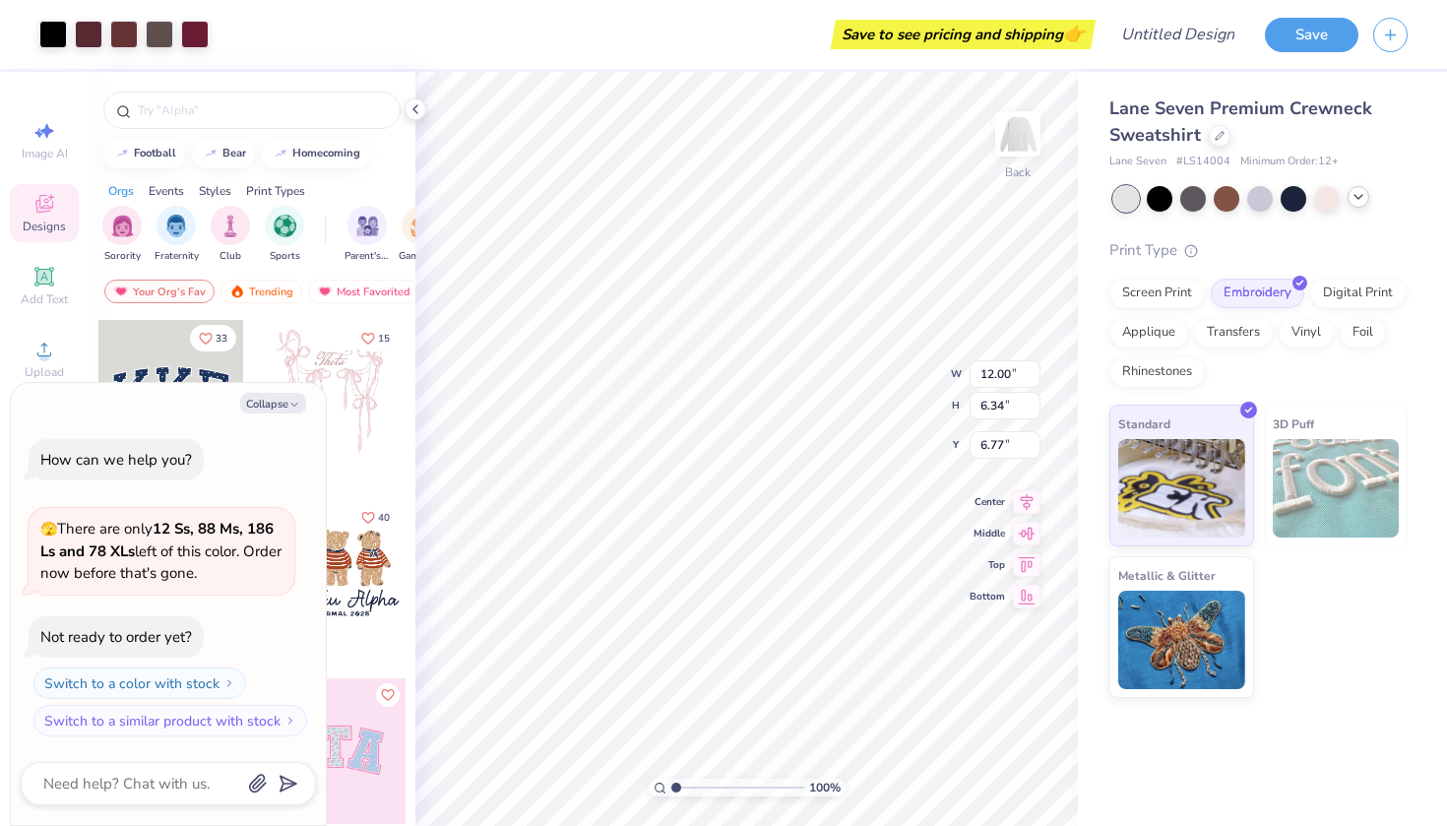
type textarea "x"
type input "4.48"
click at [1346, 188] on div at bounding box center [1260, 199] width 294 height 26
click at [1366, 201] on div at bounding box center [1358, 197] width 22 height 22
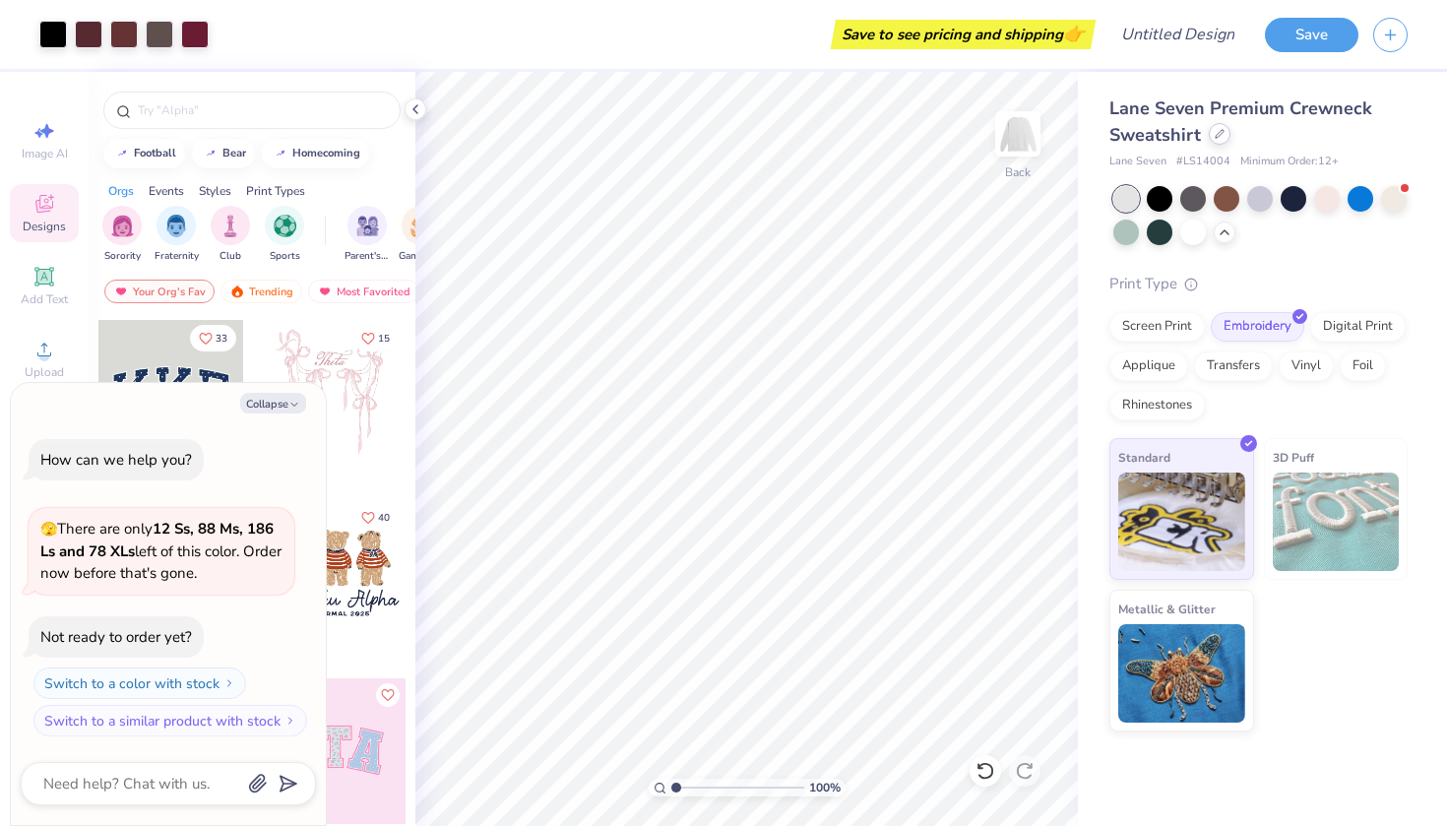
click at [1216, 135] on icon at bounding box center [1219, 134] width 8 height 8
type textarea "x"
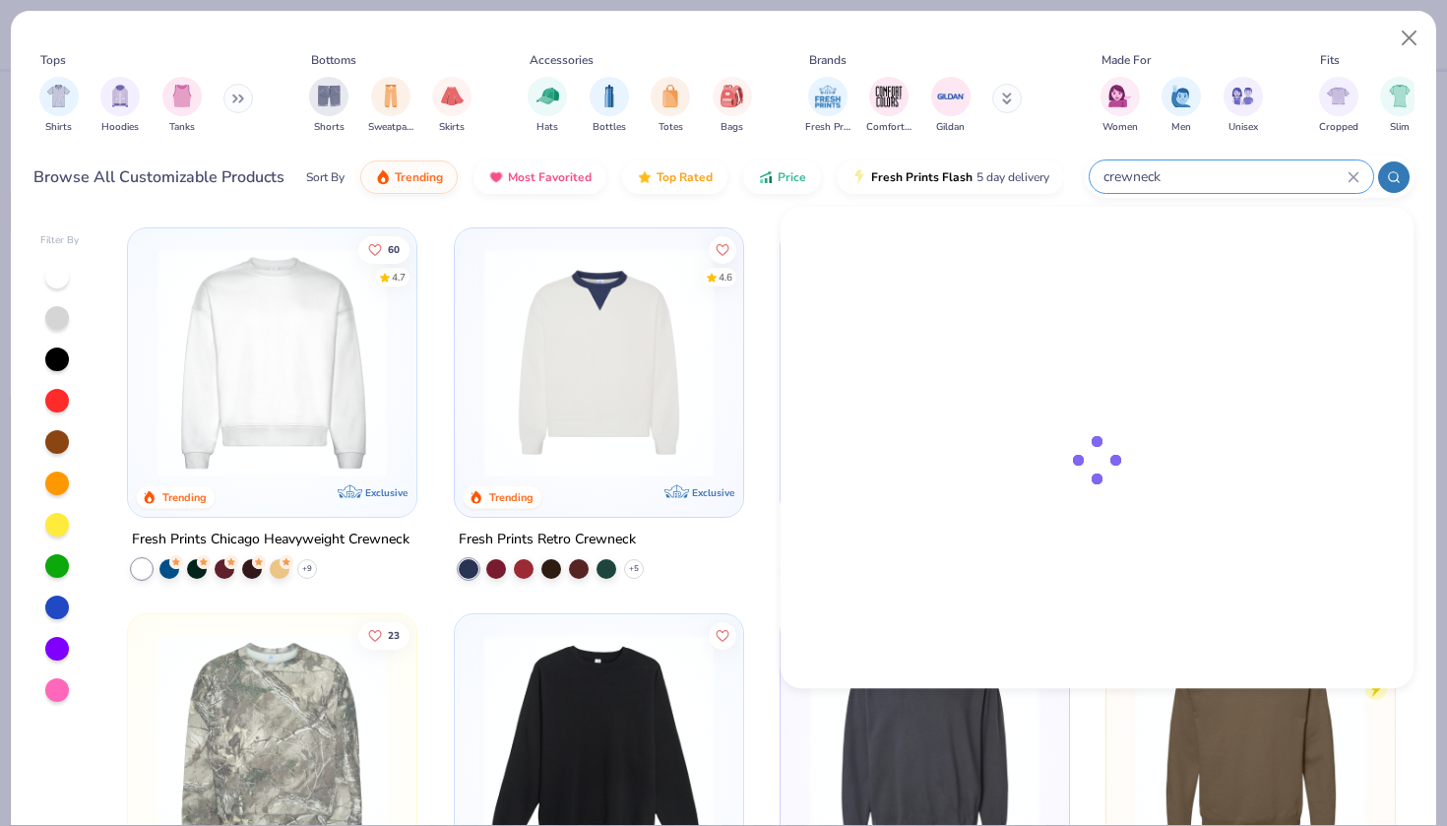
click at [1236, 177] on input "crewneck" at bounding box center [1224, 176] width 246 height 23
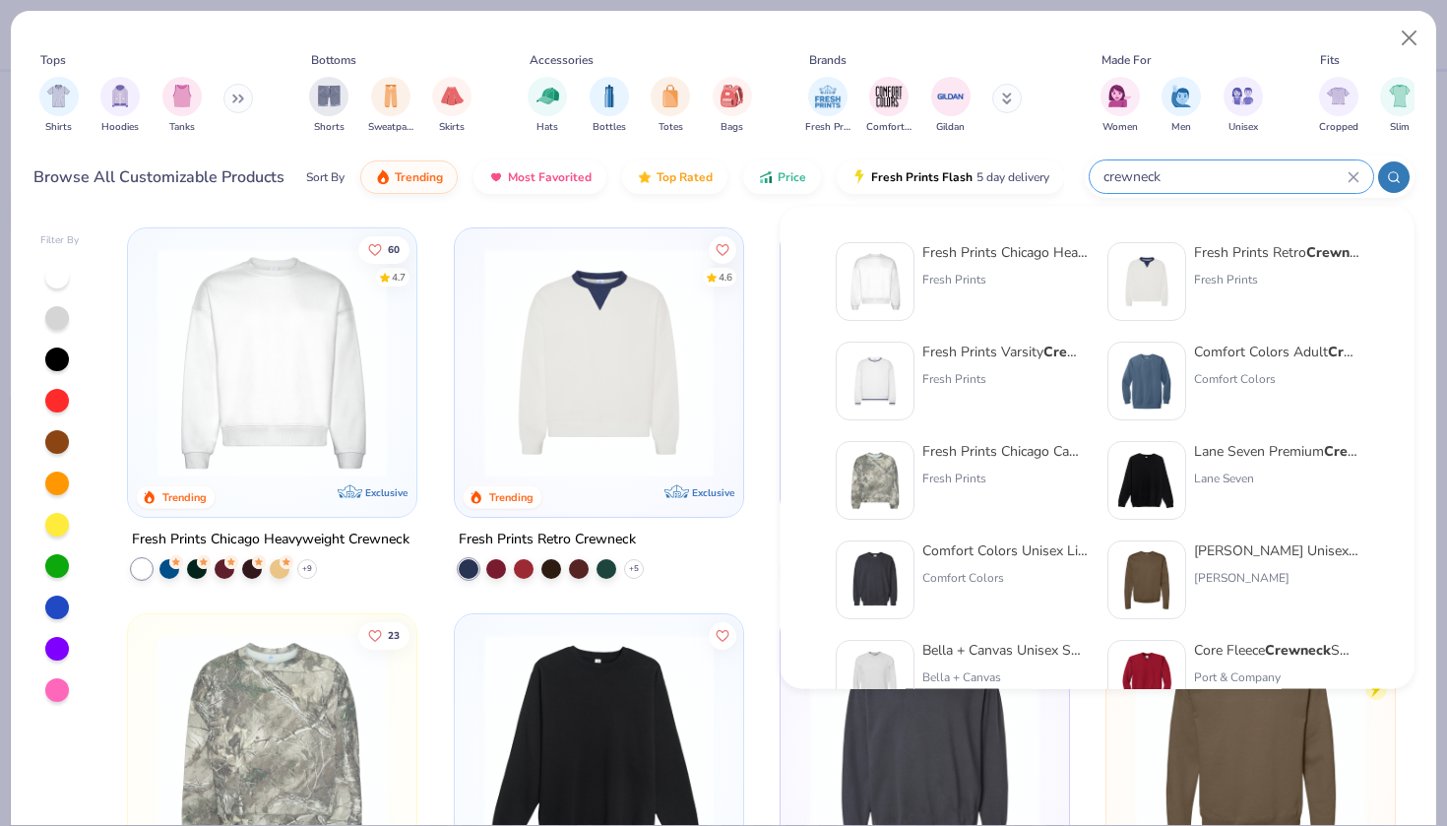
click at [1236, 177] on input "crewneck" at bounding box center [1224, 176] width 246 height 23
click at [1194, 177] on input "crewneck" at bounding box center [1224, 176] width 246 height 23
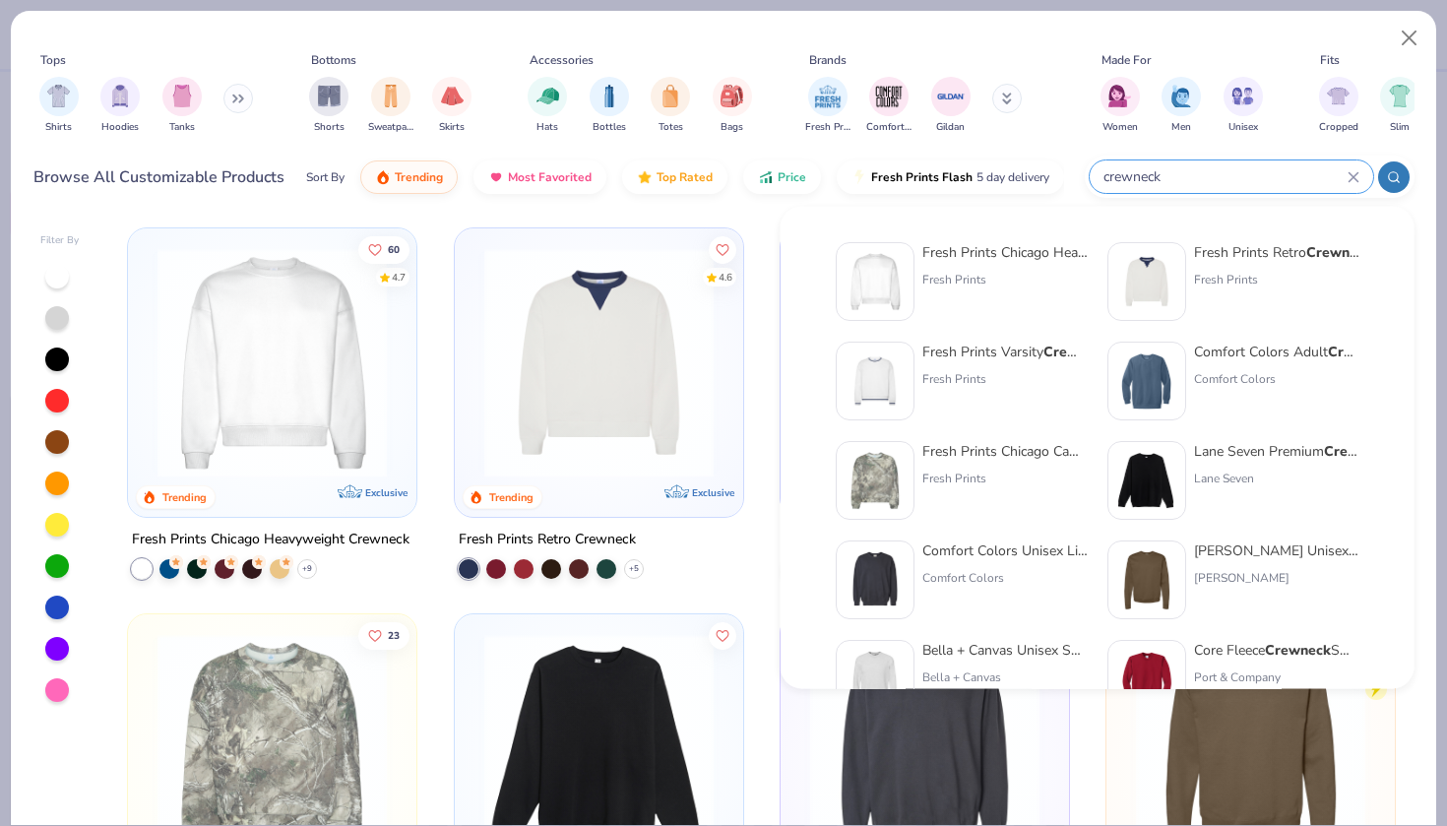
drag, startPoint x: 1174, startPoint y: 161, endPoint x: 1121, endPoint y: 177, distance: 55.4
click at [1121, 177] on div "crewneck" at bounding box center [1230, 176] width 283 height 32
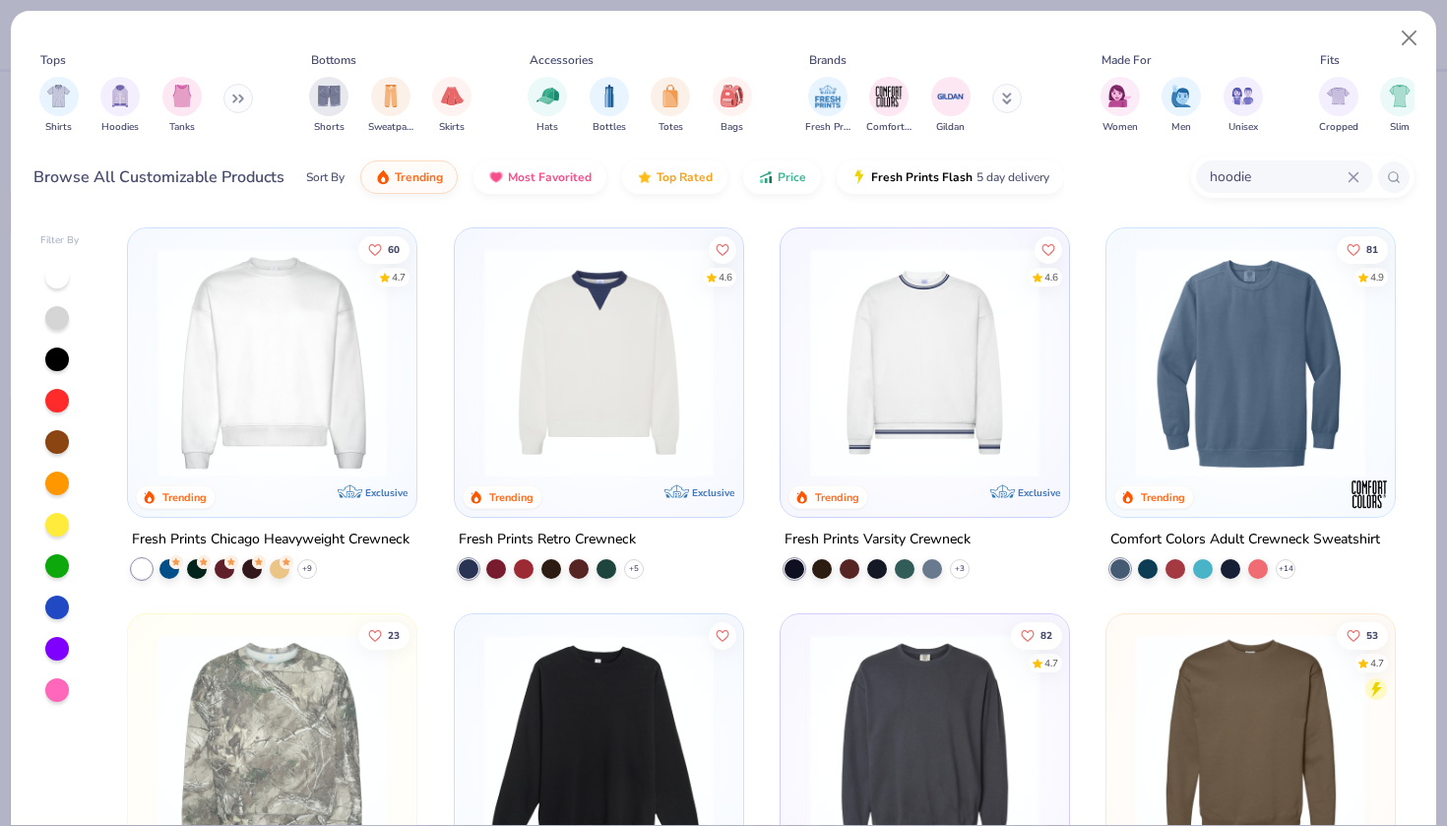
type input "hoodie"
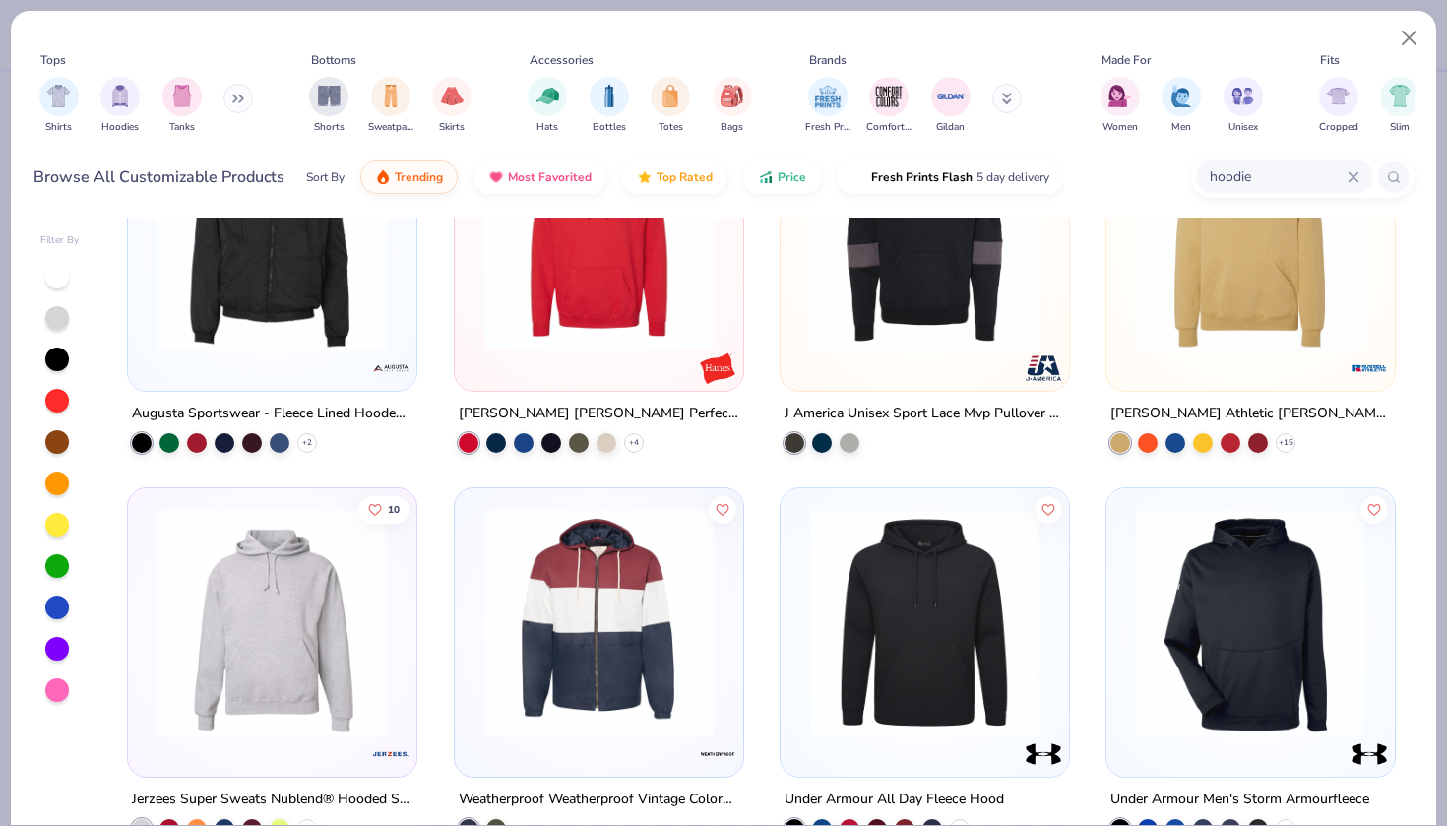
scroll to position [8630, 0]
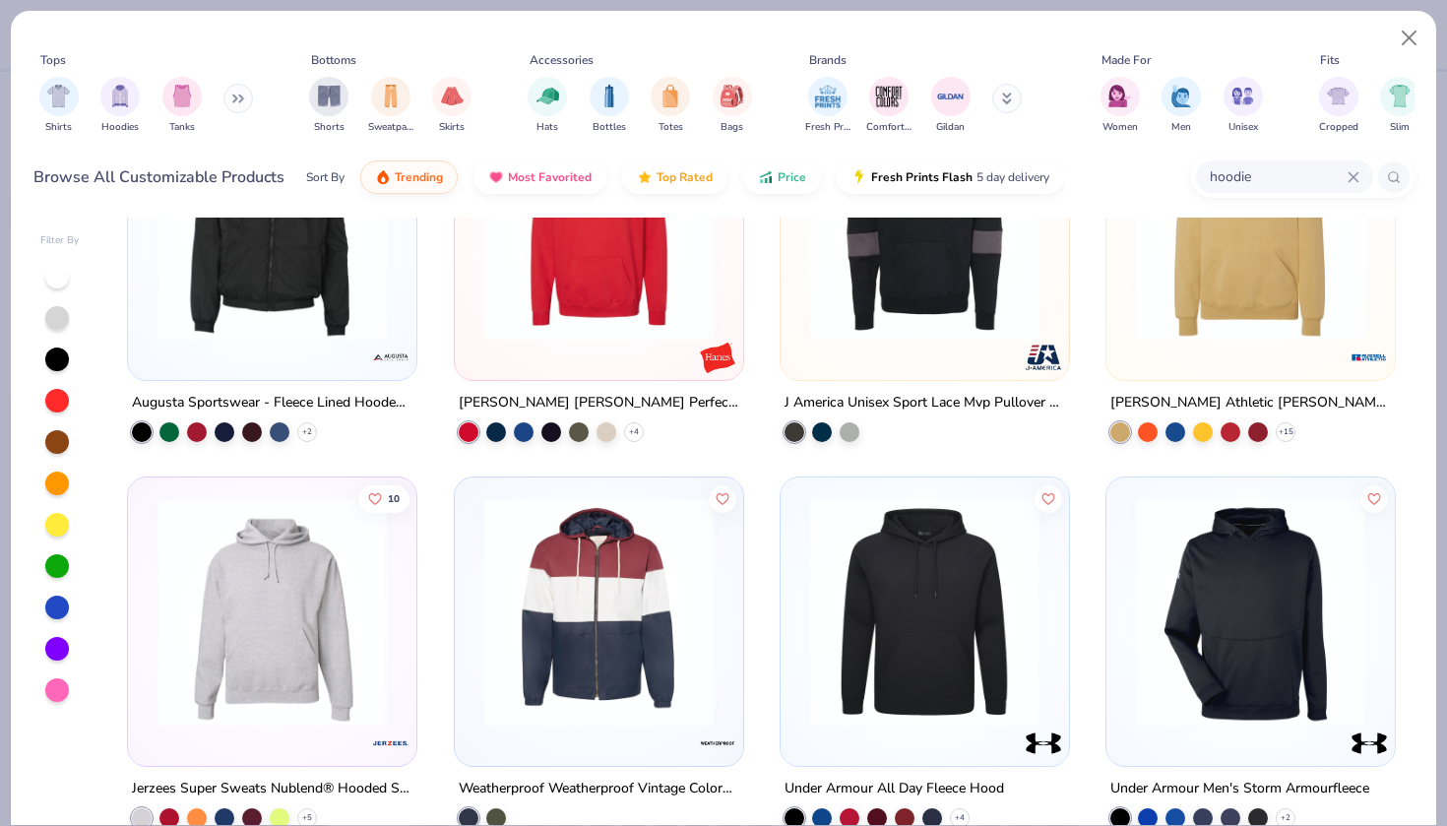
click at [641, 288] on img at bounding box center [598, 224] width 249 height 229
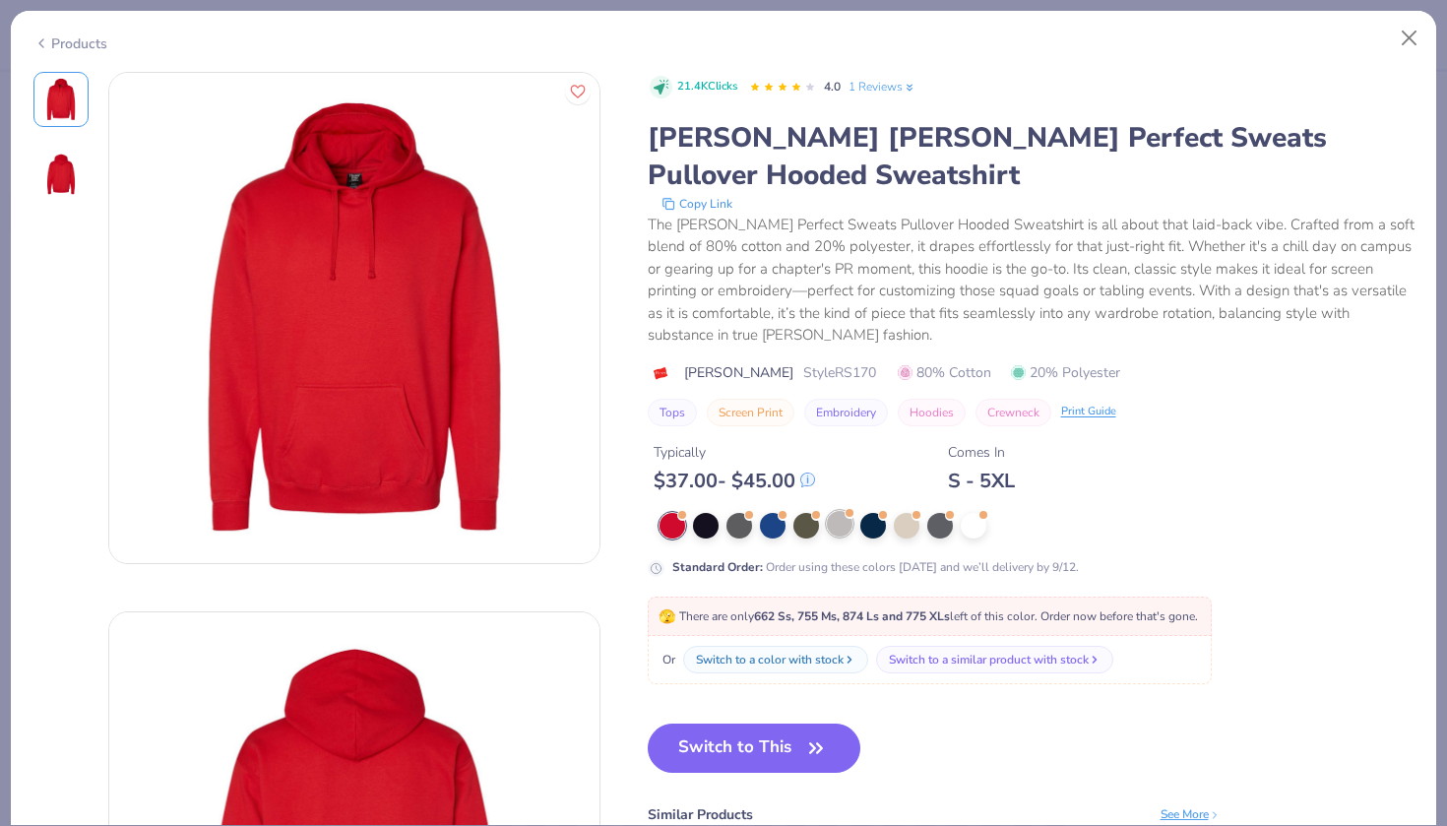
click at [843, 511] on div at bounding box center [840, 524] width 26 height 26
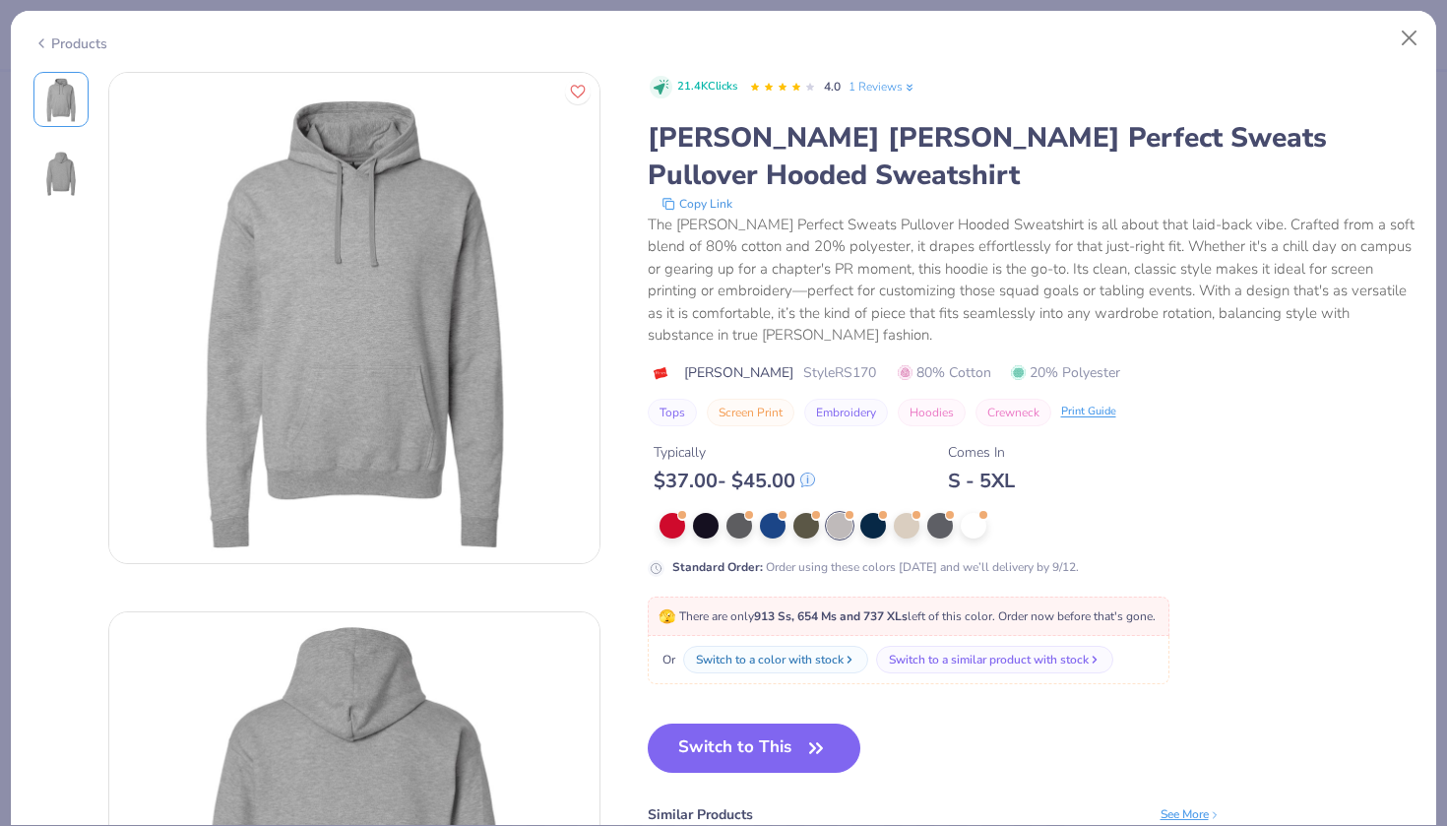
click at [70, 40] on div "Products" at bounding box center [70, 43] width 74 height 21
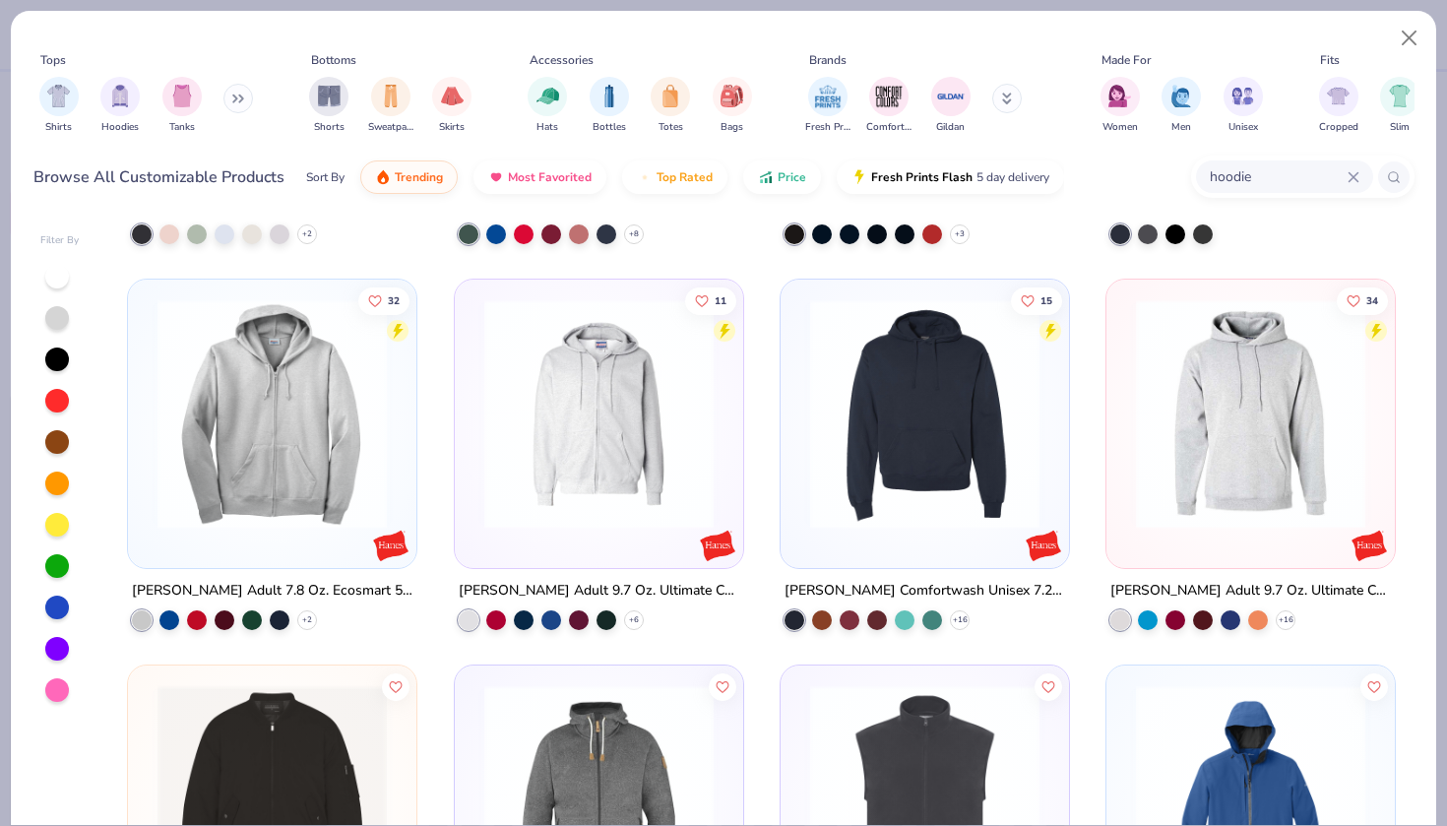
scroll to position [10785, 0]
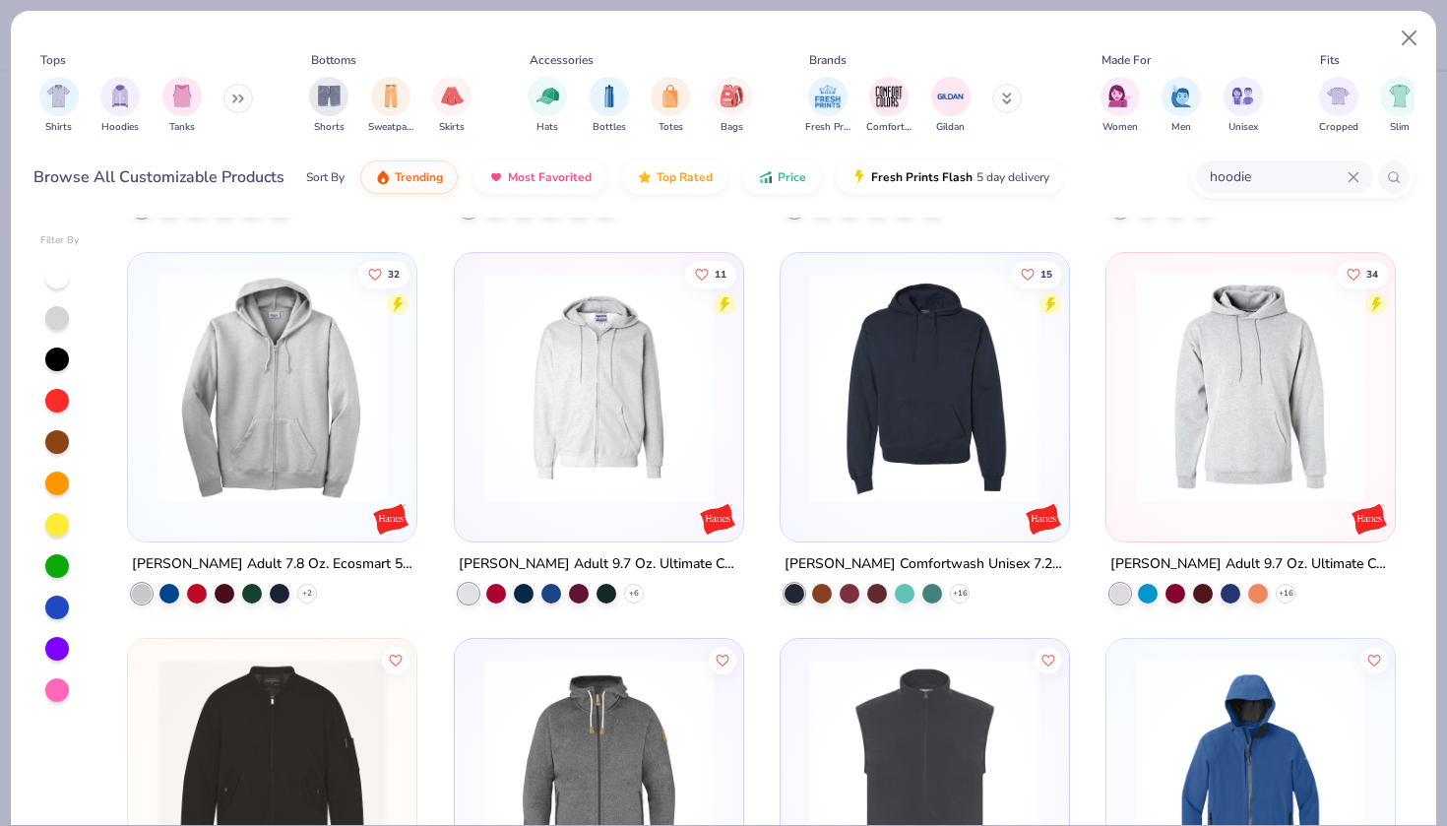
click at [865, 448] on img at bounding box center [924, 387] width 249 height 229
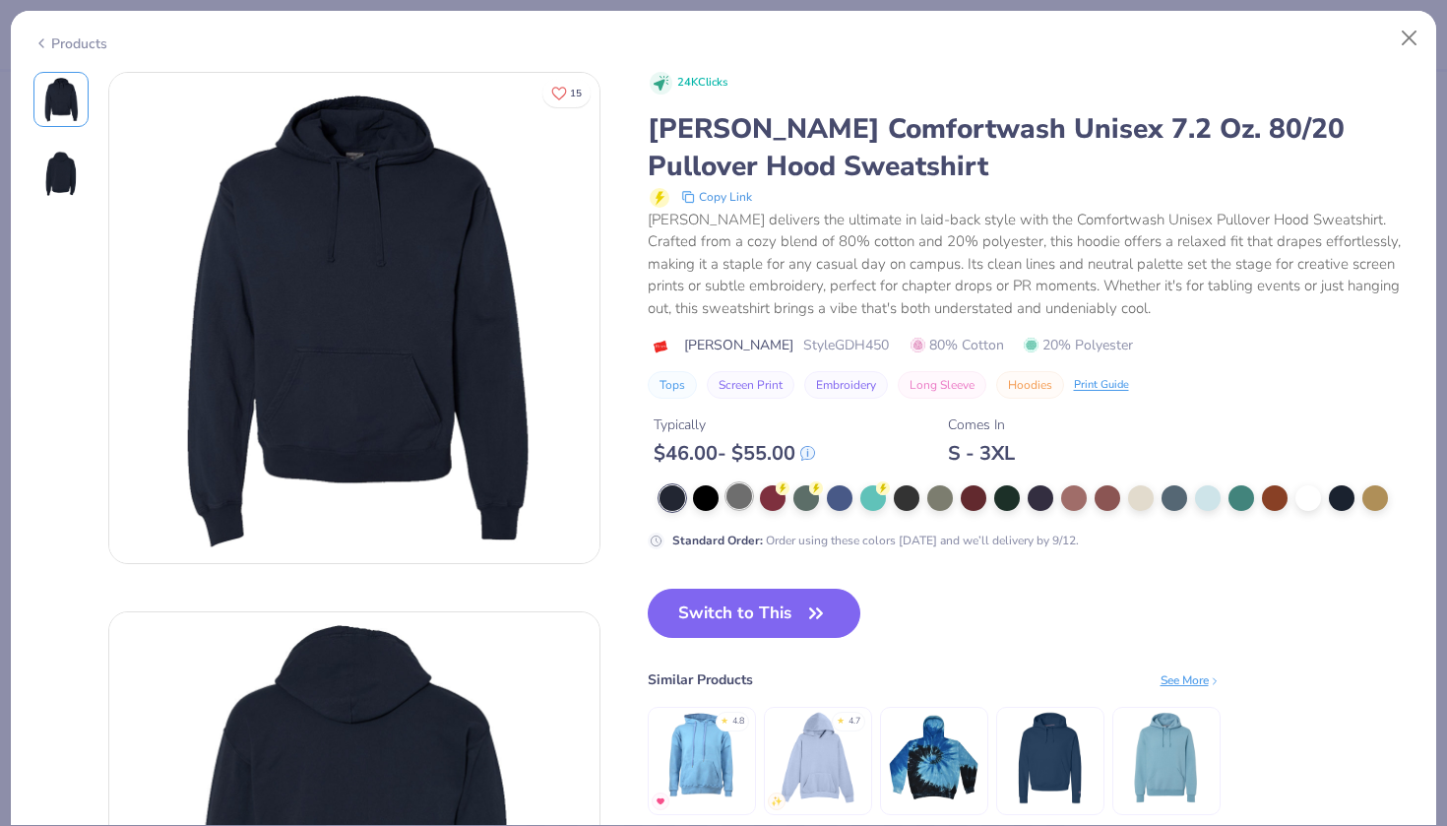
click at [735, 494] on div at bounding box center [739, 496] width 26 height 26
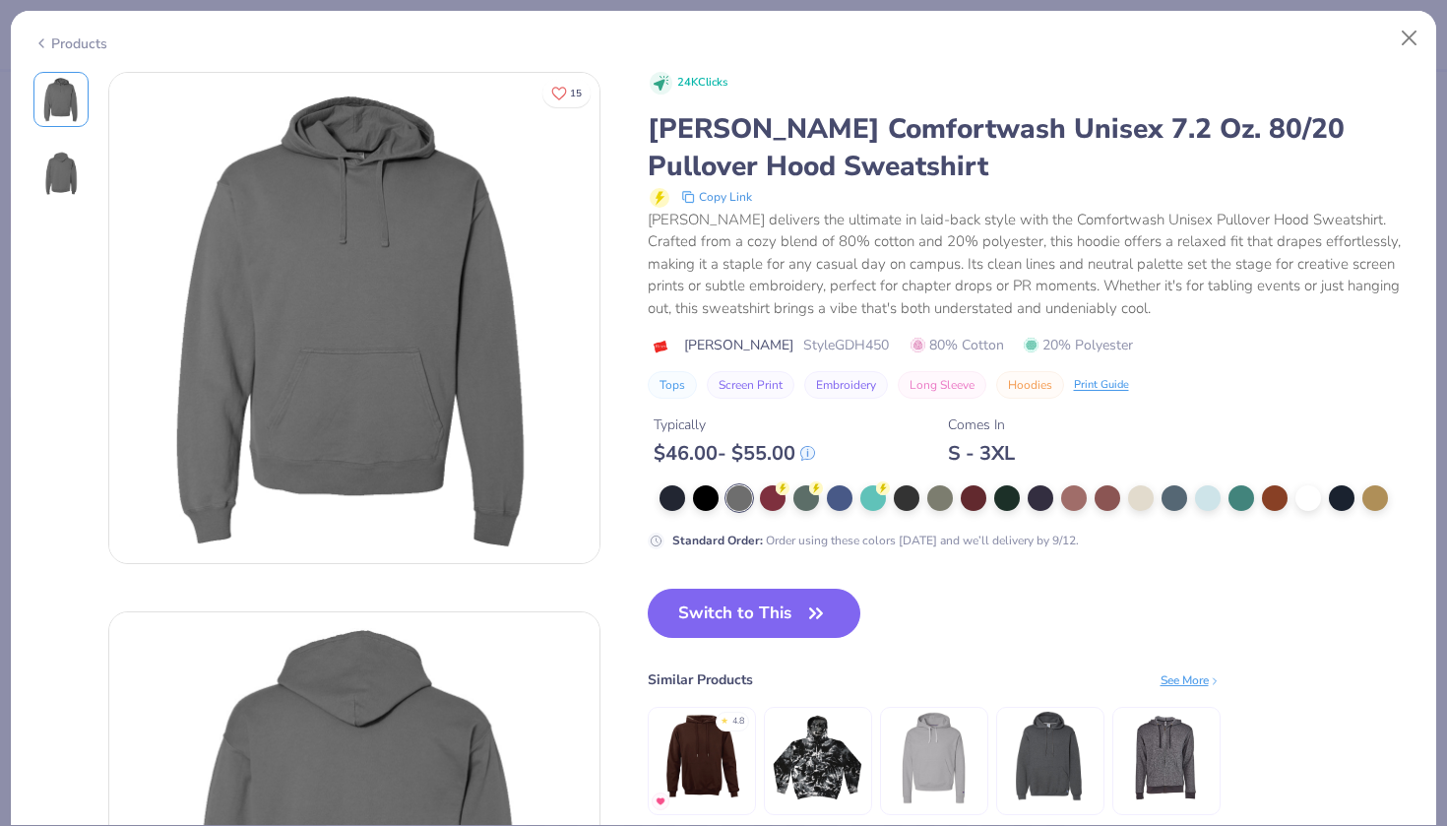
click at [42, 39] on polyline at bounding box center [41, 43] width 4 height 8
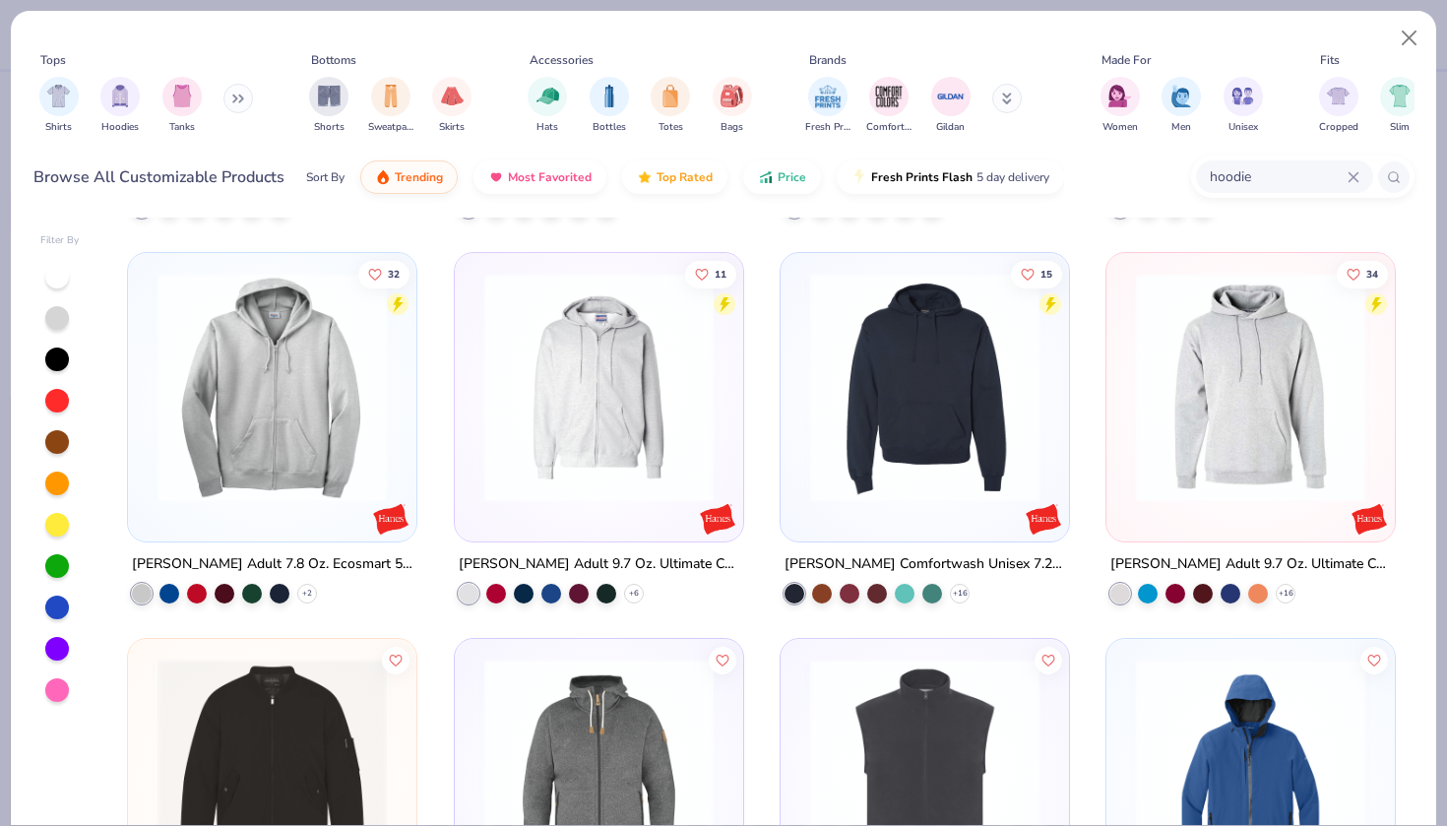
click at [1216, 494] on img at bounding box center [1250, 387] width 249 height 229
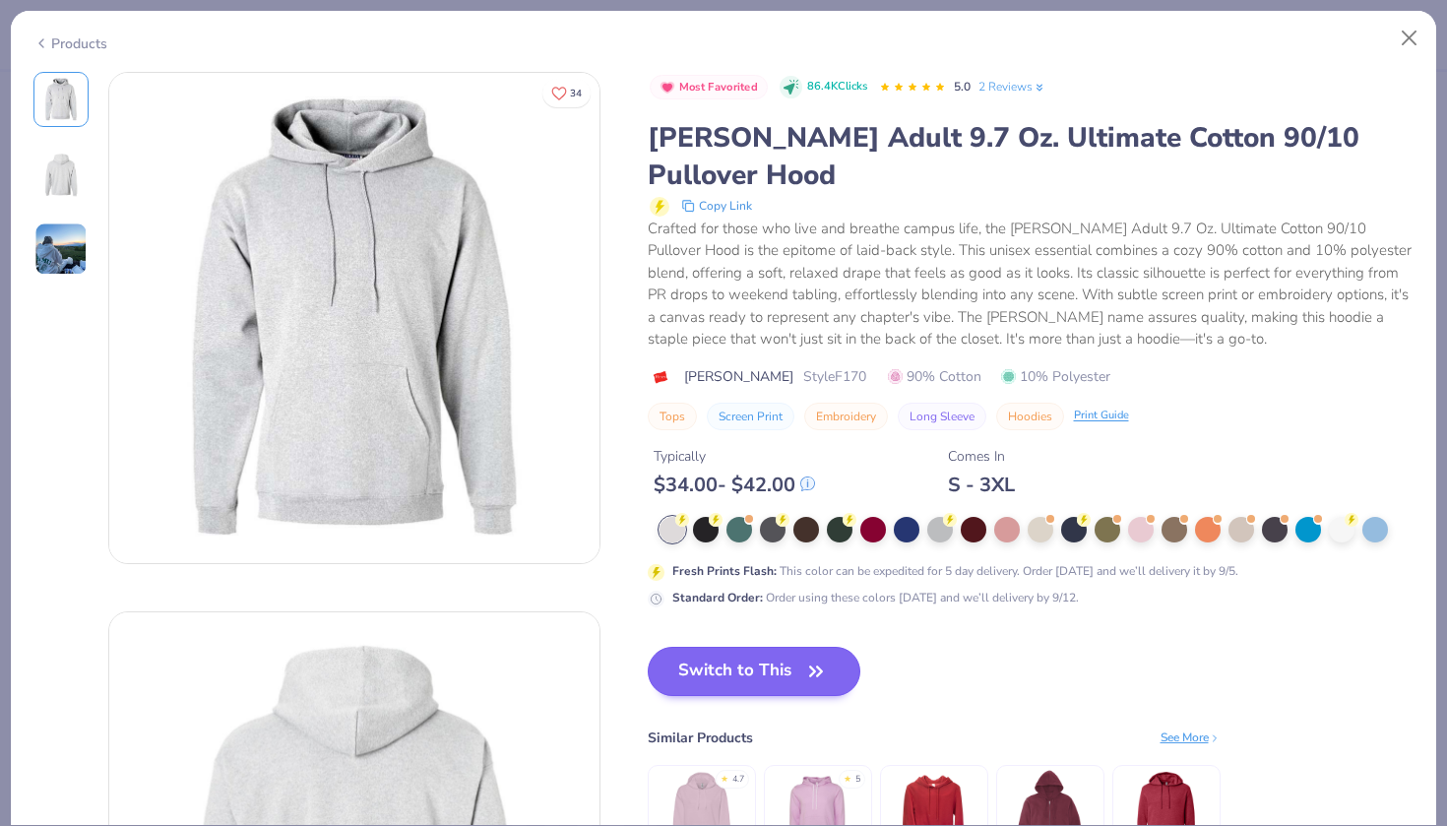
click at [814, 657] on icon "button" at bounding box center [816, 671] width 28 height 28
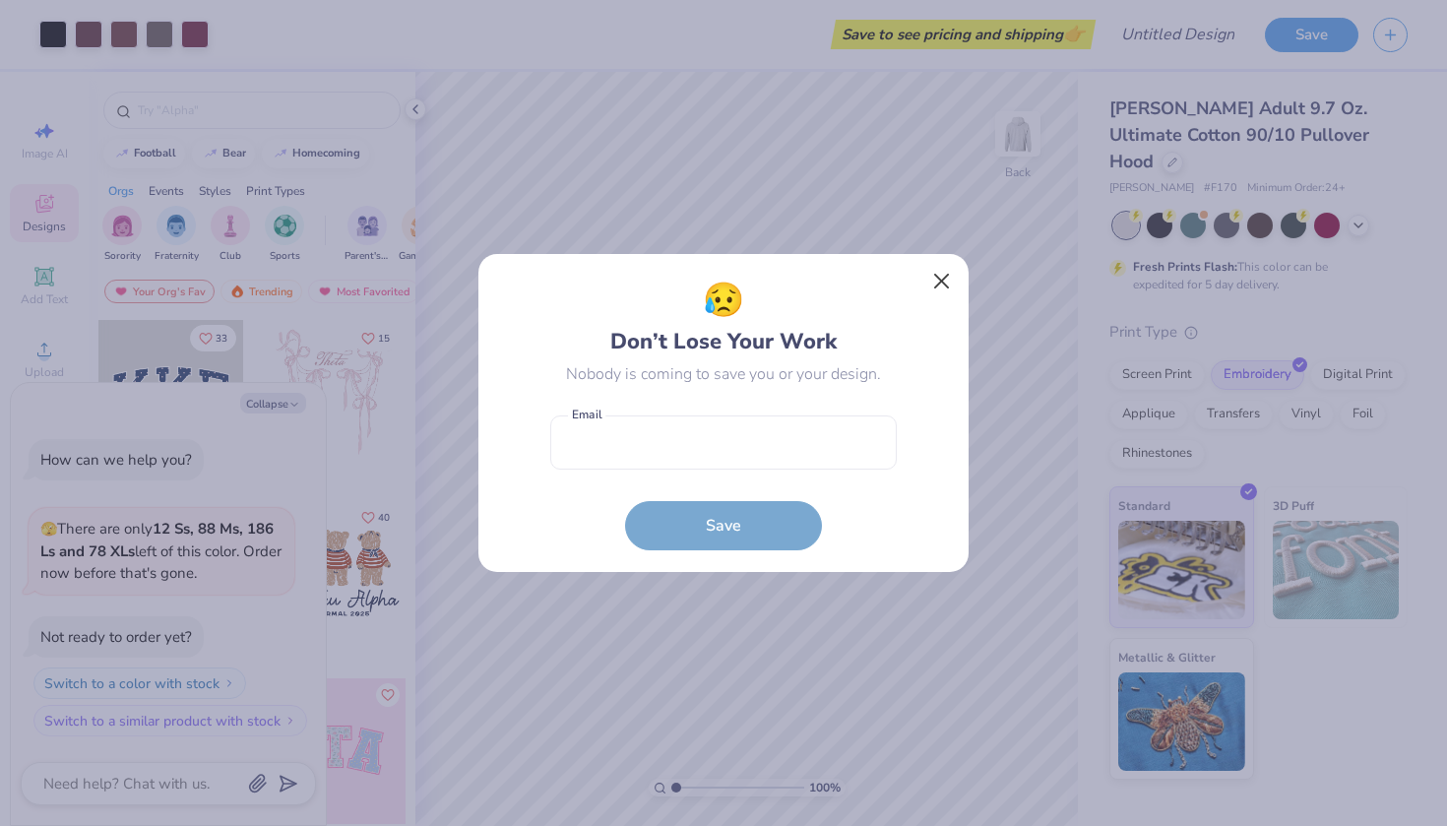
click at [923, 268] on button "Close" at bounding box center [941, 281] width 37 height 37
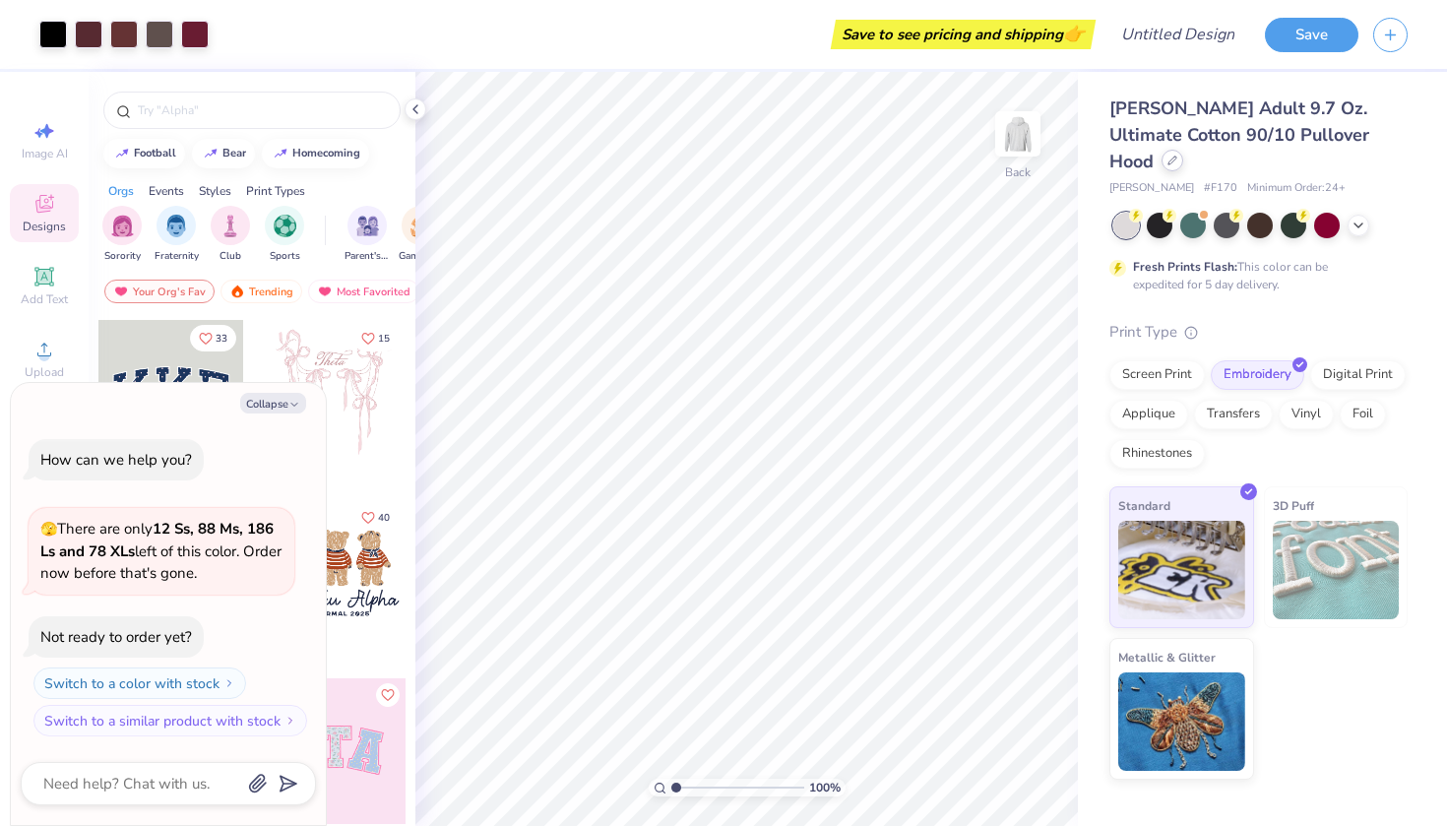
click at [1183, 150] on div at bounding box center [1172, 161] width 22 height 22
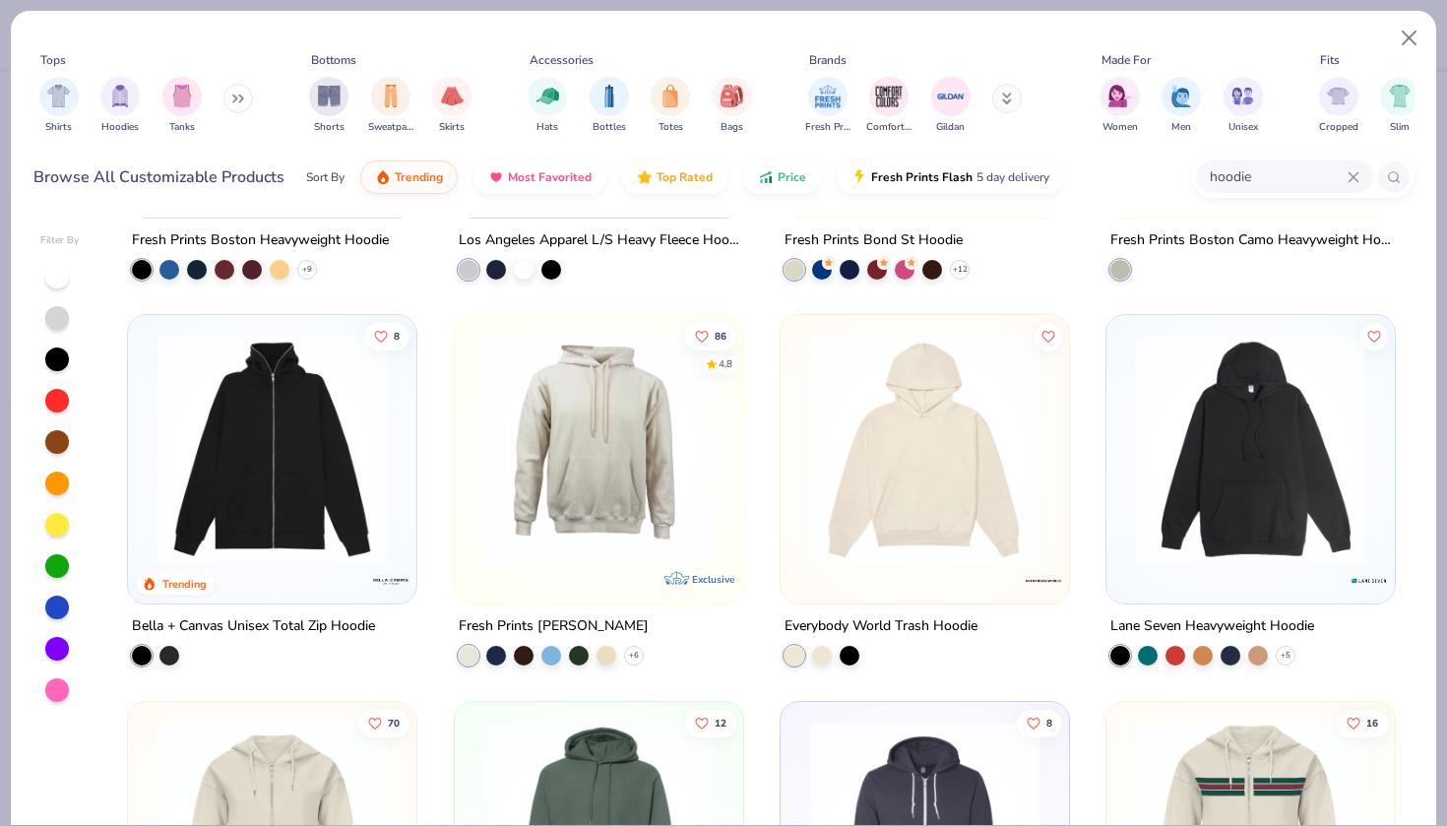
scroll to position [313, 0]
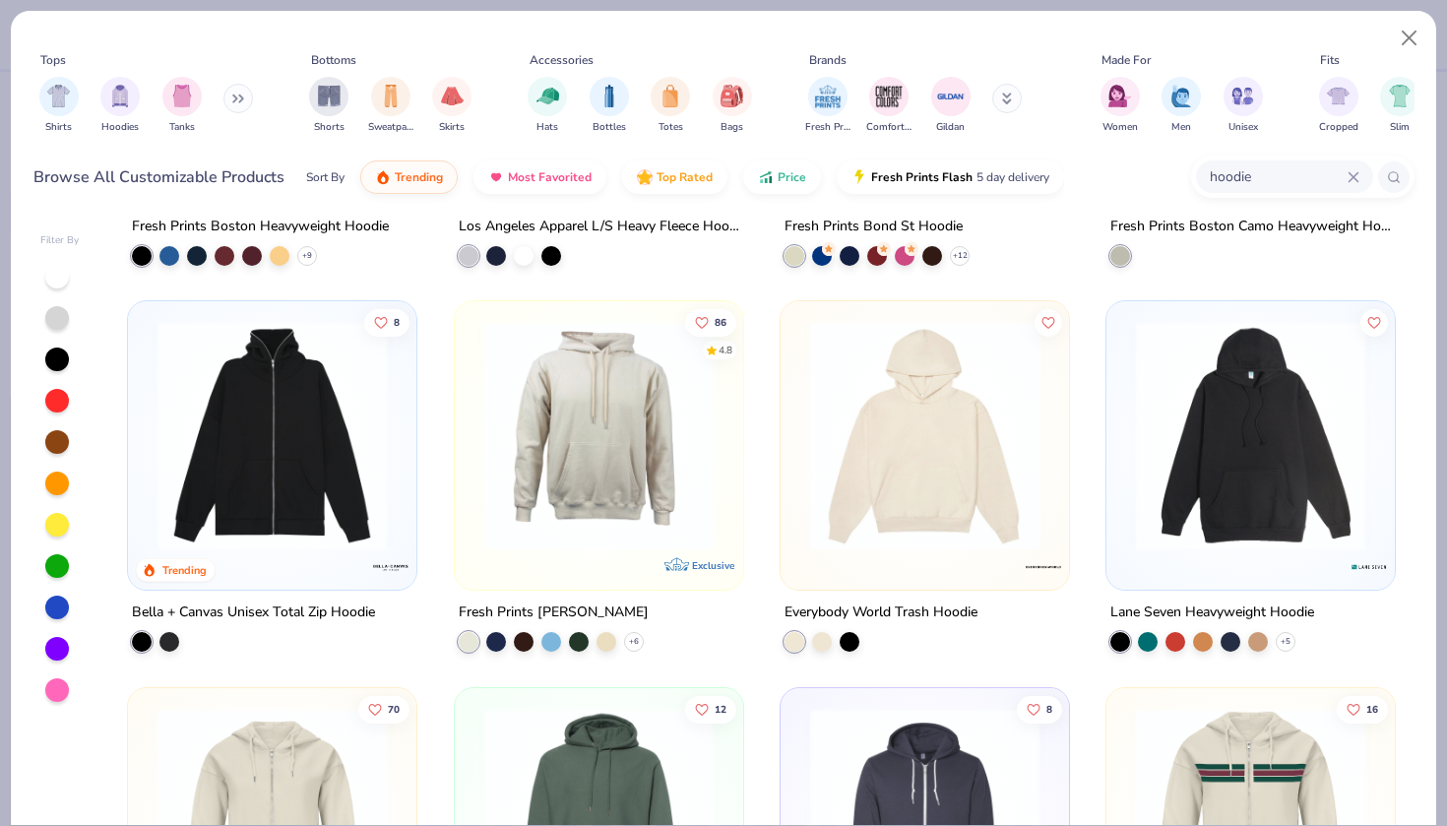
click at [1168, 376] on img at bounding box center [1250, 435] width 249 height 229
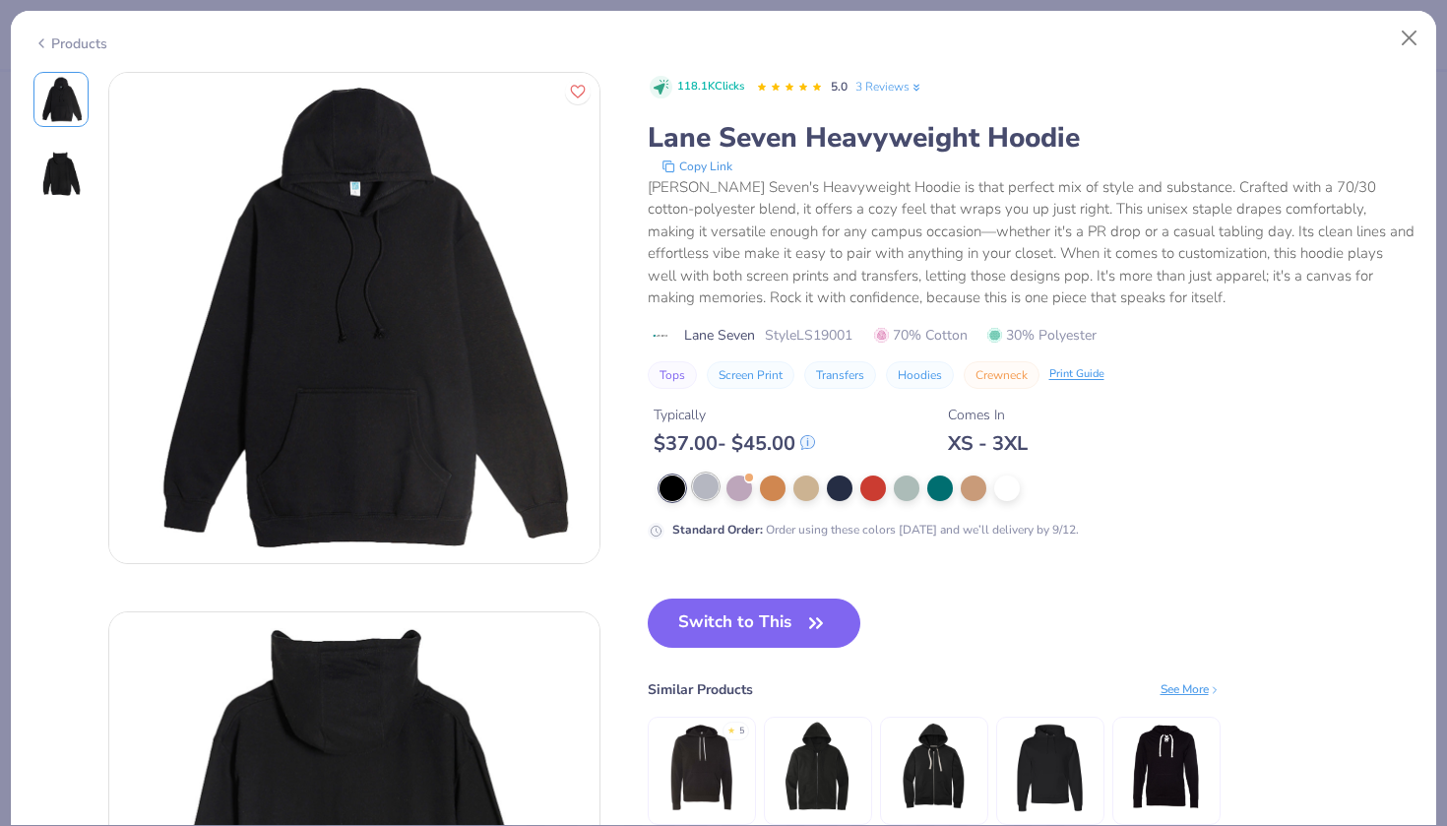
click at [712, 486] on div at bounding box center [706, 486] width 26 height 26
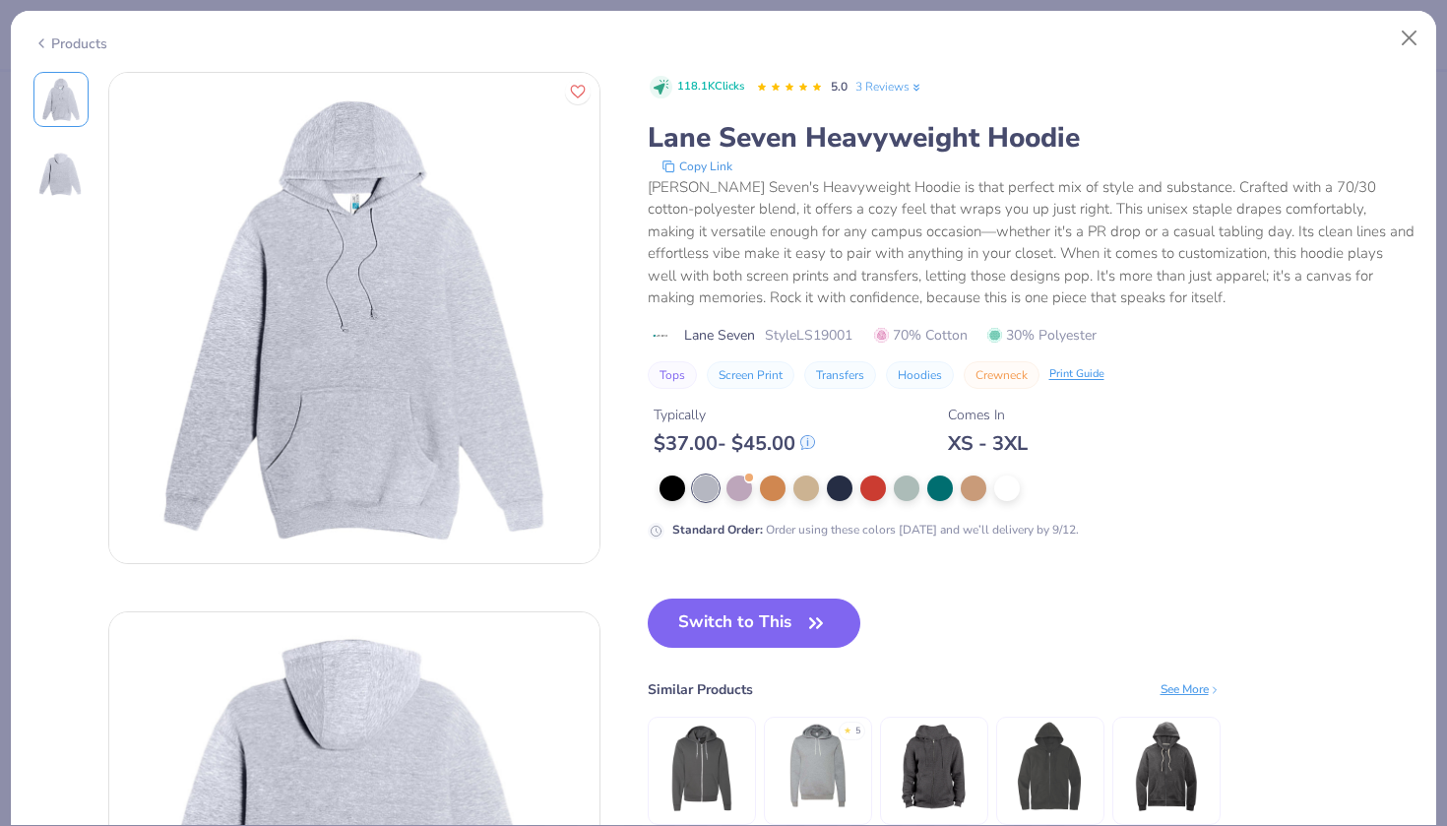
click at [47, 38] on icon at bounding box center [41, 43] width 16 height 24
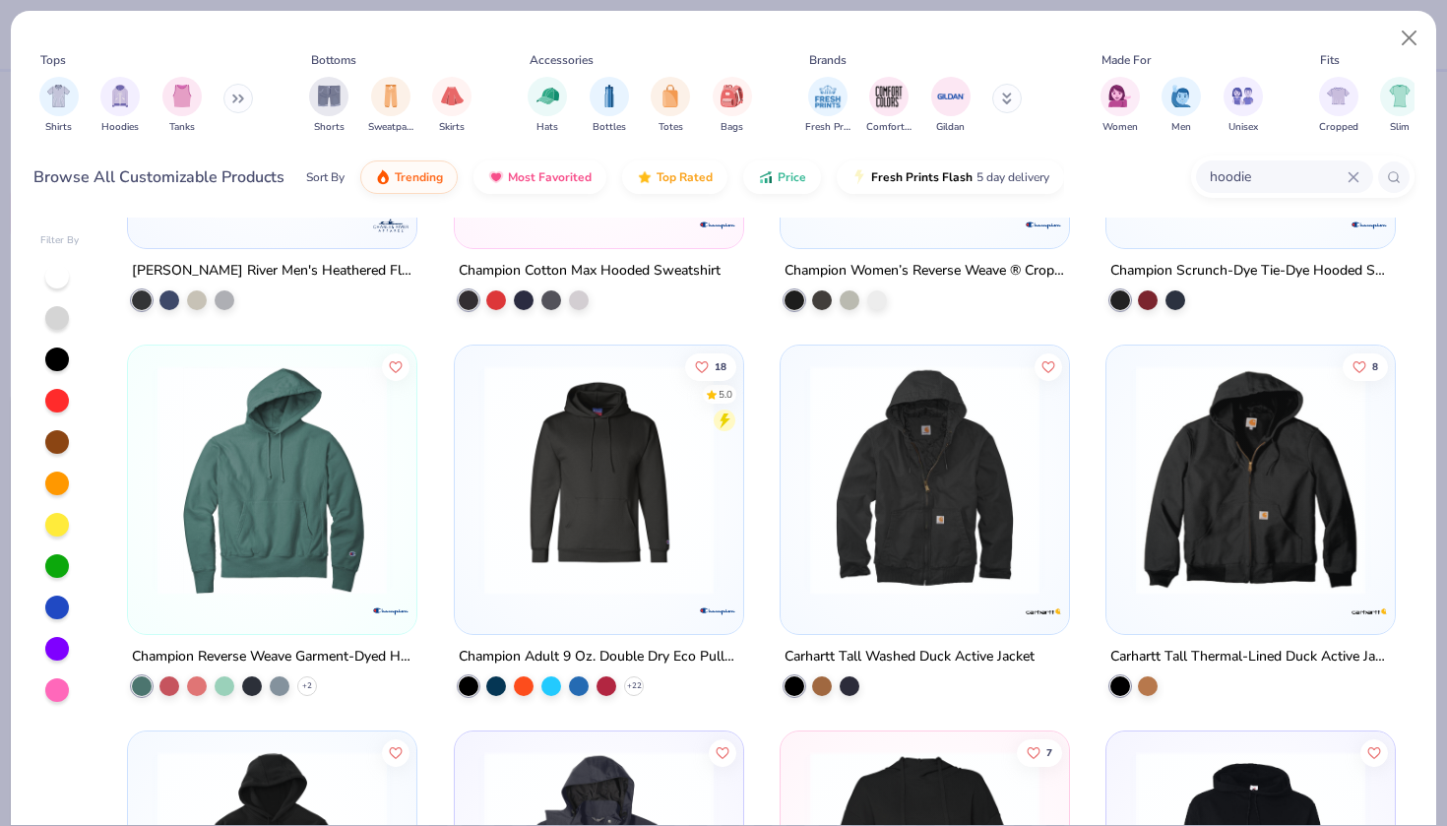
scroll to position [12281, 0]
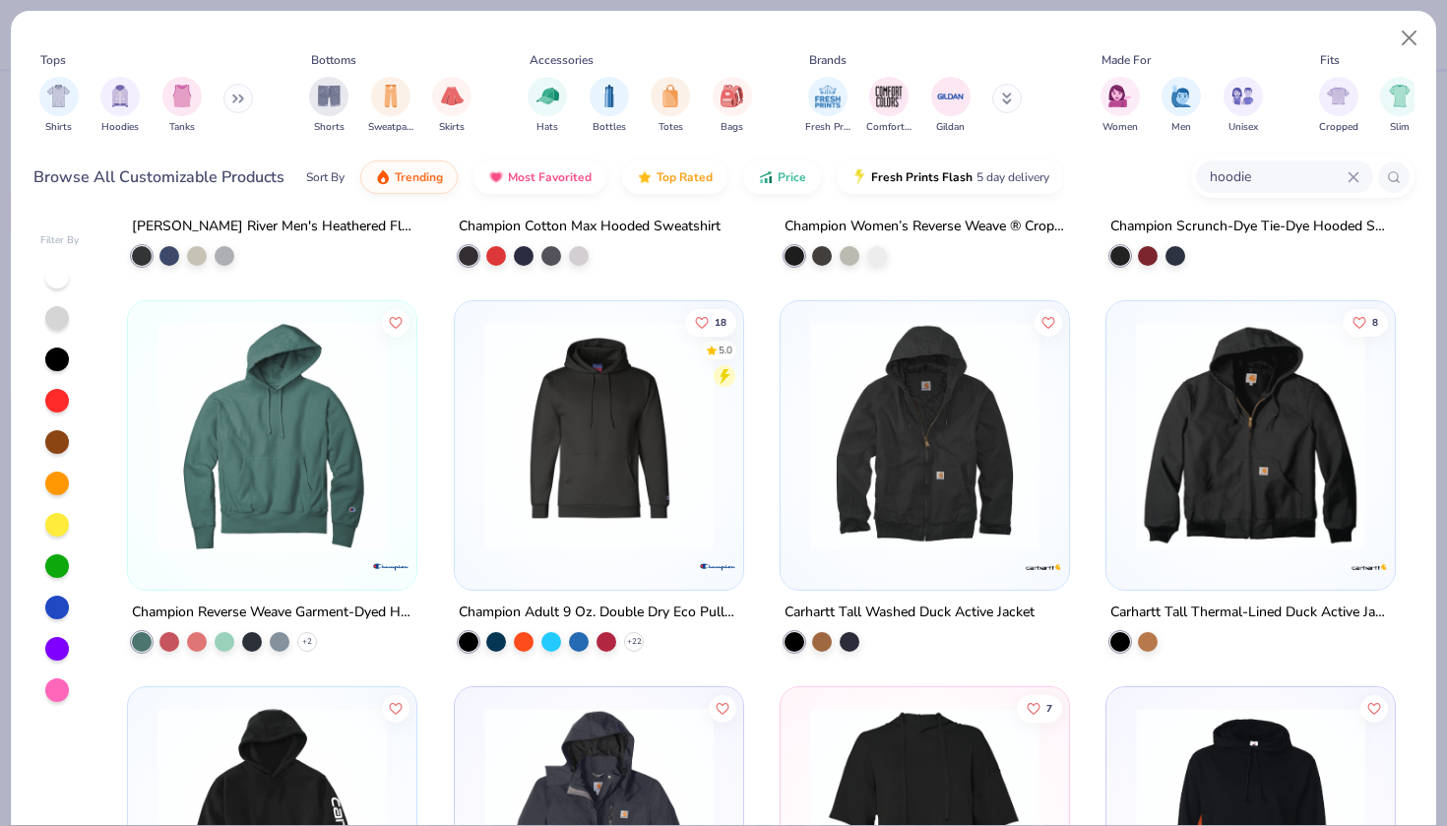
click at [304, 476] on img at bounding box center [272, 435] width 249 height 229
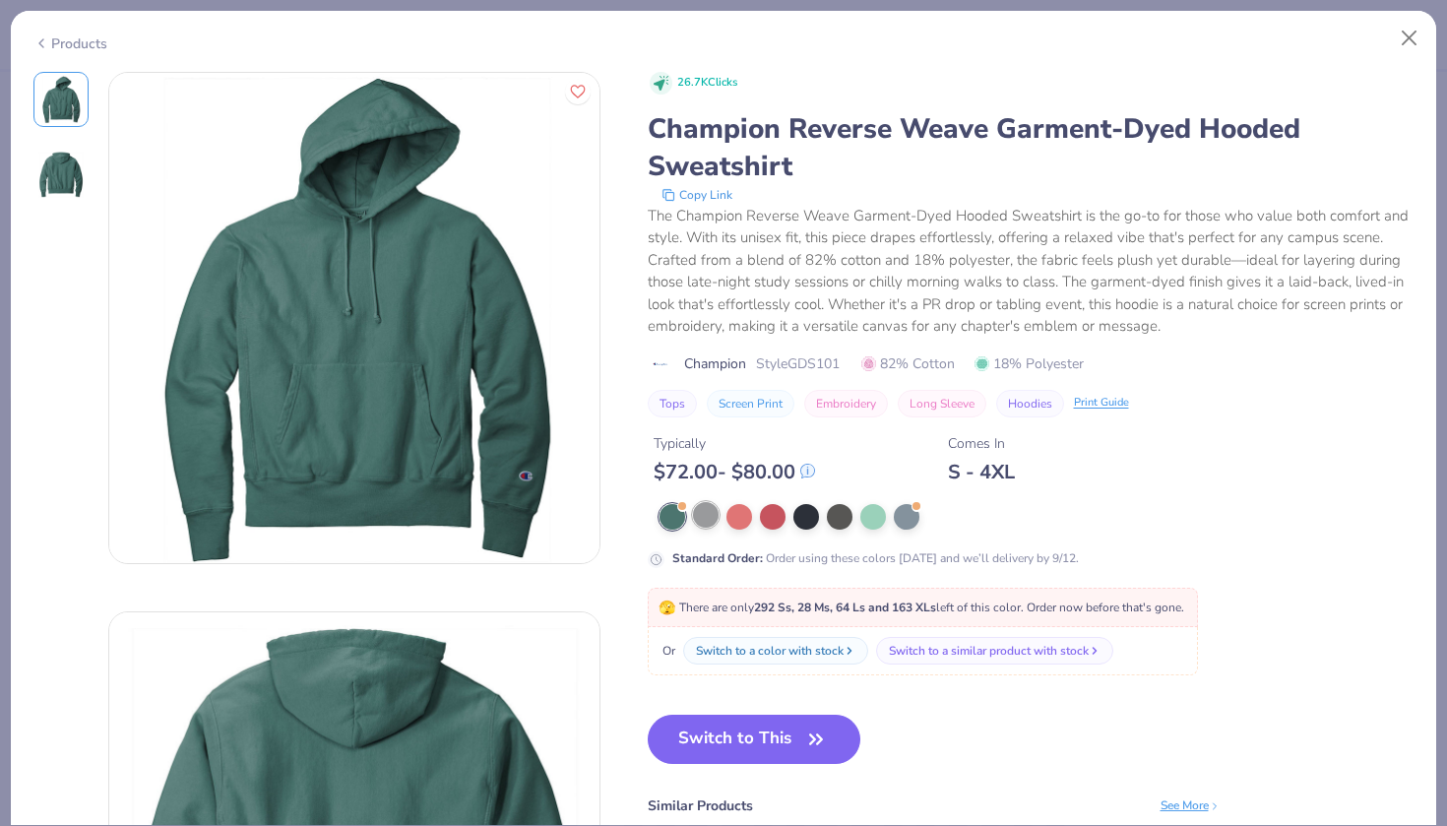
click at [706, 519] on div at bounding box center [706, 515] width 26 height 26
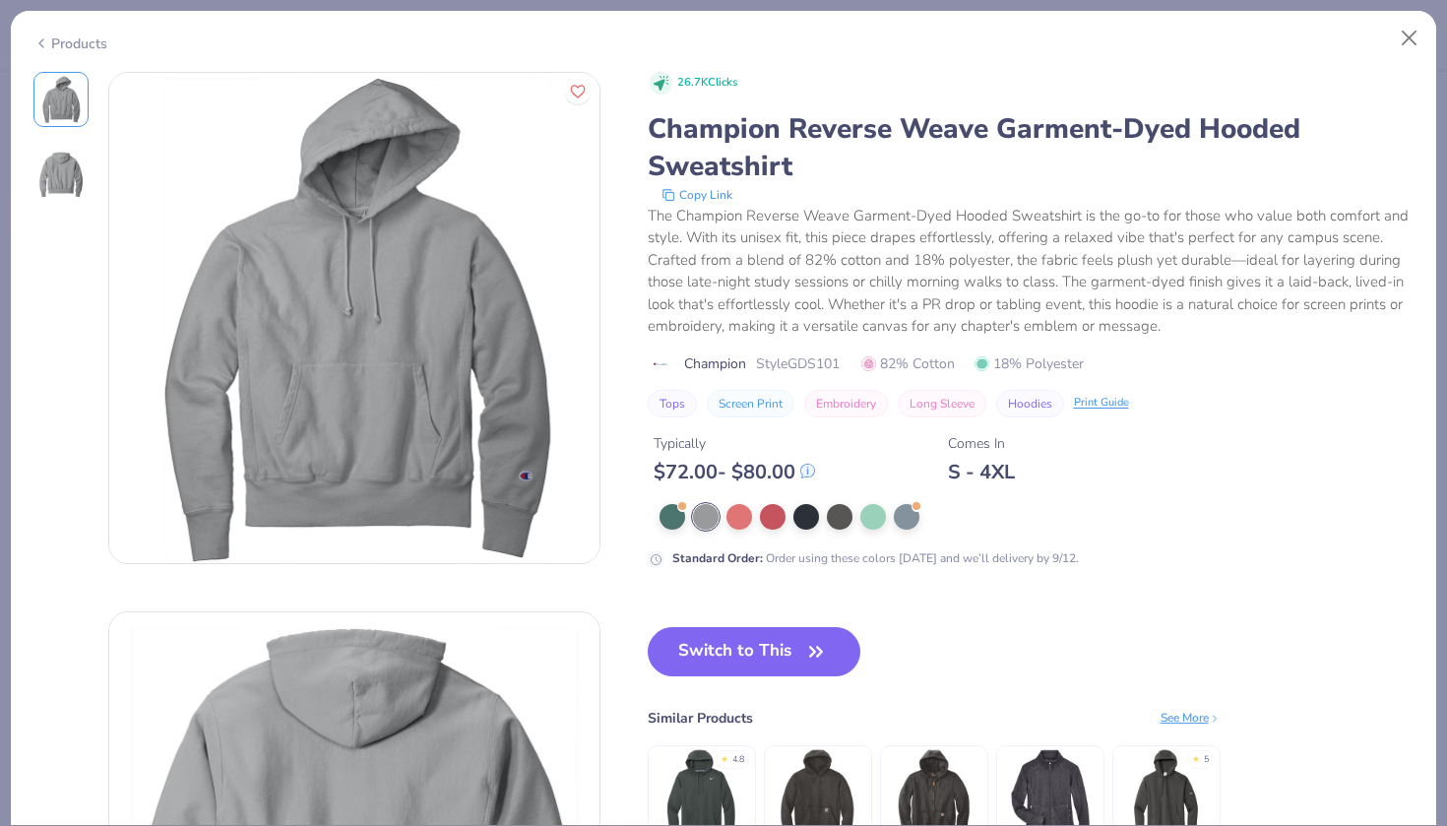
click at [67, 43] on div "Products" at bounding box center [70, 43] width 74 height 21
type textarea "x"
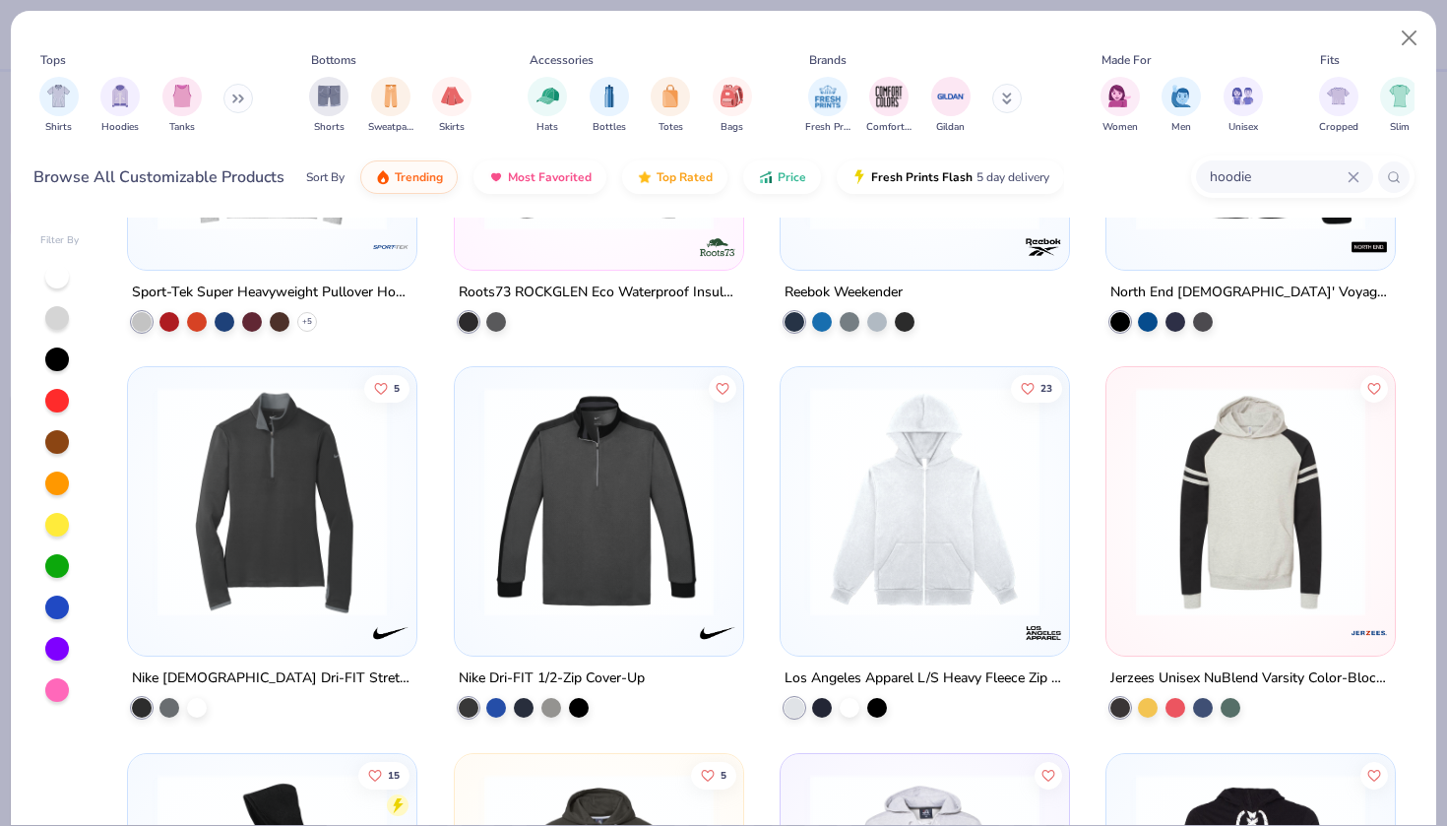
scroll to position [9504, 0]
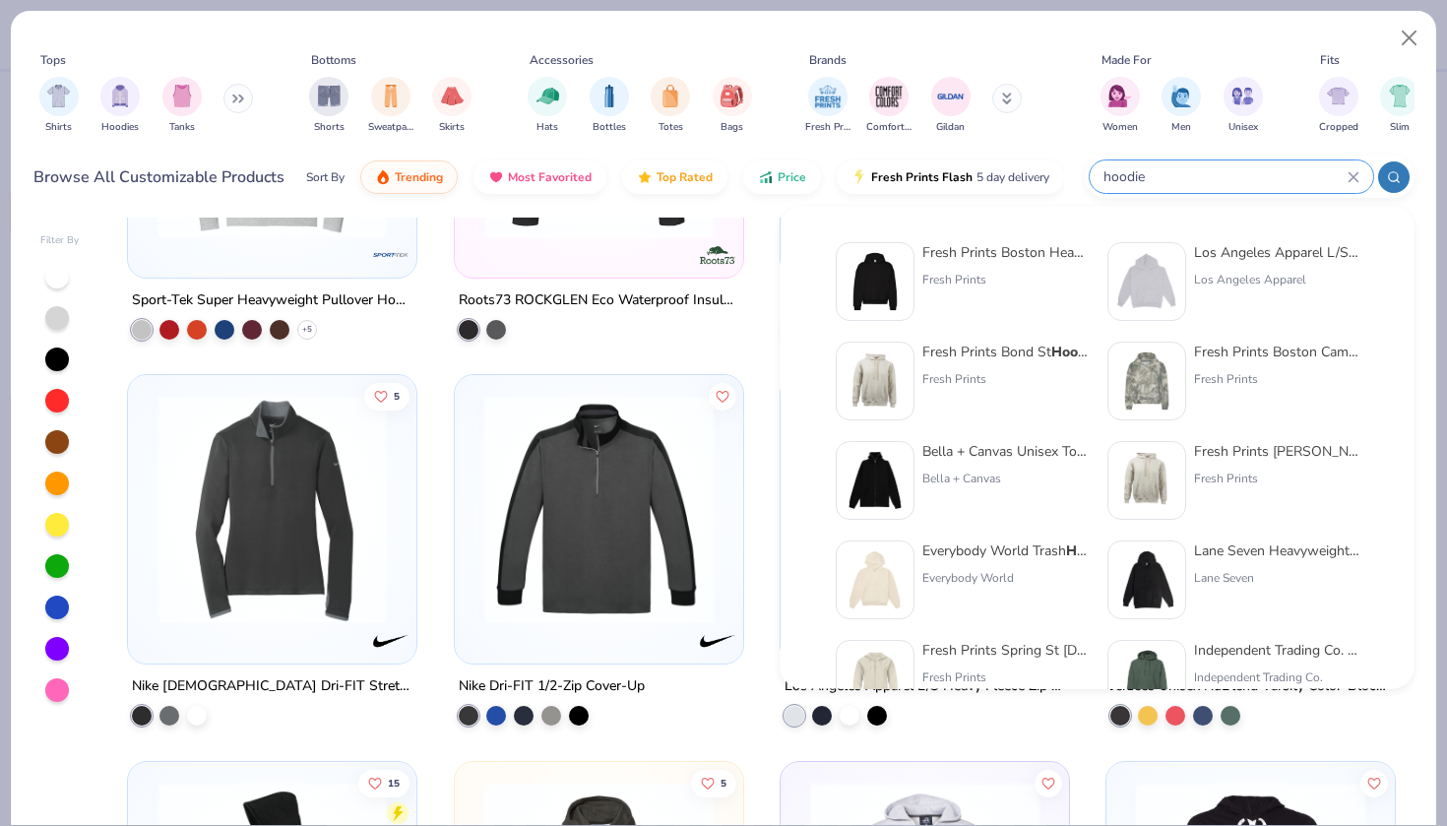
click at [1272, 182] on input "hoodie" at bounding box center [1224, 176] width 246 height 23
drag, startPoint x: 1194, startPoint y: 171, endPoint x: 1074, endPoint y: 171, distance: 120.1
click at [1074, 171] on div "Browse All Customizable Products Sort By Trending Most Favorited Top Rated Pric…" at bounding box center [723, 177] width 1381 height 55
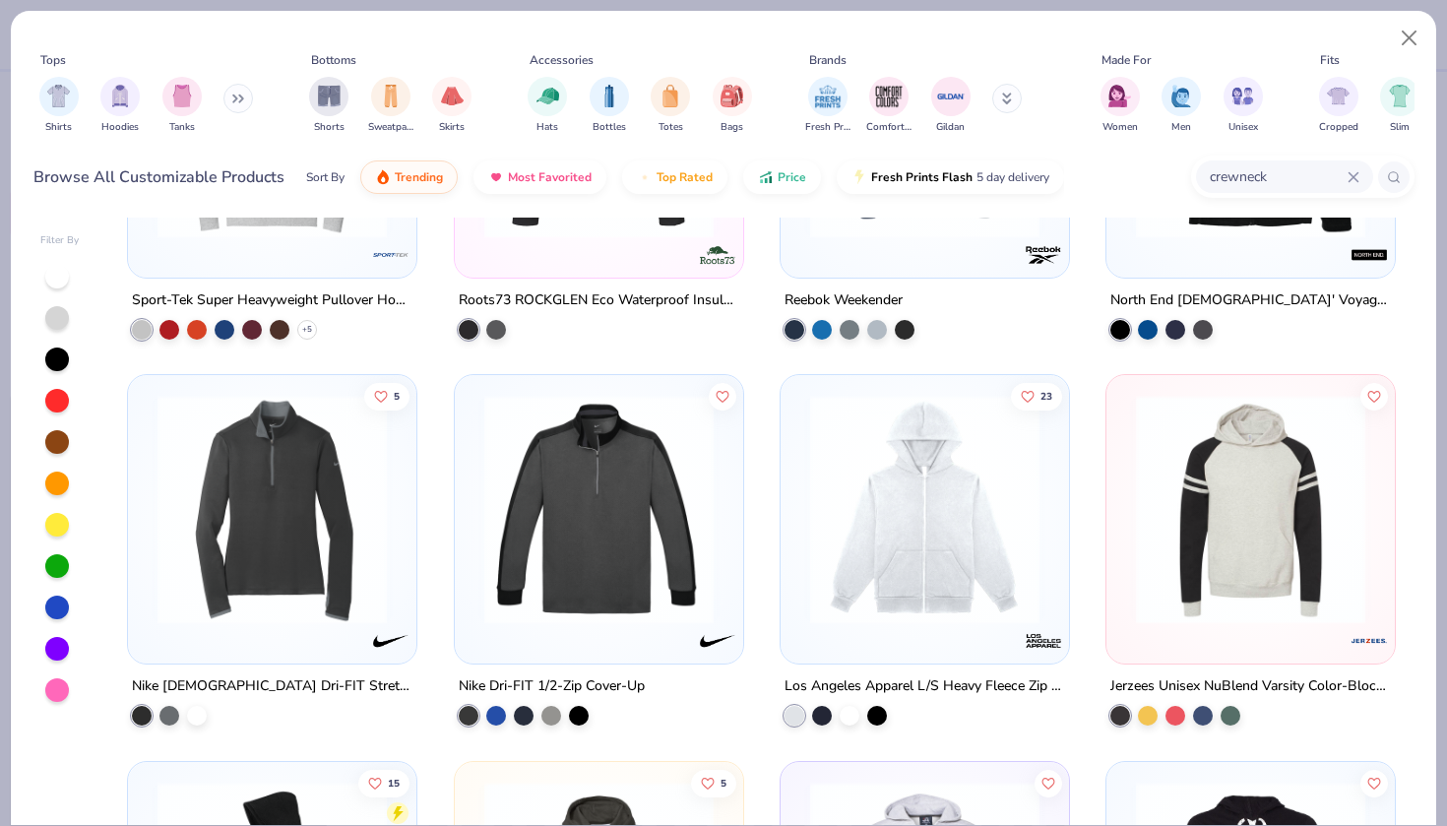
type input "crewneck"
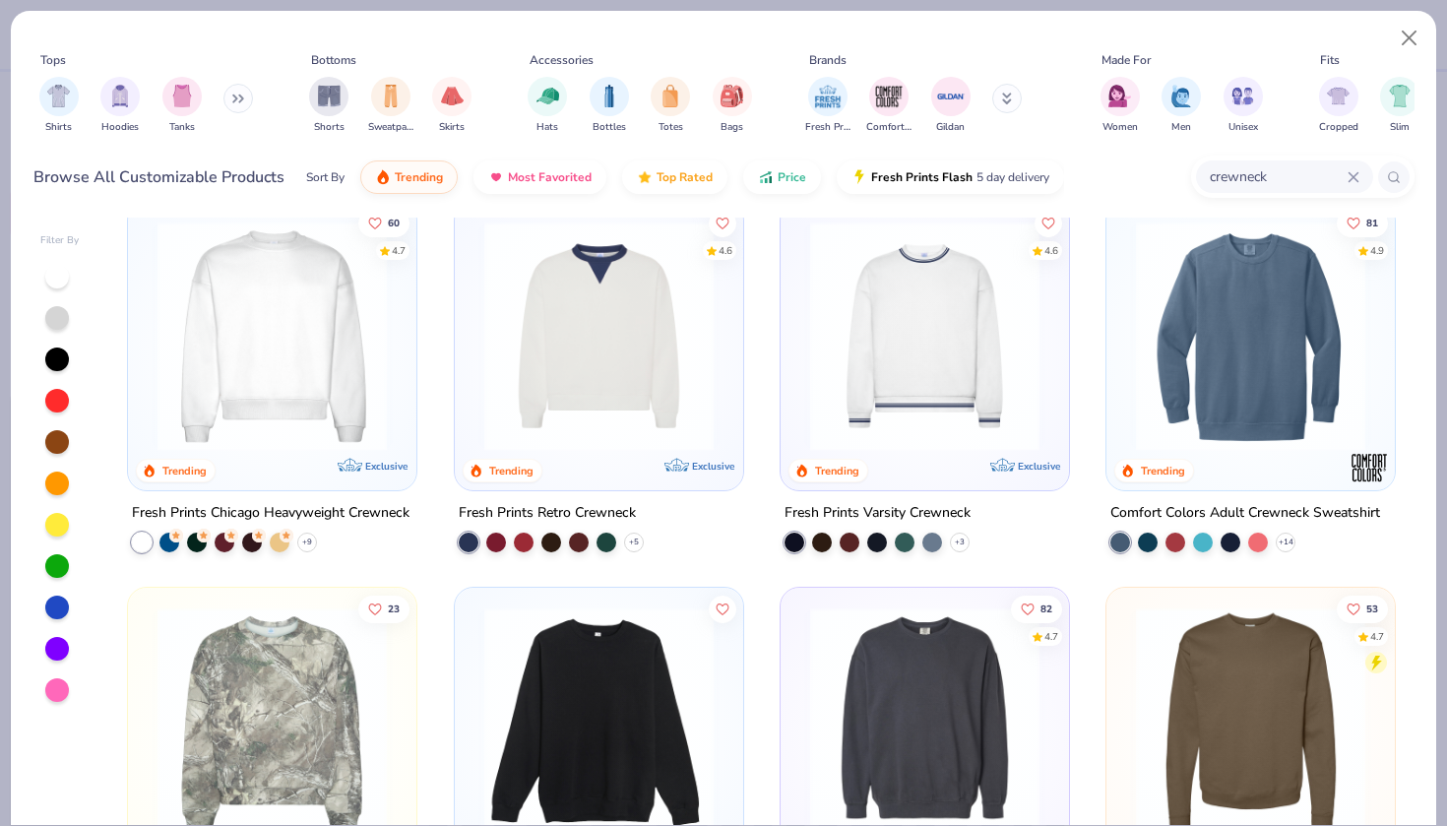
scroll to position [176, 0]
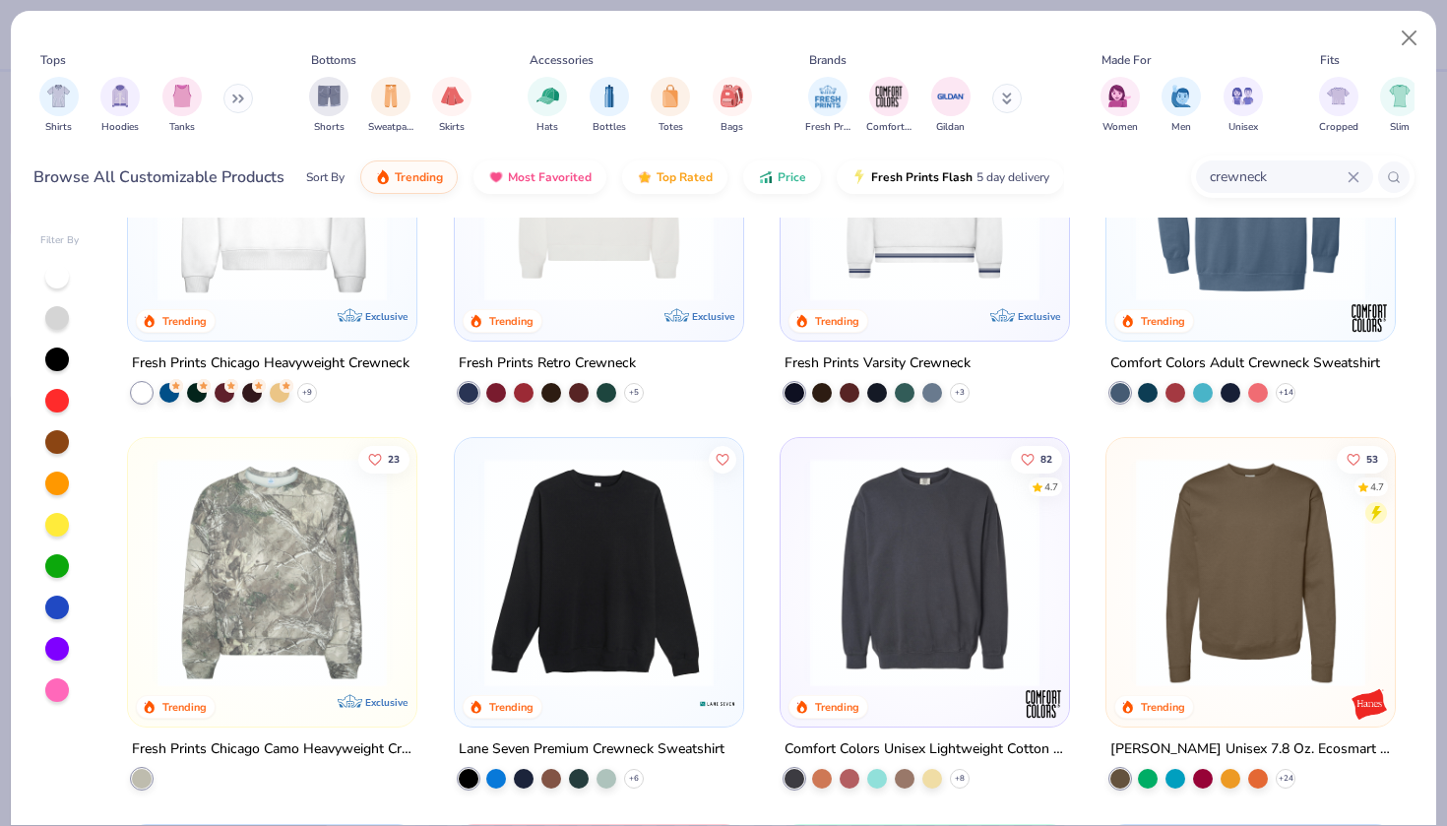
click at [263, 273] on img at bounding box center [272, 186] width 249 height 229
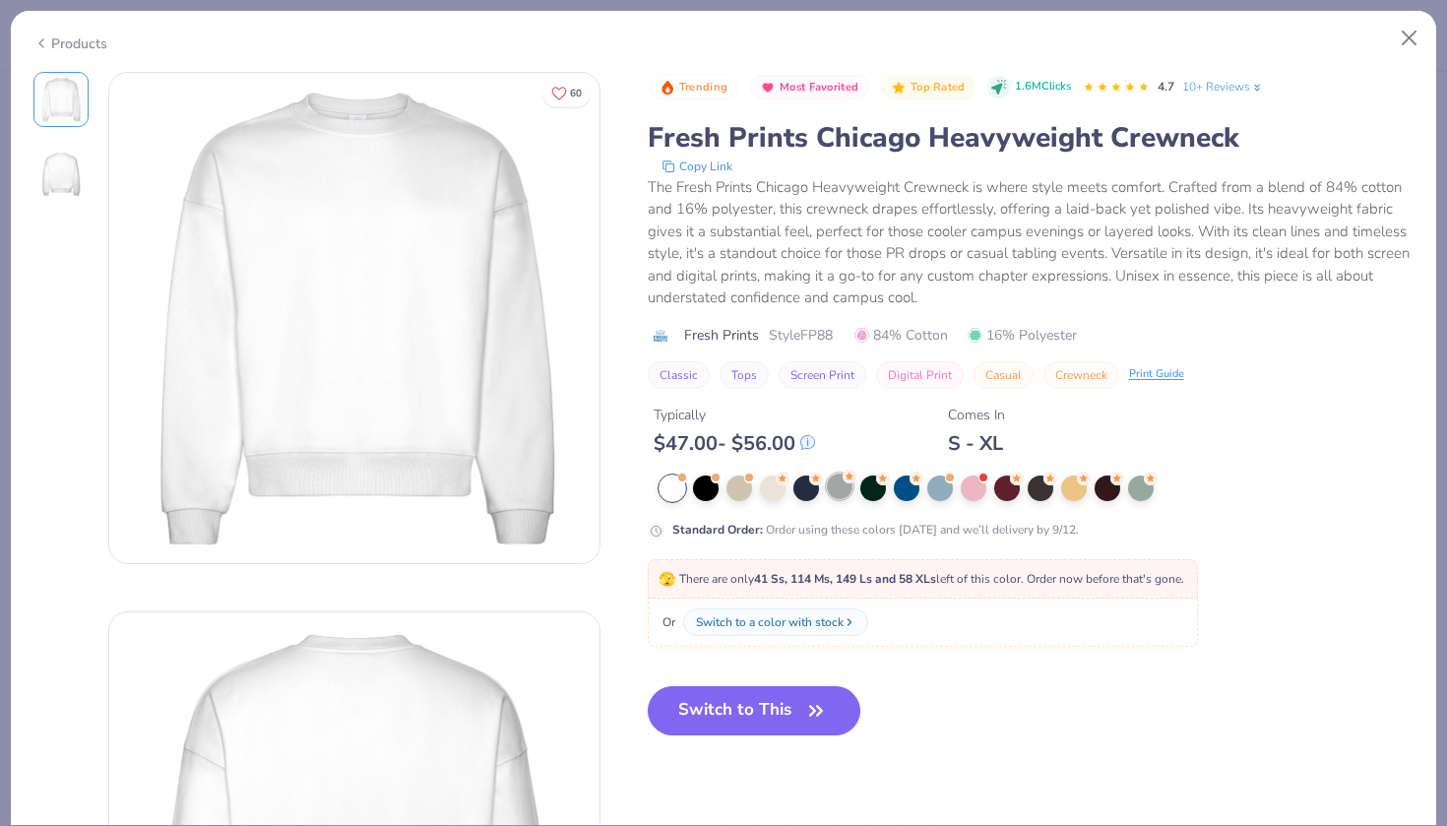
click at [846, 496] on div at bounding box center [840, 486] width 26 height 26
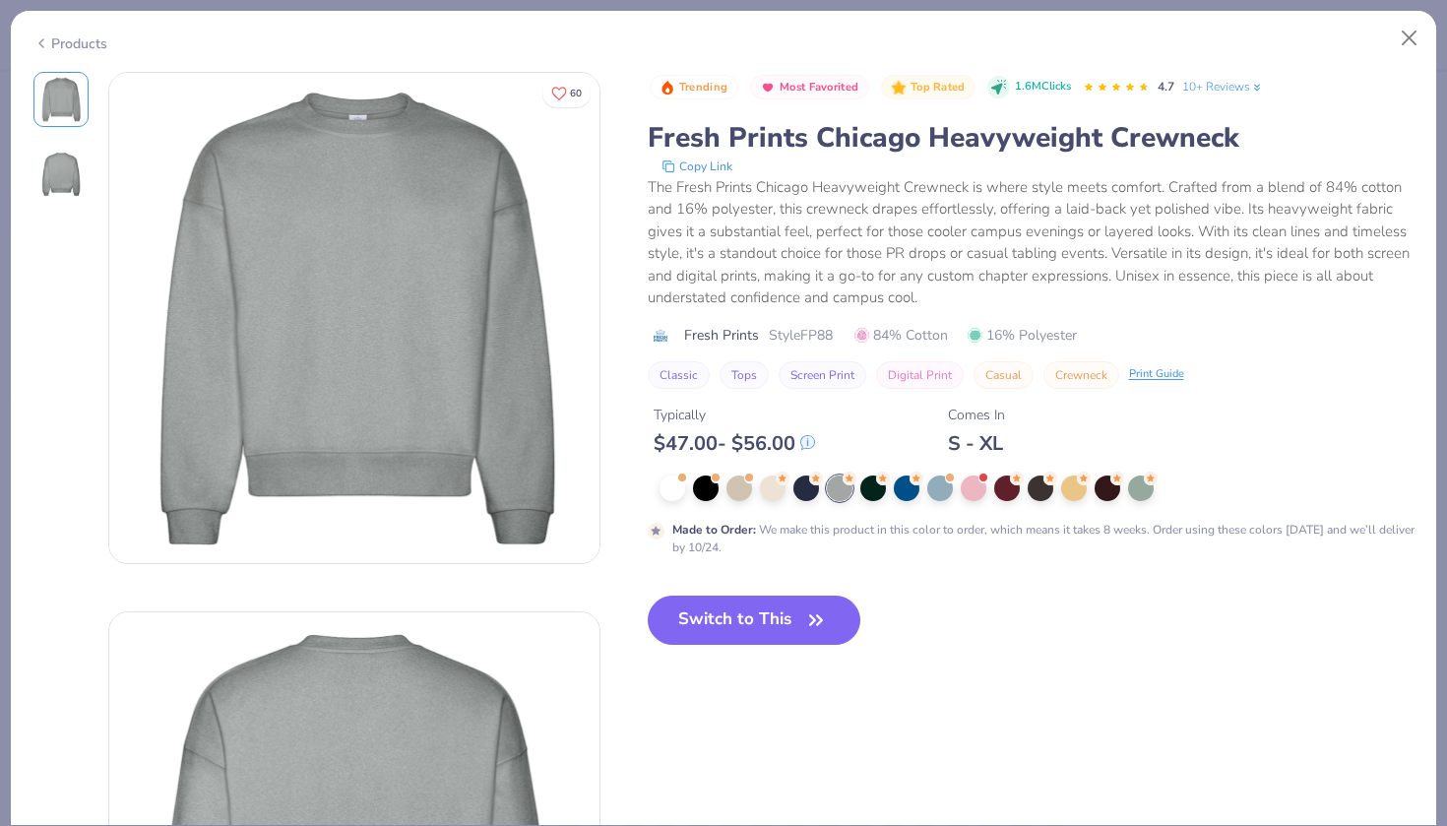
click at [45, 31] on icon at bounding box center [41, 43] width 16 height 24
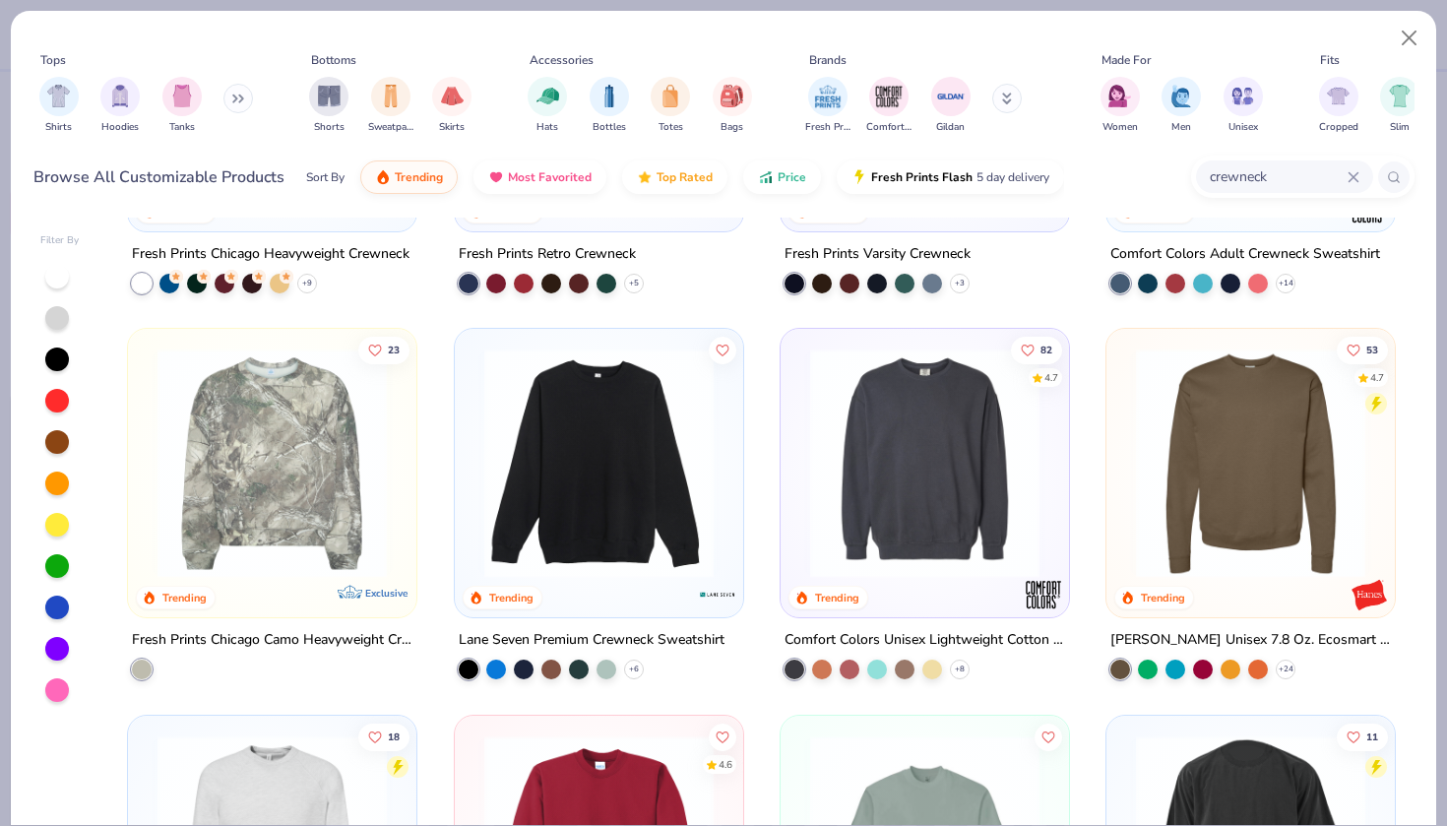
scroll to position [288, 0]
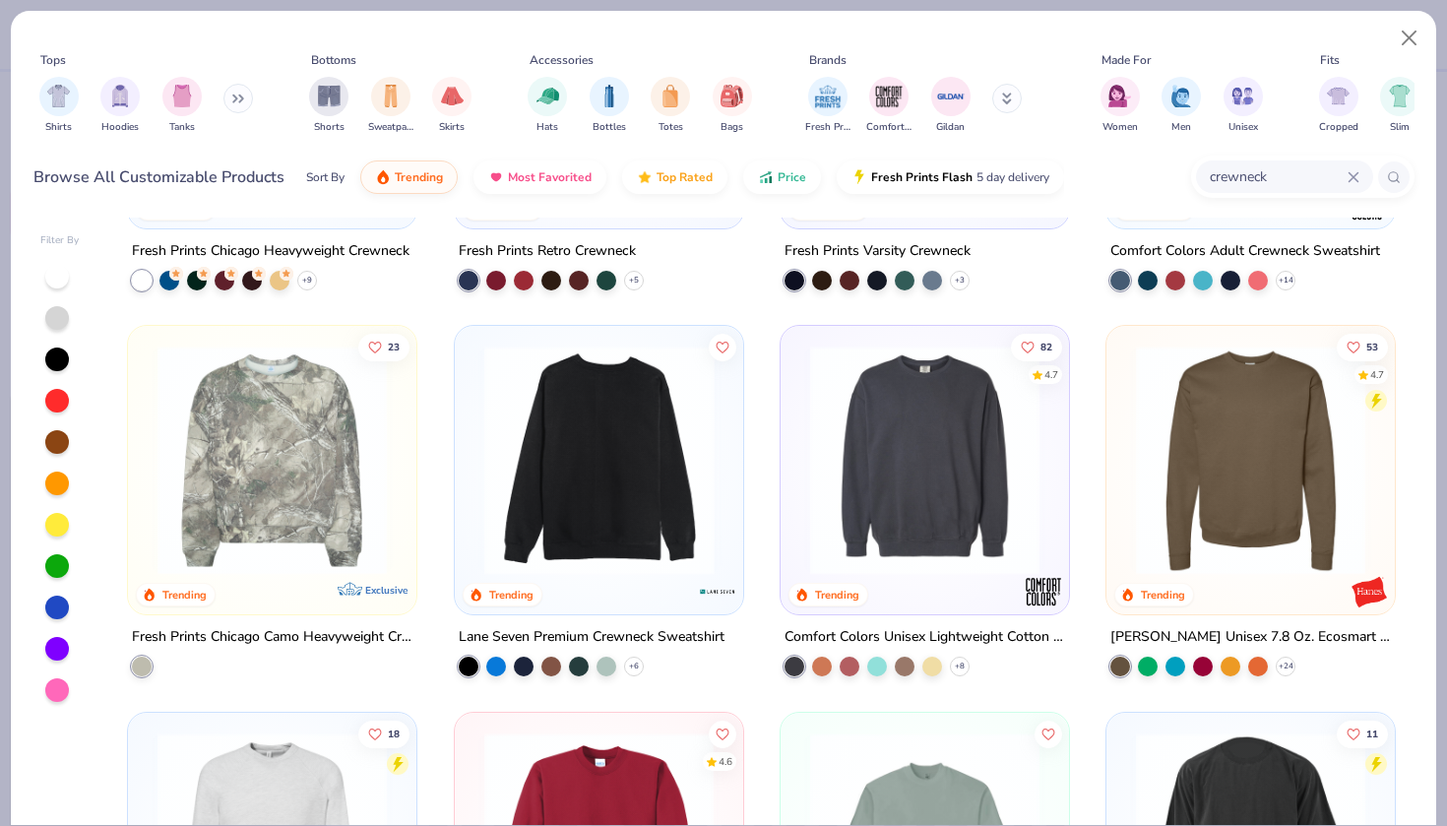
click at [640, 507] on img at bounding box center [598, 459] width 249 height 229
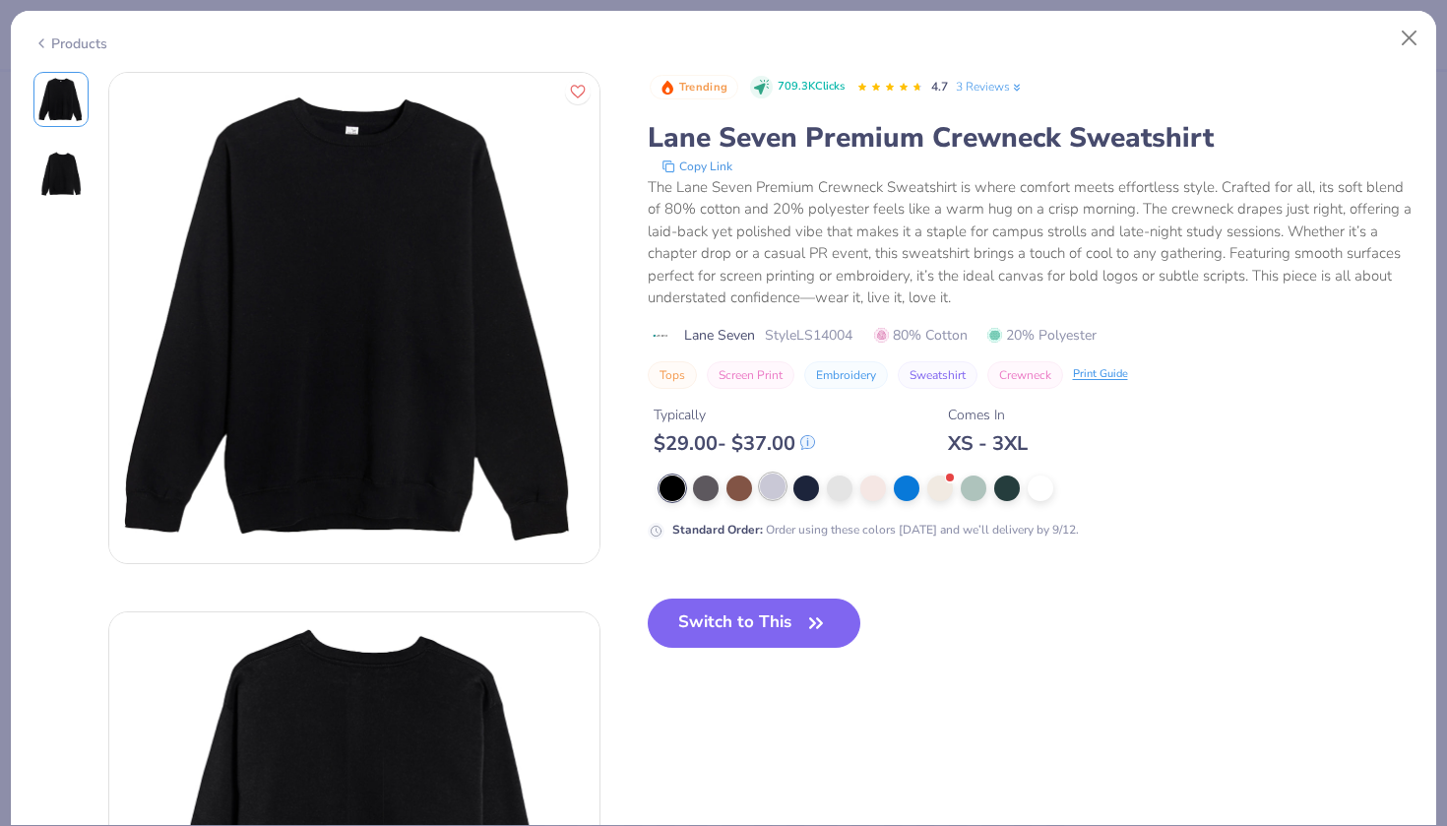
click at [780, 487] on div at bounding box center [773, 486] width 26 height 26
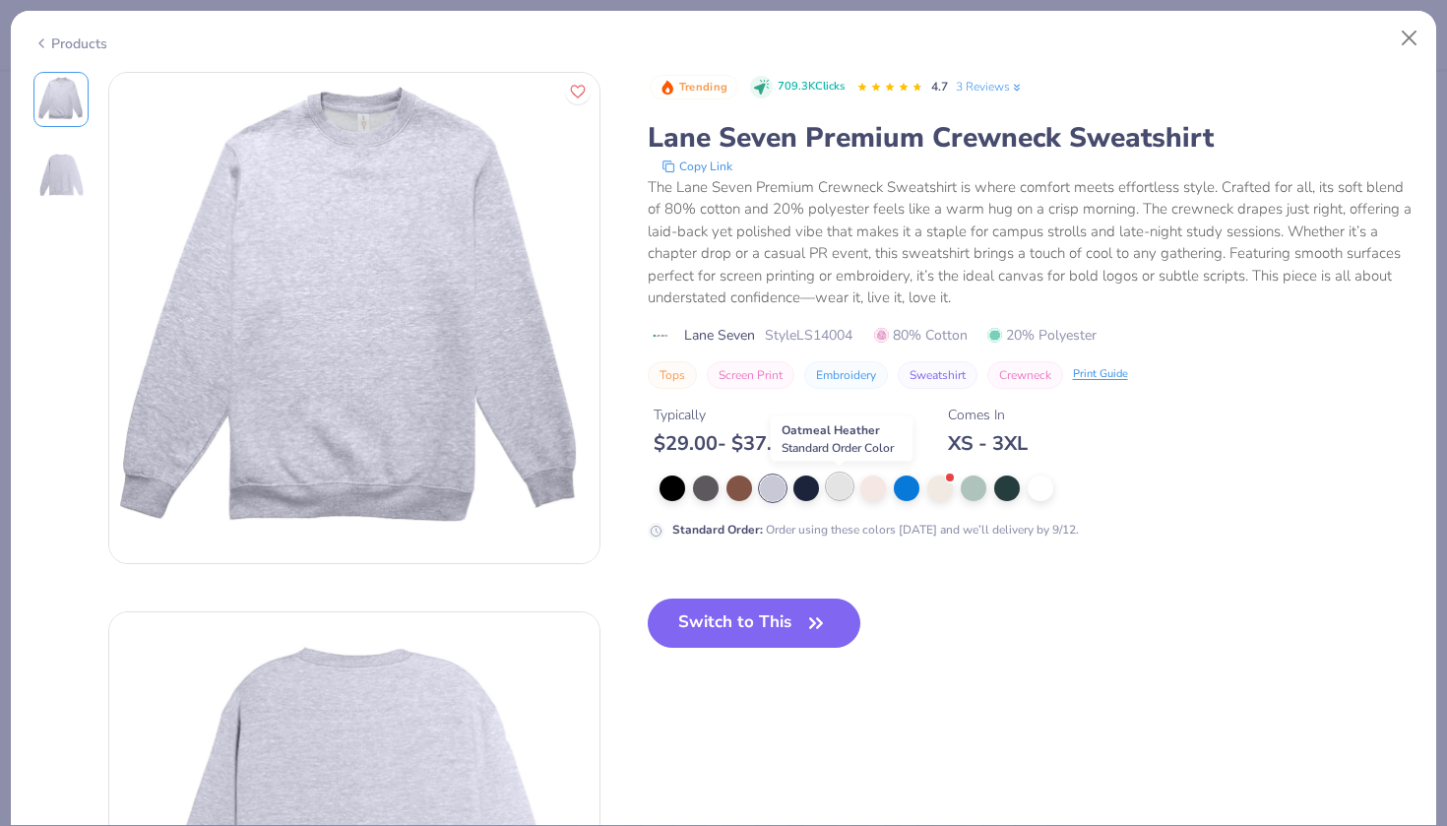
click at [840, 496] on div at bounding box center [840, 486] width 26 height 26
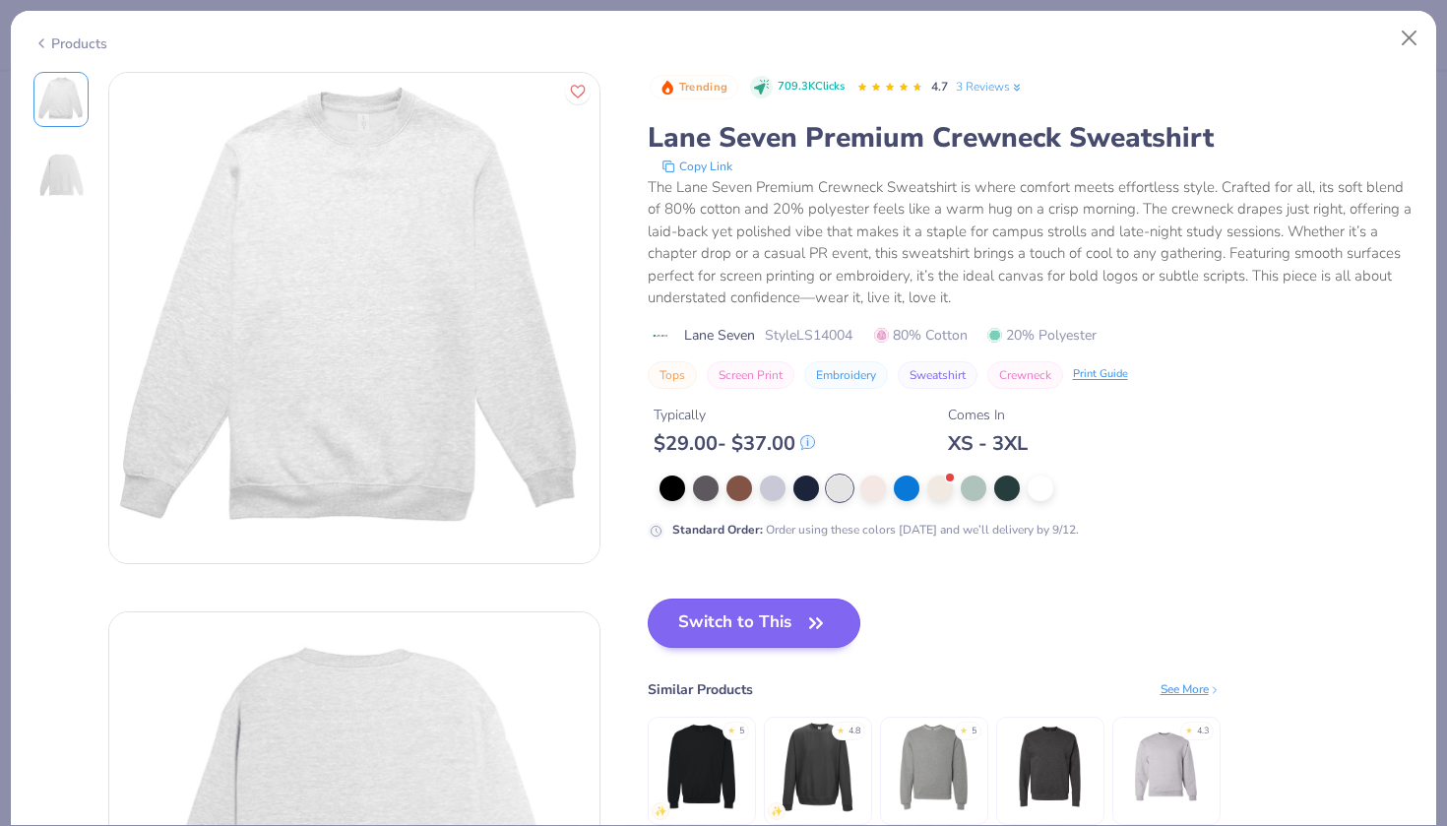
click at [807, 635] on icon "button" at bounding box center [816, 623] width 28 height 28
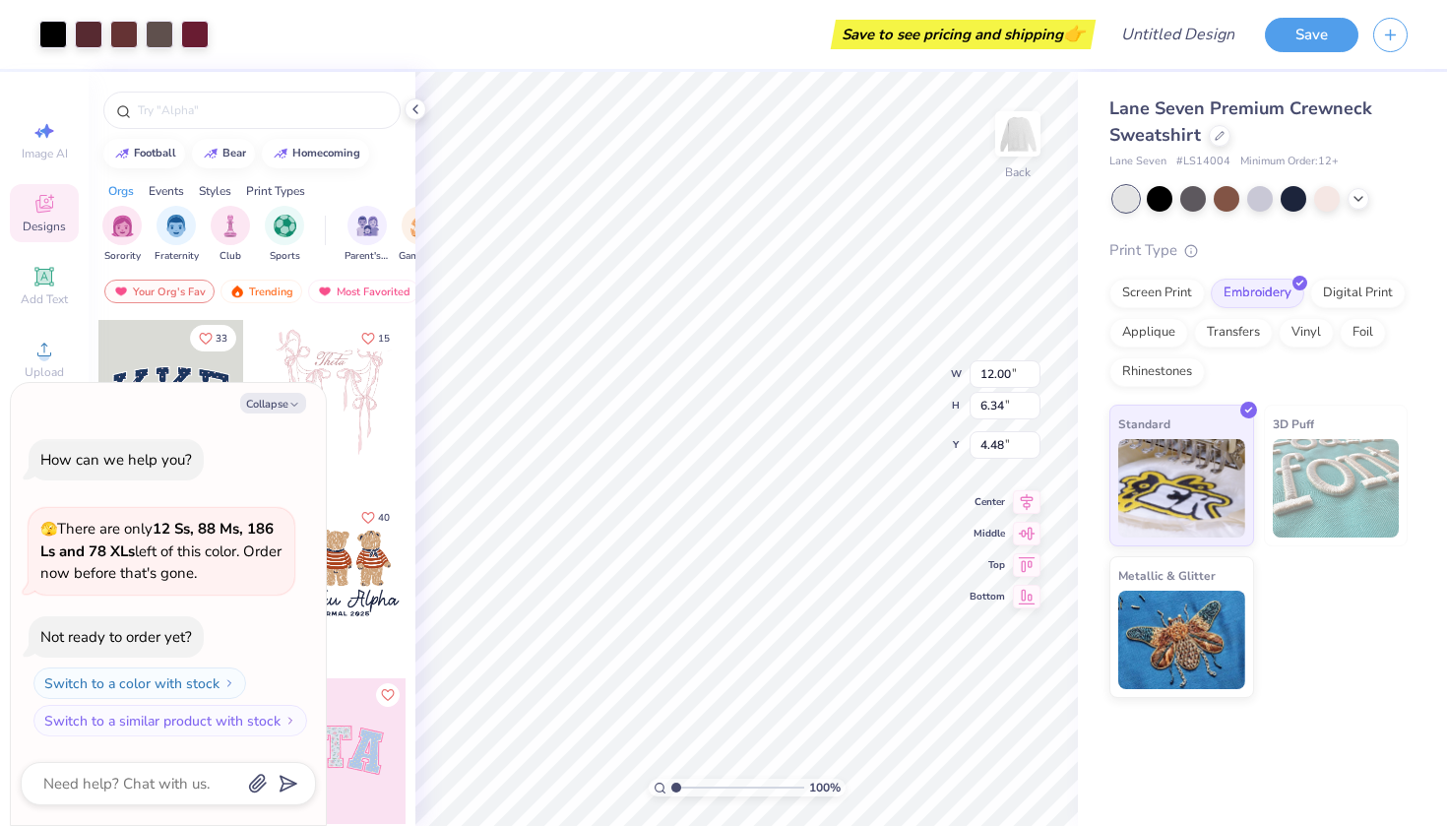
type textarea "x"
type input "4.56"
click at [412, 109] on icon at bounding box center [415, 109] width 16 height 16
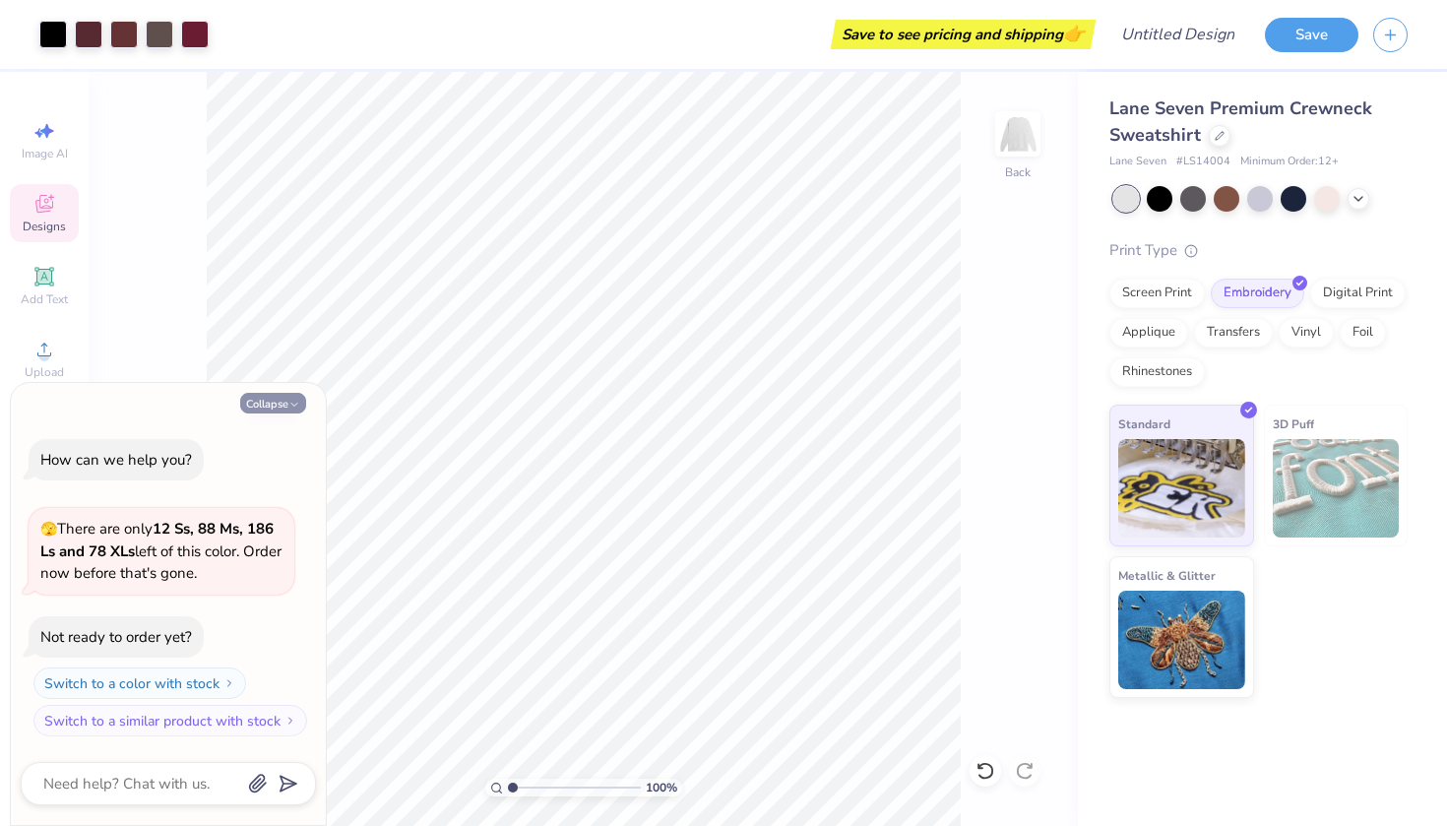
click at [291, 402] on icon "button" at bounding box center [294, 405] width 12 height 12
type textarea "x"
